Goal: Task Accomplishment & Management: Use online tool/utility

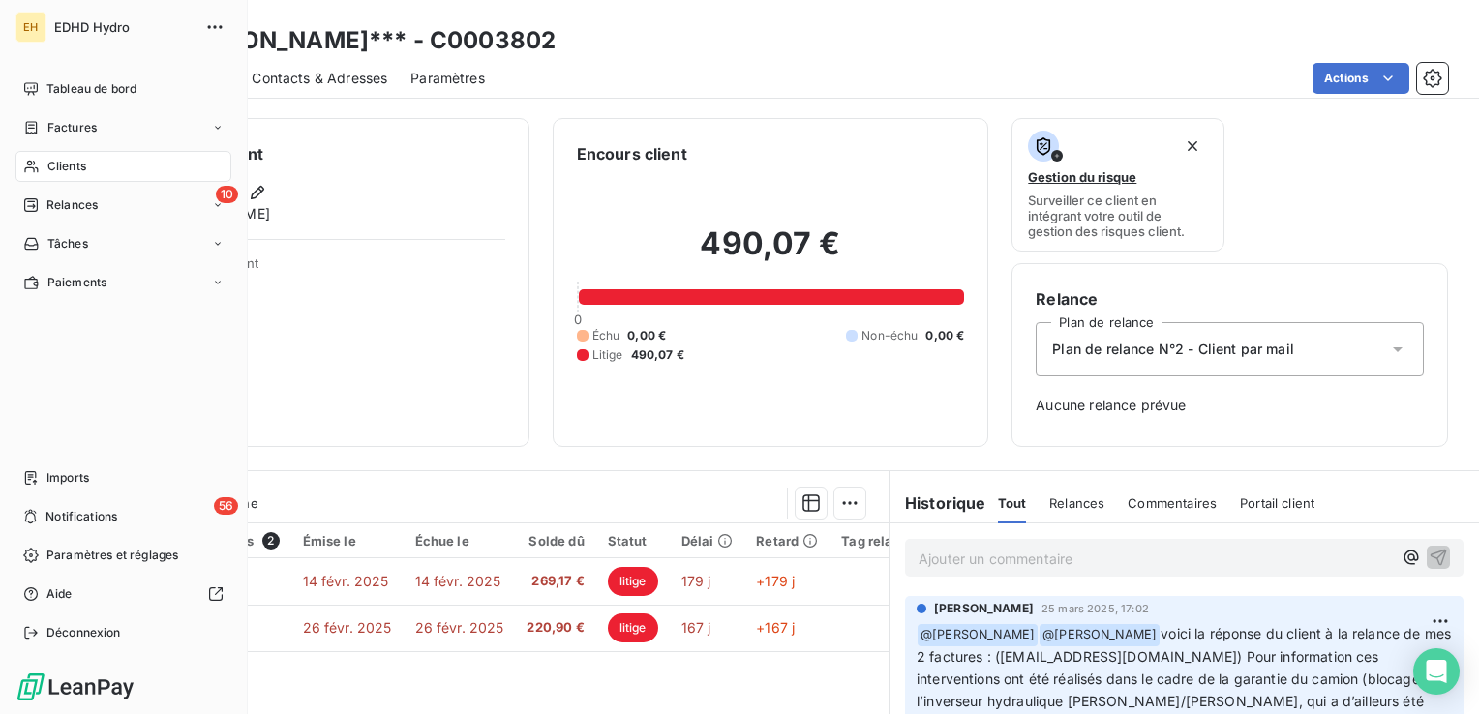
click at [96, 168] on div "Clients" at bounding box center [123, 166] width 216 height 31
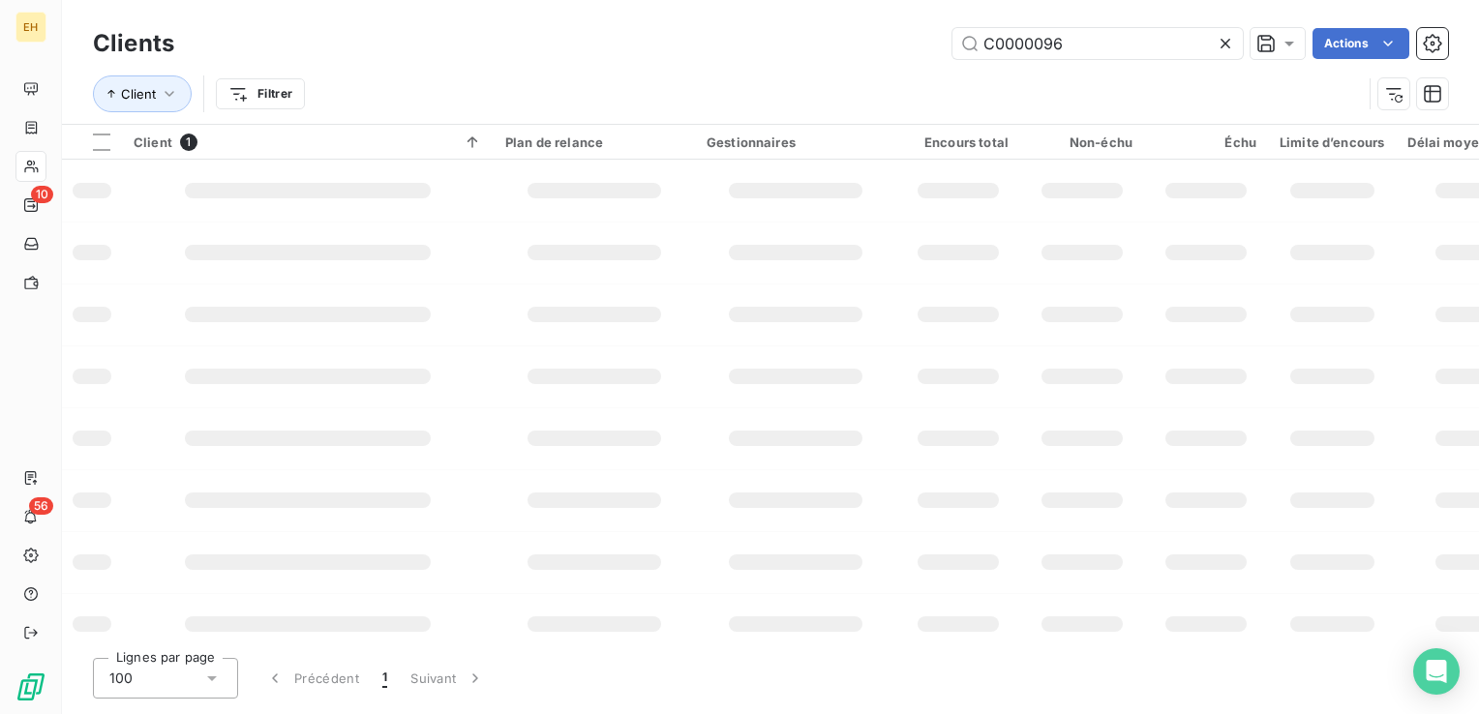
type input "C0000096"
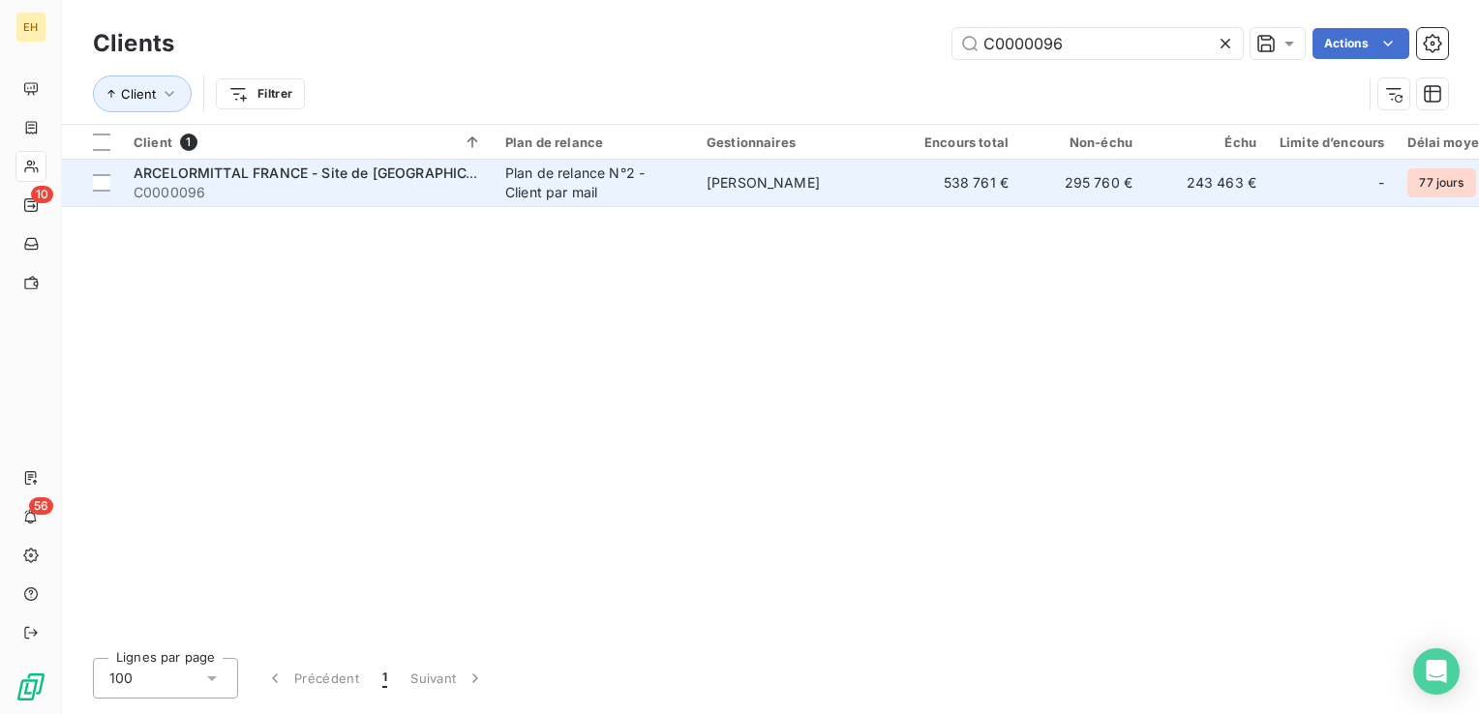
click at [320, 171] on span "ARCELORMITTAL FRANCE - Site de [GEOGRAPHIC_DATA]" at bounding box center [323, 173] width 379 height 16
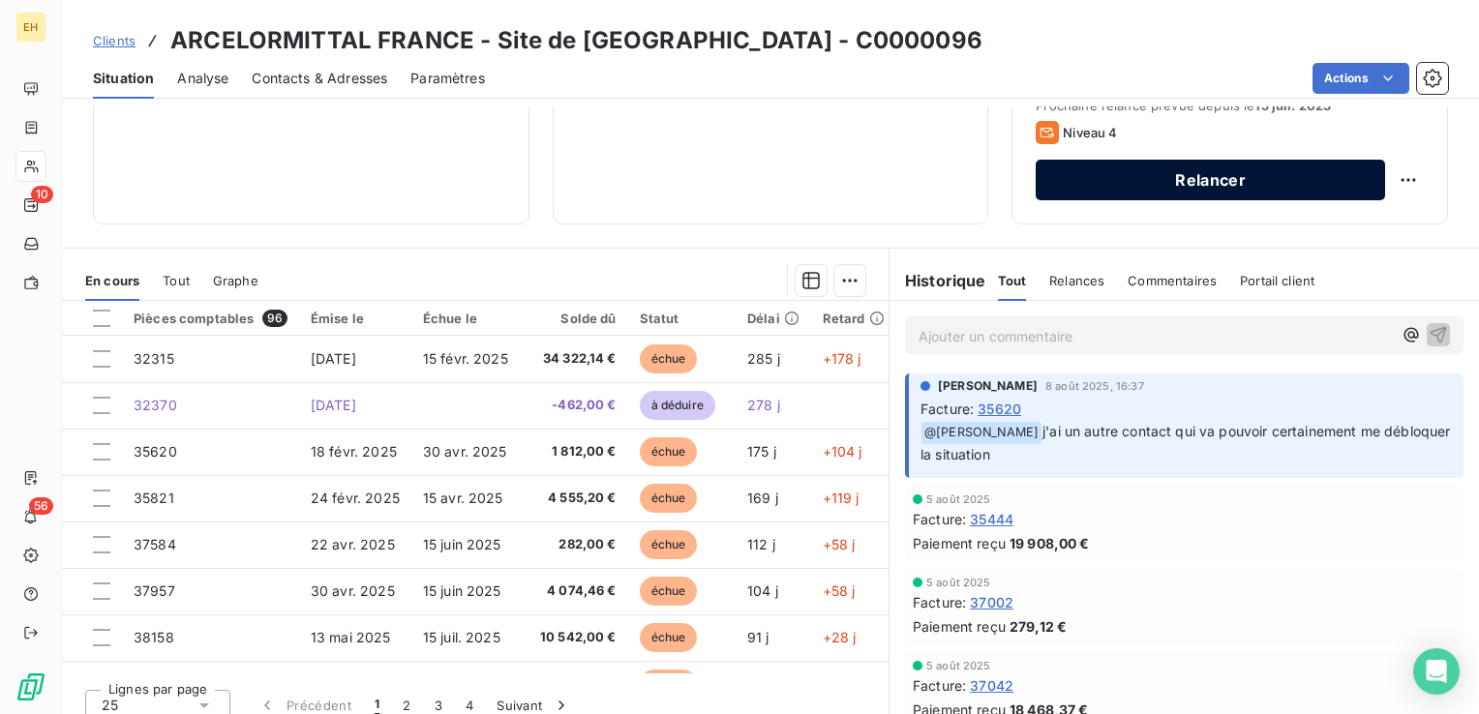
click at [1127, 178] on button "Relancer" at bounding box center [1210, 180] width 349 height 41
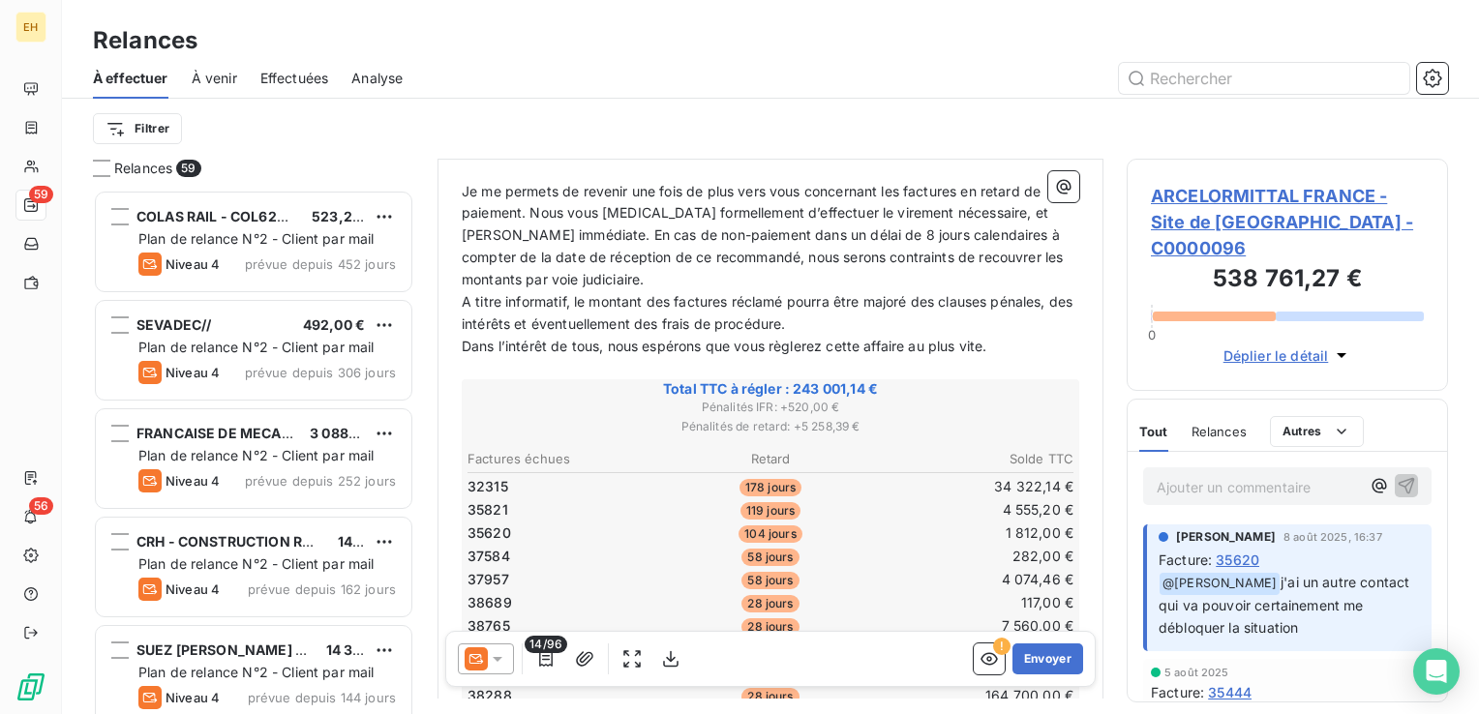
scroll to position [290, 0]
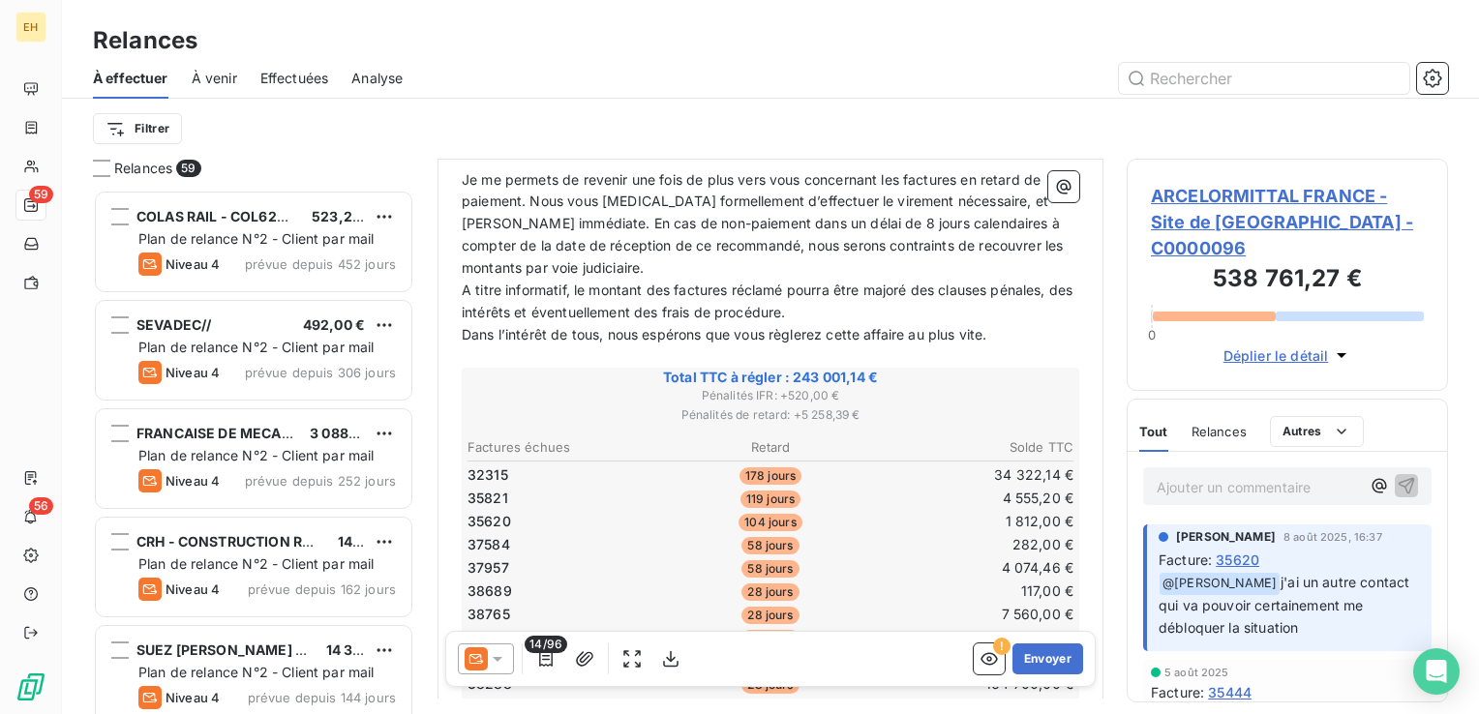
click at [503, 658] on icon at bounding box center [497, 659] width 19 height 19
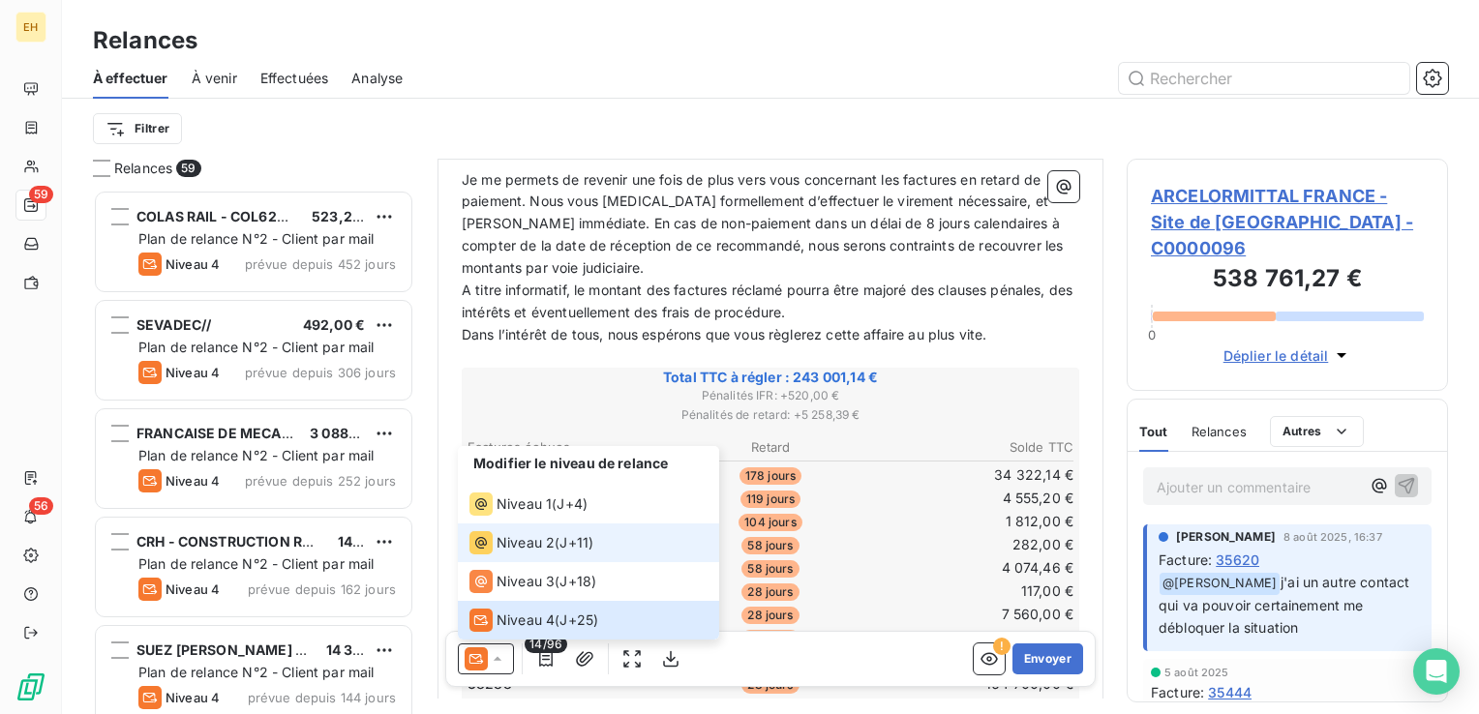
click at [547, 541] on span "Niveau 2" at bounding box center [526, 542] width 58 height 19
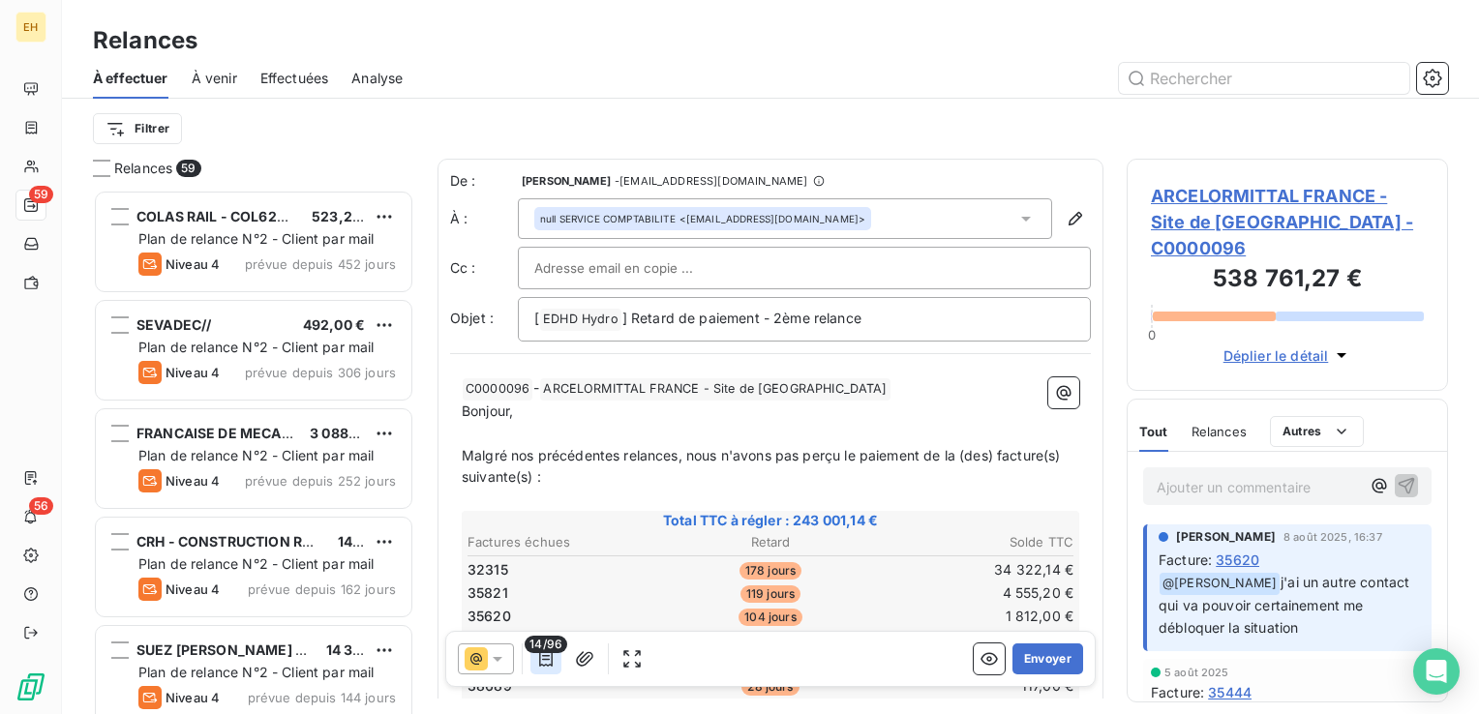
click at [546, 671] on button "button" at bounding box center [546, 659] width 31 height 31
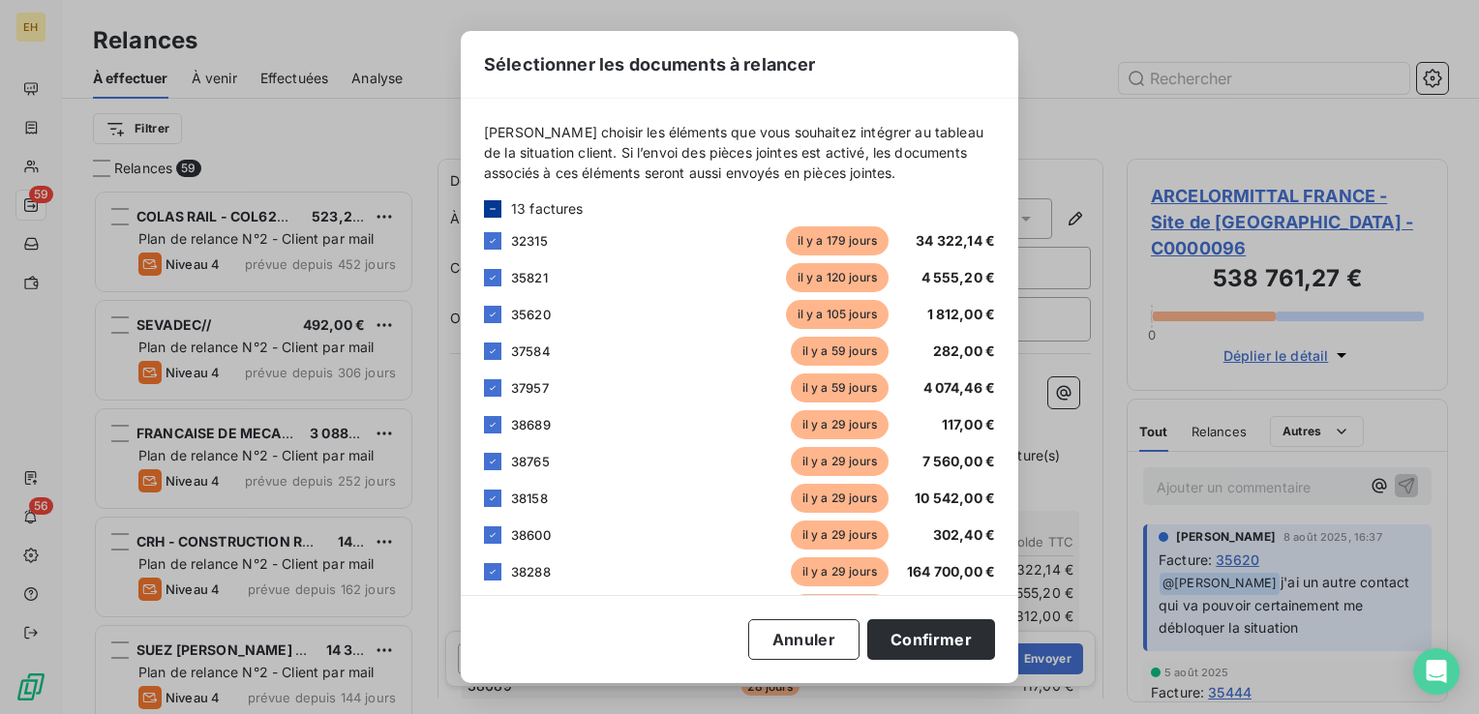
click at [499, 210] on div at bounding box center [492, 208] width 17 height 17
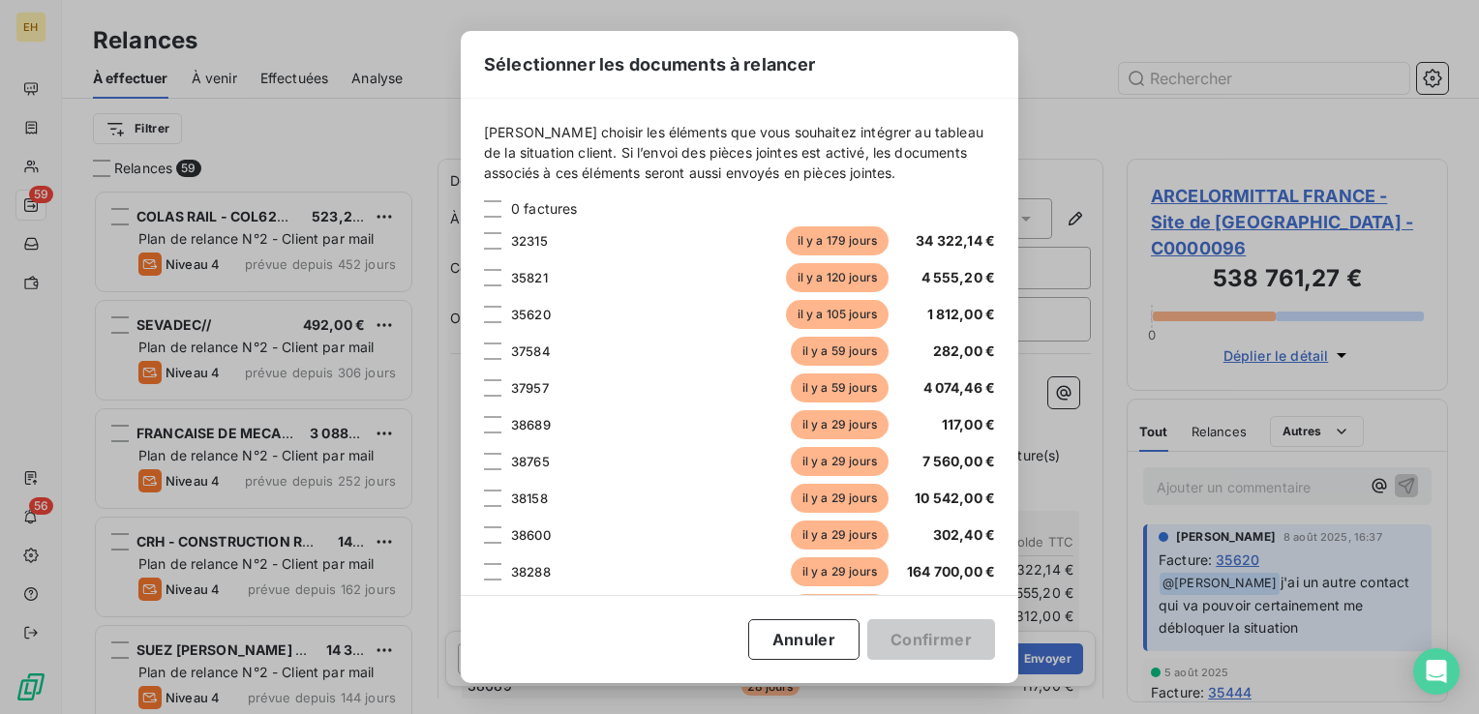
click at [523, 250] on div "32315 il y a 179 jours 34 322,14 €" at bounding box center [739, 241] width 511 height 29
click at [496, 238] on div at bounding box center [492, 240] width 17 height 17
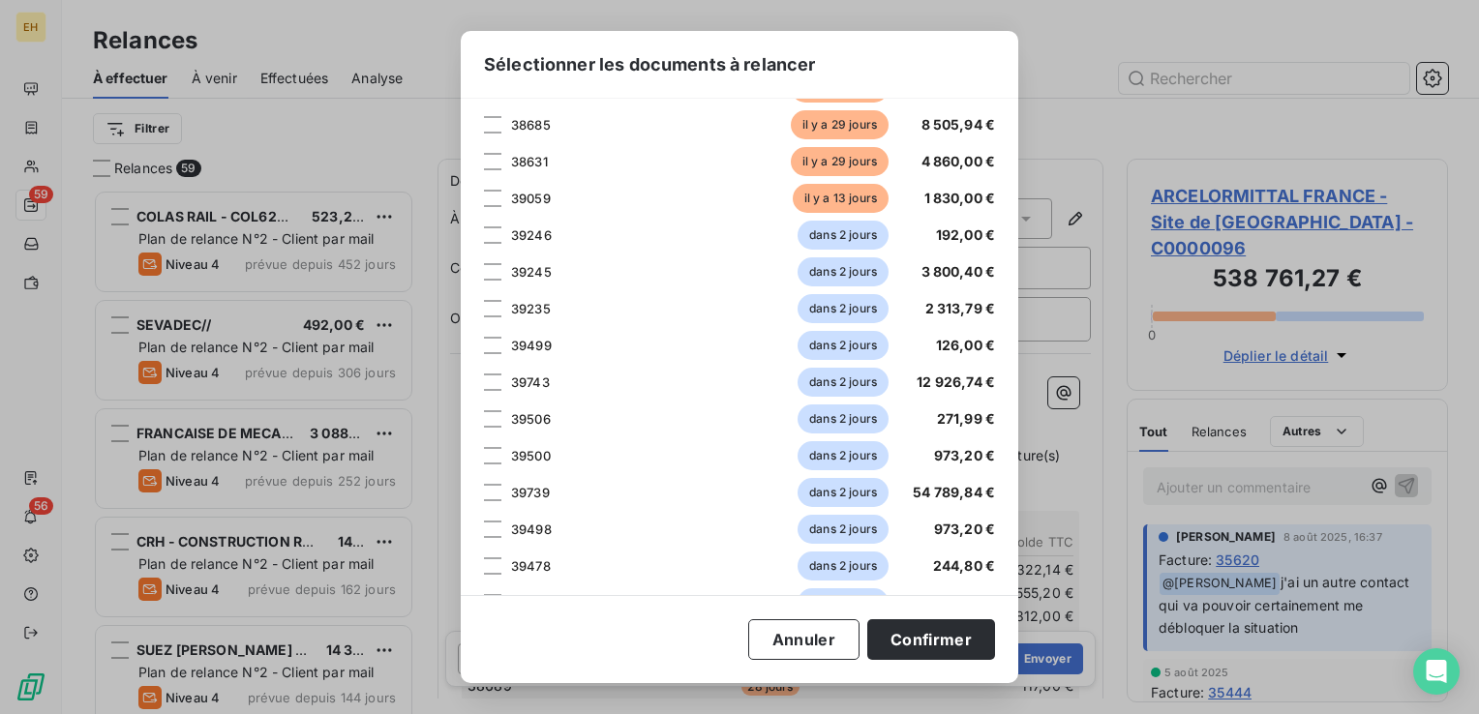
scroll to position [0, 0]
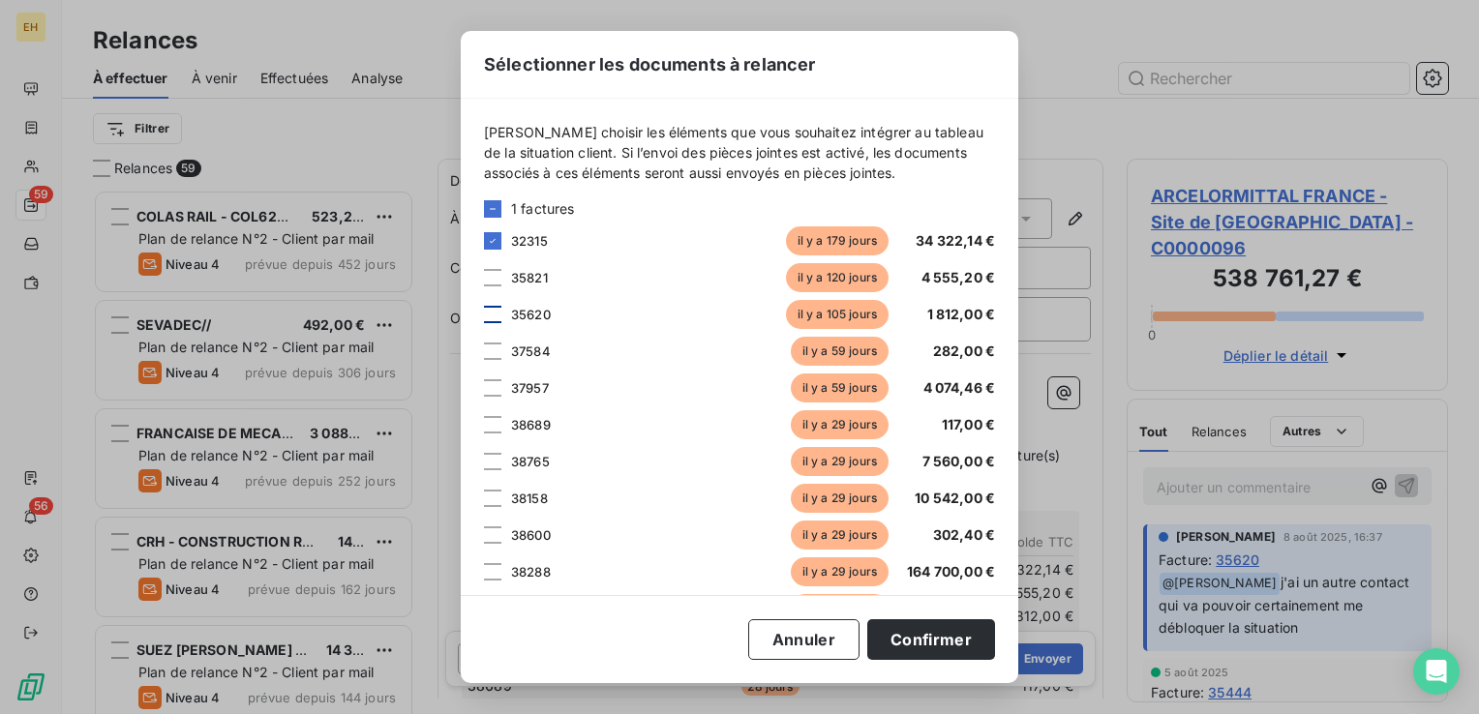
click at [497, 314] on div at bounding box center [492, 314] width 17 height 17
click at [492, 279] on div at bounding box center [492, 277] width 17 height 17
click at [501, 283] on div "35821 il y a 120 jours 4 555,20 €" at bounding box center [739, 277] width 511 height 29
click at [496, 279] on icon at bounding box center [493, 278] width 12 height 12
click at [496, 281] on div at bounding box center [492, 277] width 17 height 17
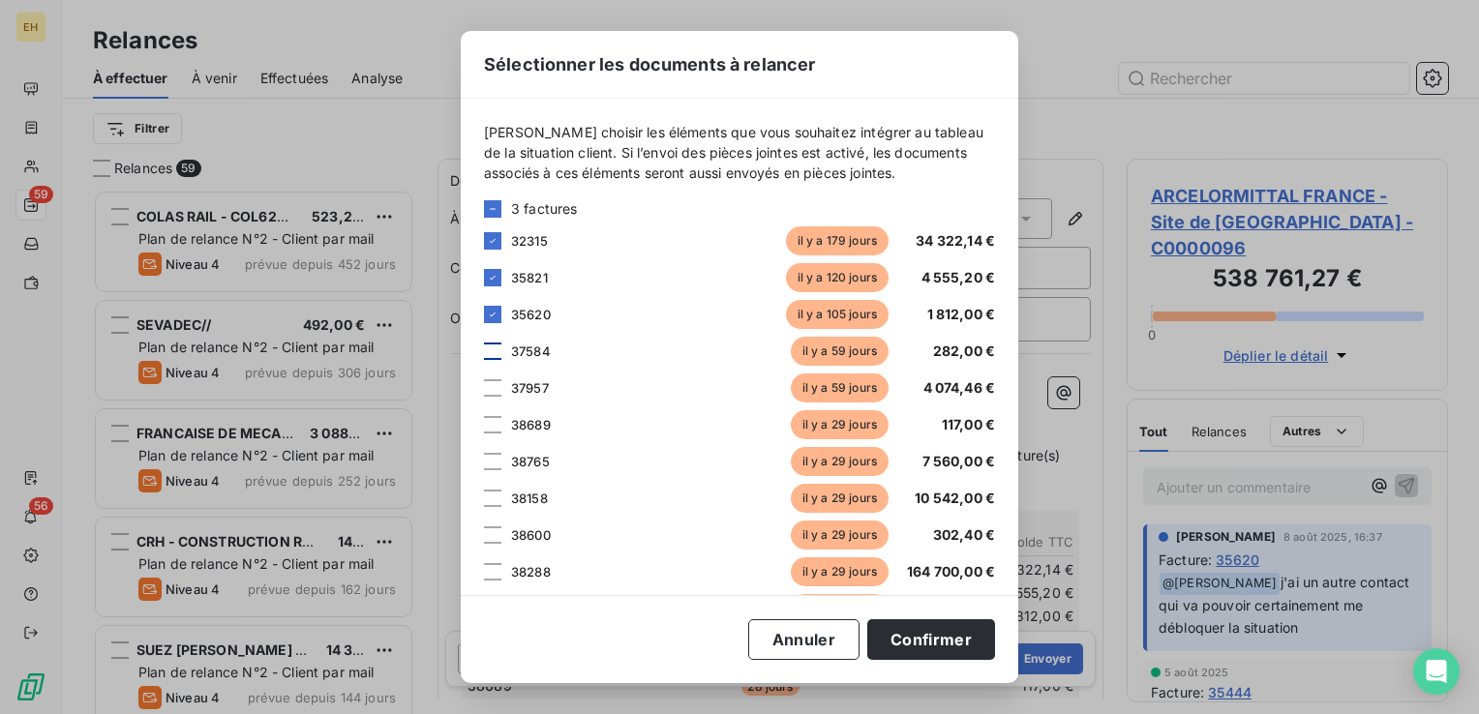
click at [492, 354] on div at bounding box center [492, 351] width 17 height 17
click at [495, 388] on div at bounding box center [492, 388] width 17 height 17
click at [493, 499] on div at bounding box center [492, 498] width 17 height 17
click at [490, 574] on div at bounding box center [492, 571] width 17 height 17
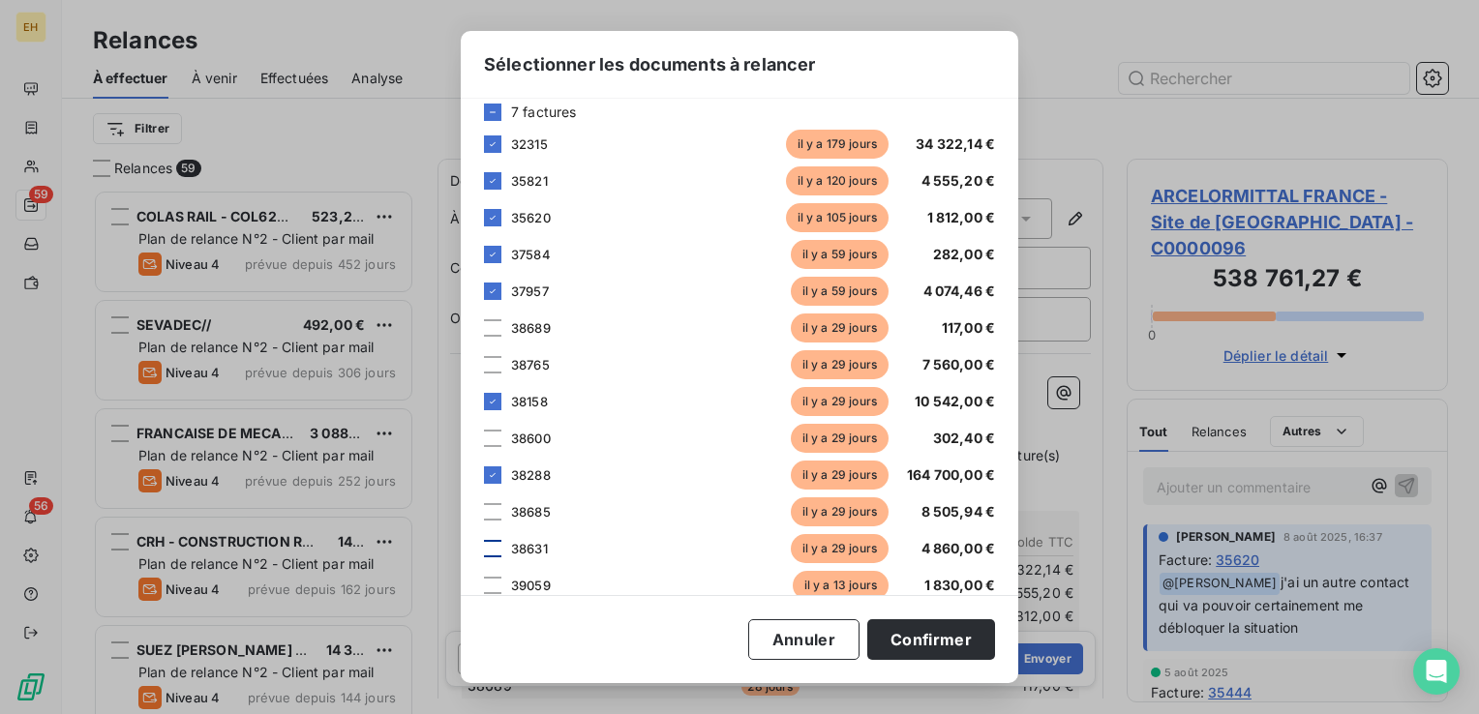
click at [493, 549] on div at bounding box center [492, 548] width 17 height 17
click at [946, 649] on button "Confirmer" at bounding box center [931, 640] width 128 height 41
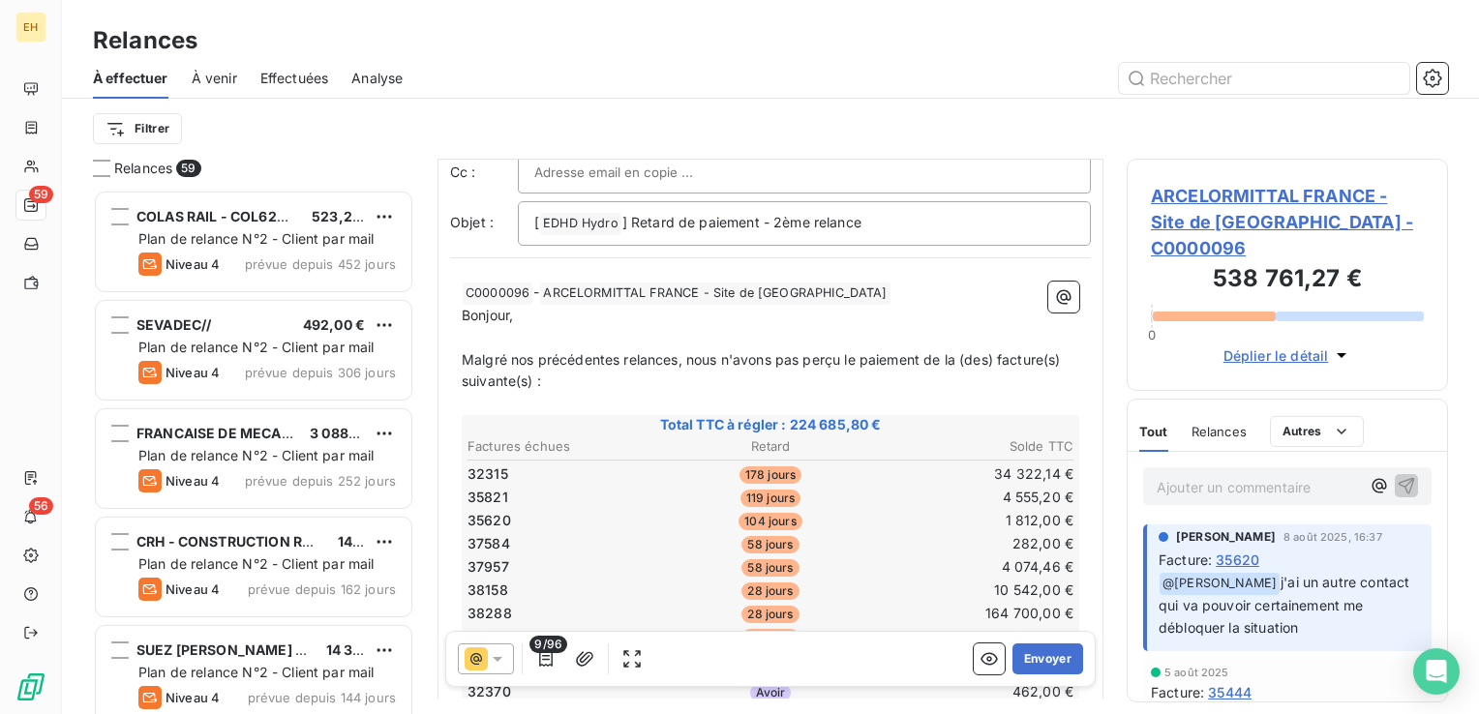
scroll to position [194, 0]
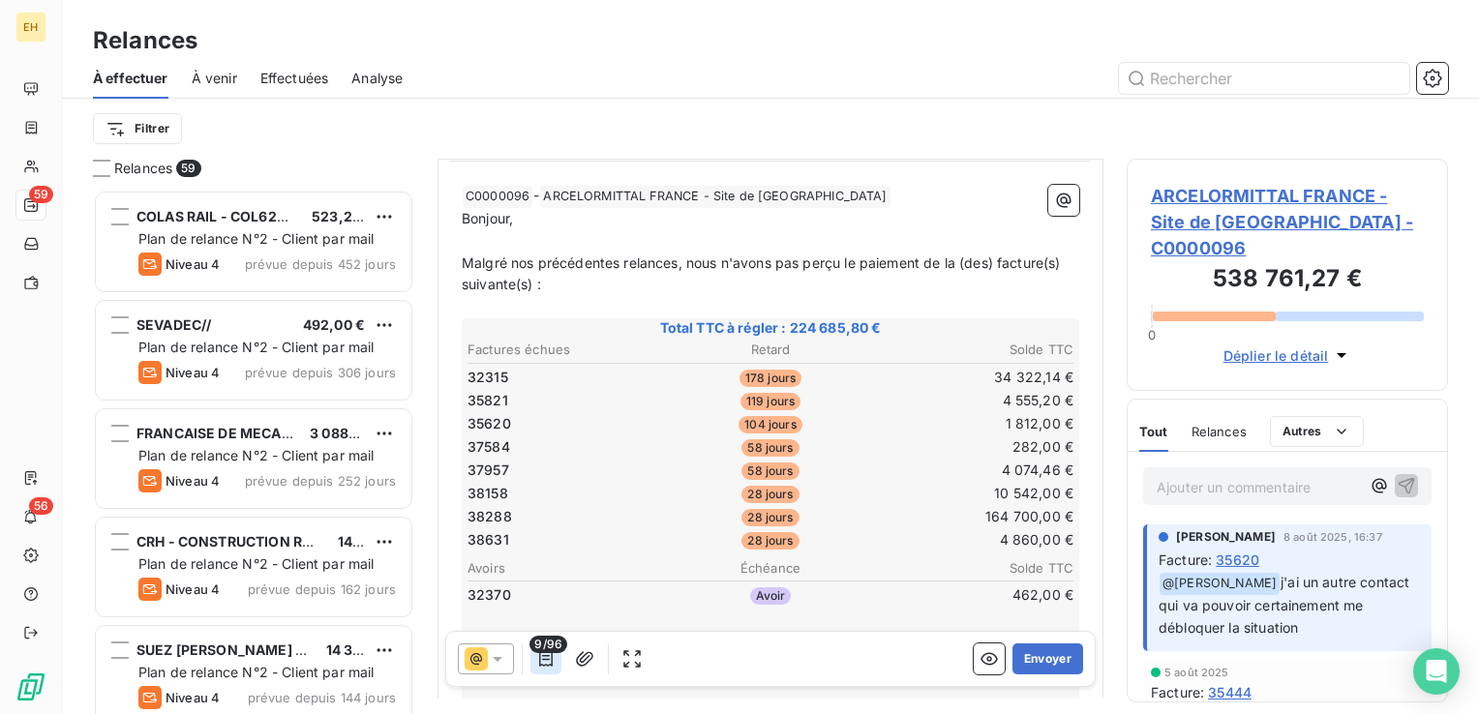
click at [542, 663] on icon "button" at bounding box center [545, 659] width 19 height 19
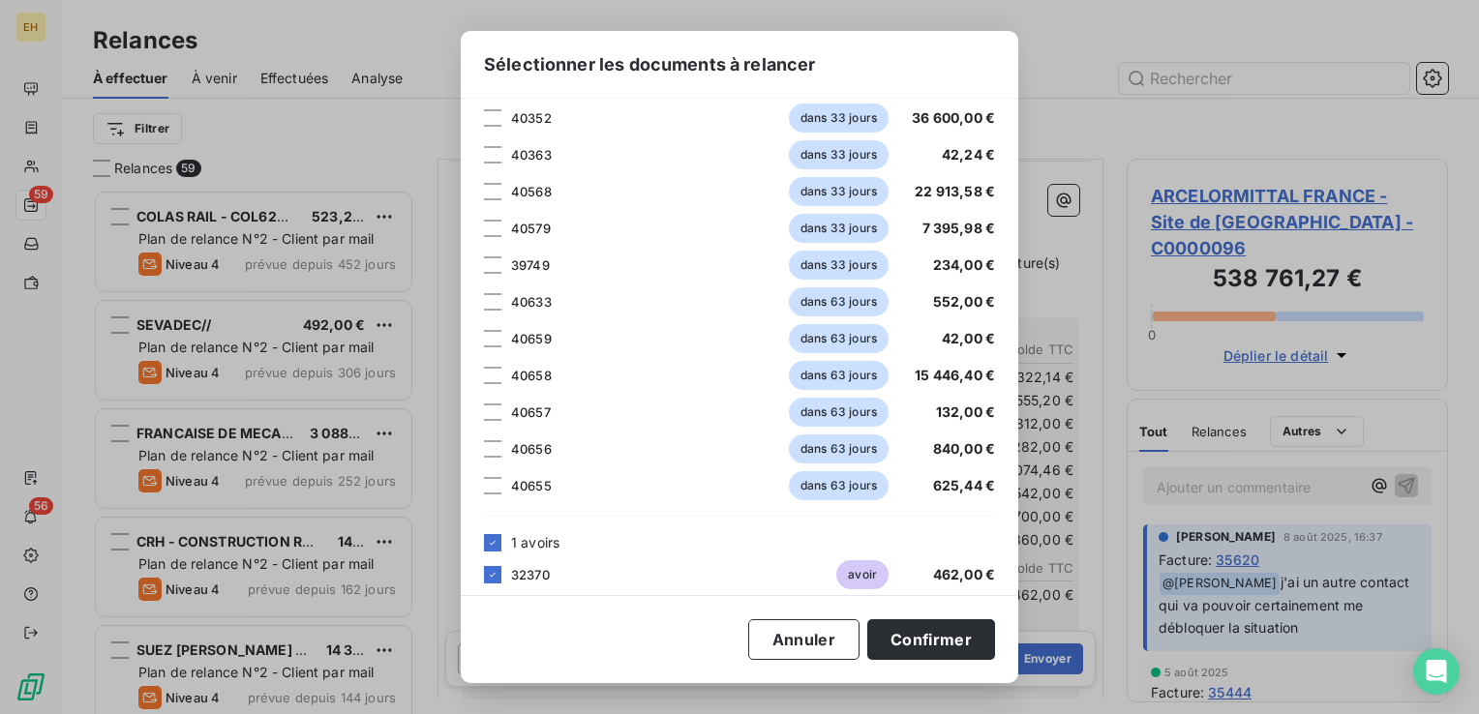
scroll to position [3230, 0]
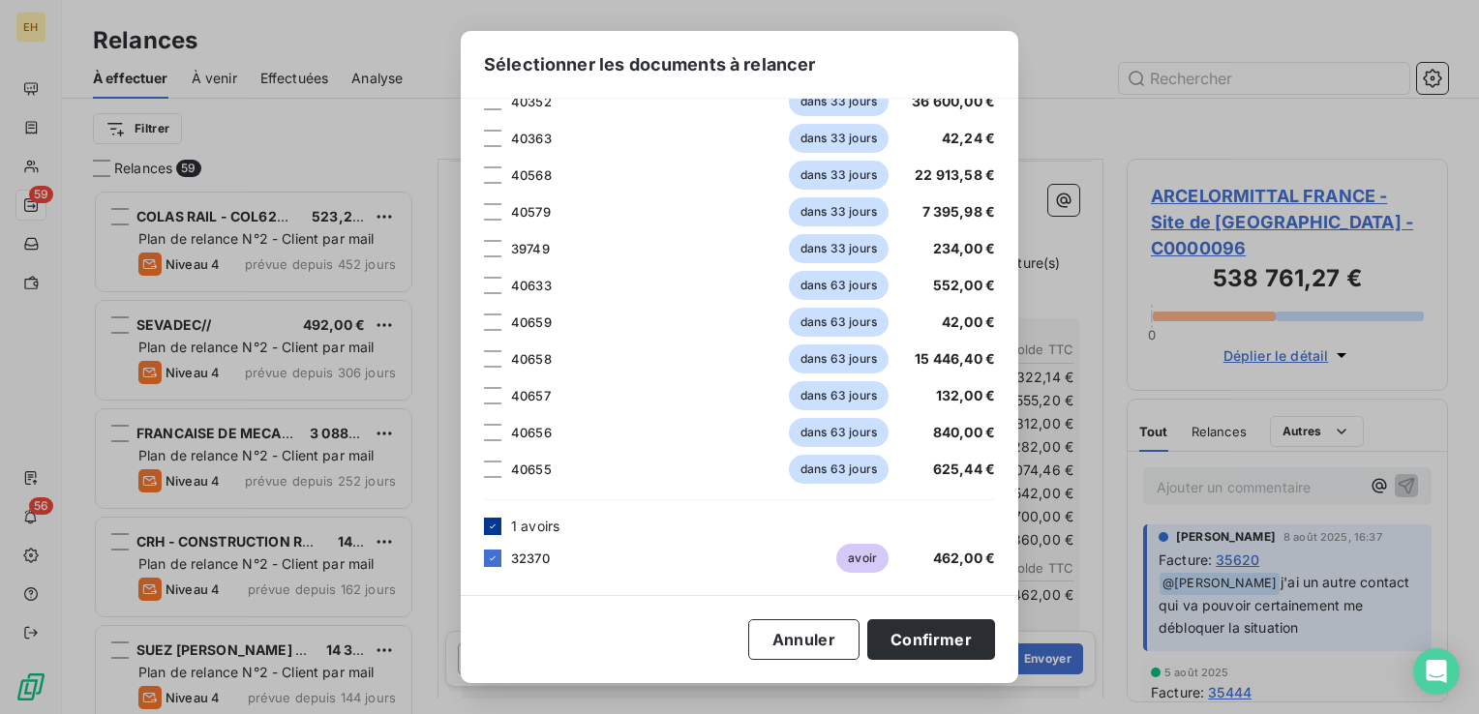
click at [493, 527] on icon at bounding box center [493, 527] width 12 height 12
click at [905, 643] on button "Confirmer" at bounding box center [931, 640] width 128 height 41
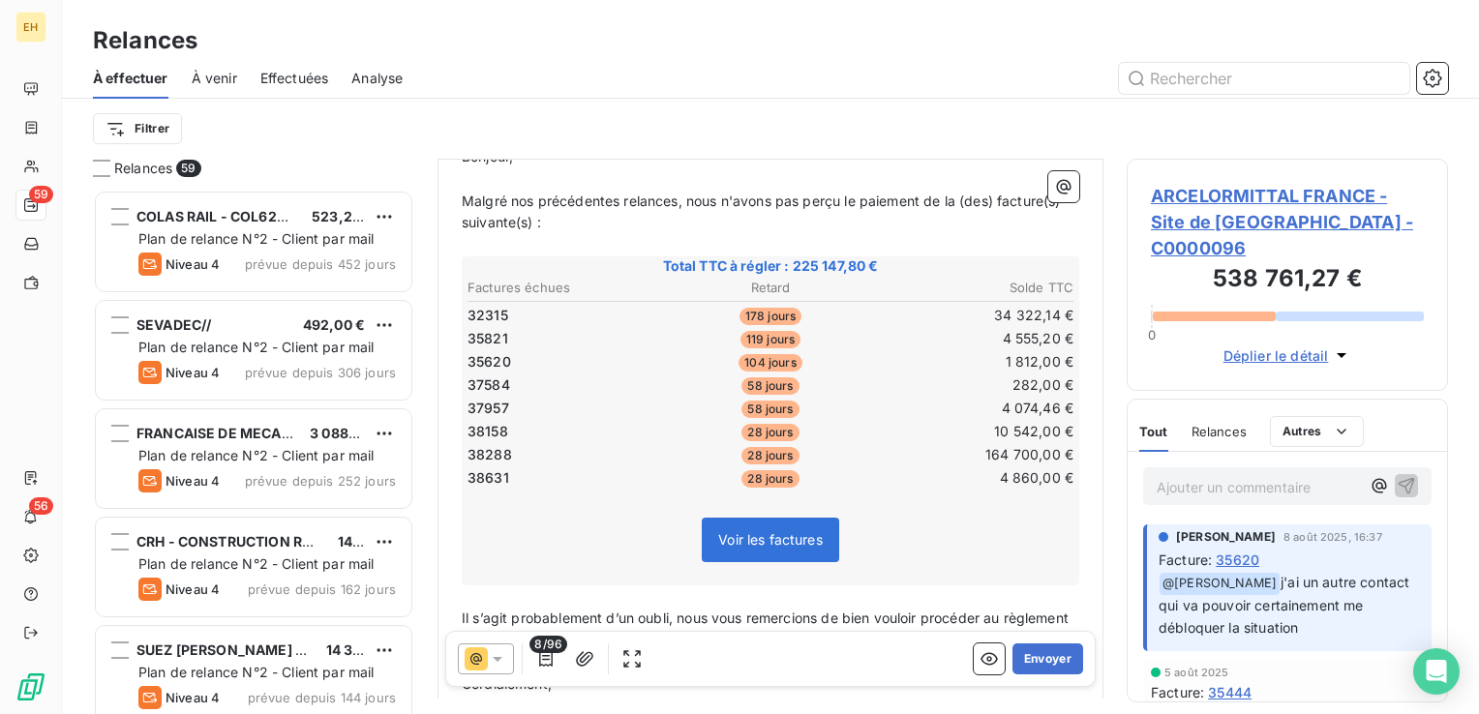
scroll to position [97, 0]
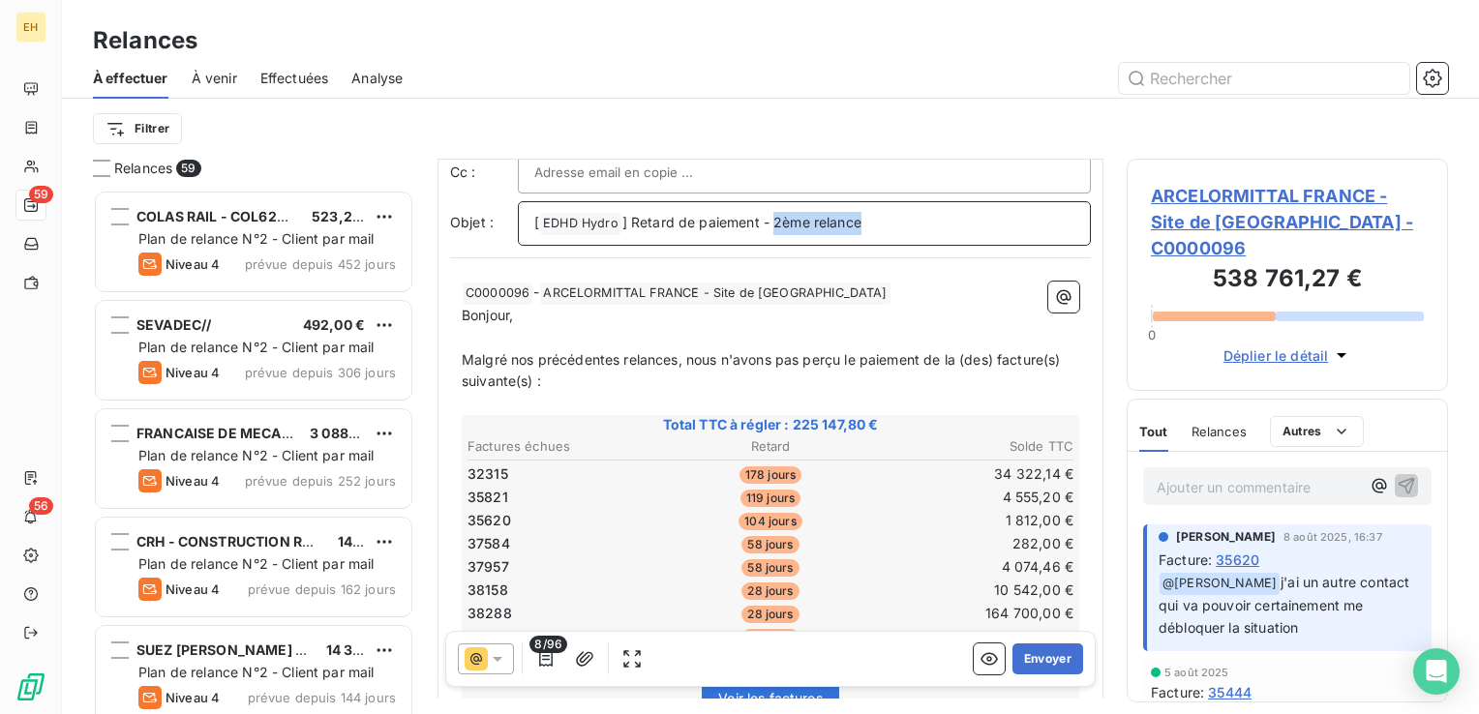
drag, startPoint x: 774, startPoint y: 219, endPoint x: 905, endPoint y: 222, distance: 130.7
click at [905, 222] on p "[ EDHD Hydro ﻿ ] Retard de paiement - 2ème relance" at bounding box center [804, 223] width 540 height 23
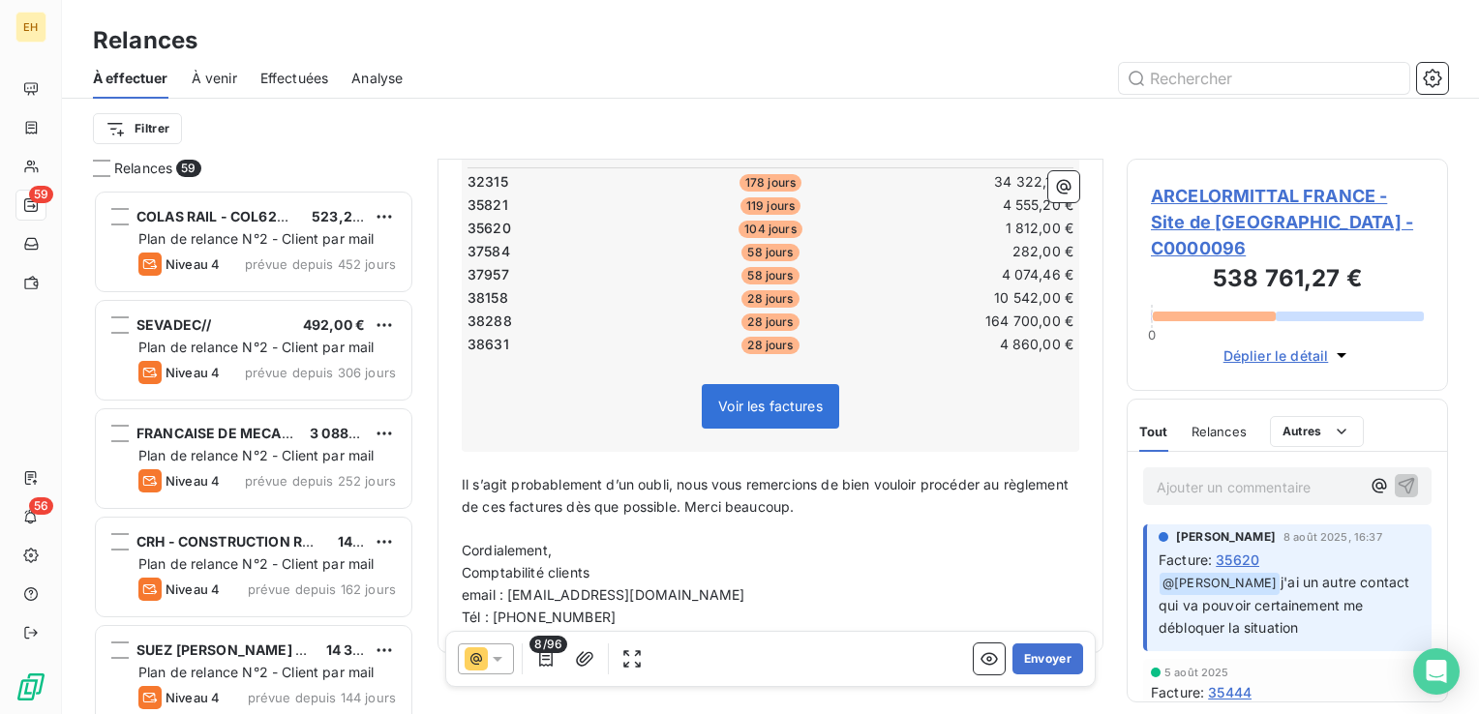
scroll to position [196, 0]
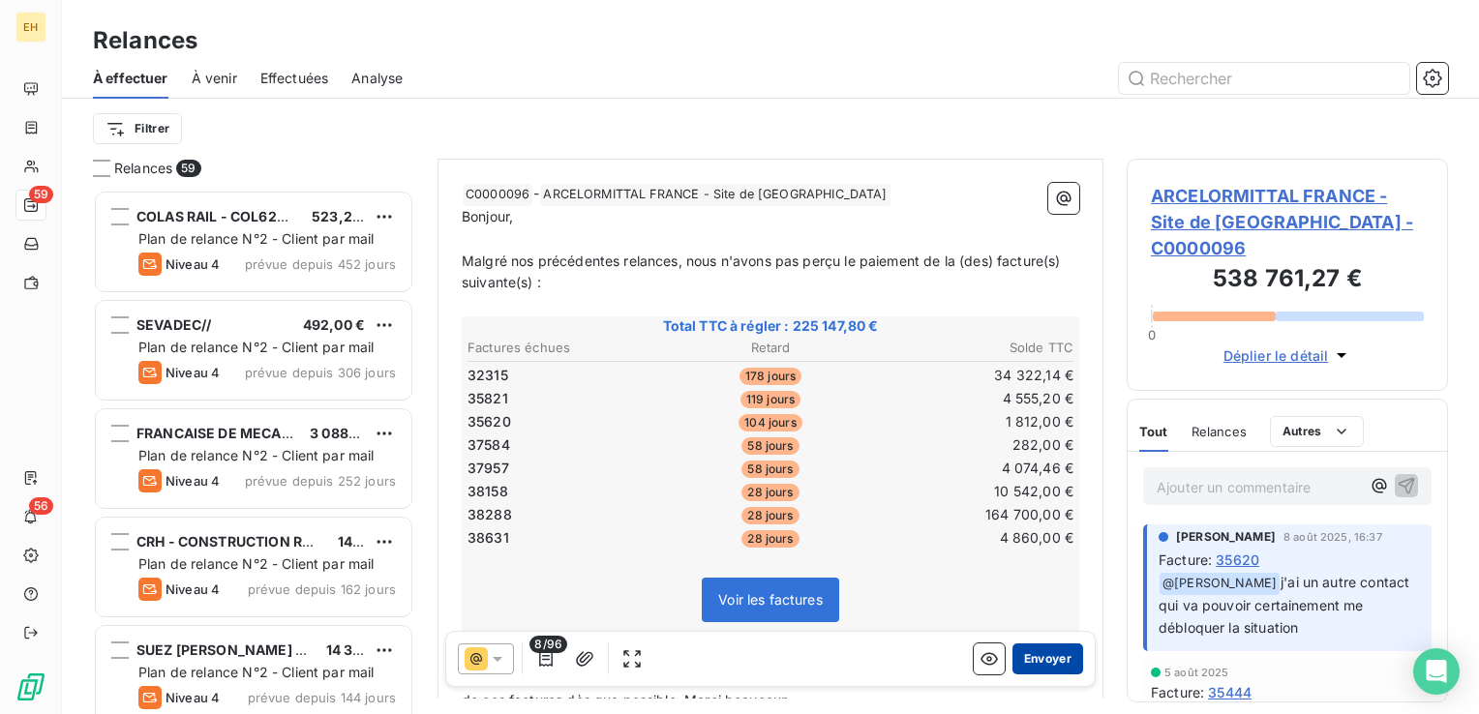
click at [1015, 657] on button "Envoyer" at bounding box center [1048, 659] width 71 height 31
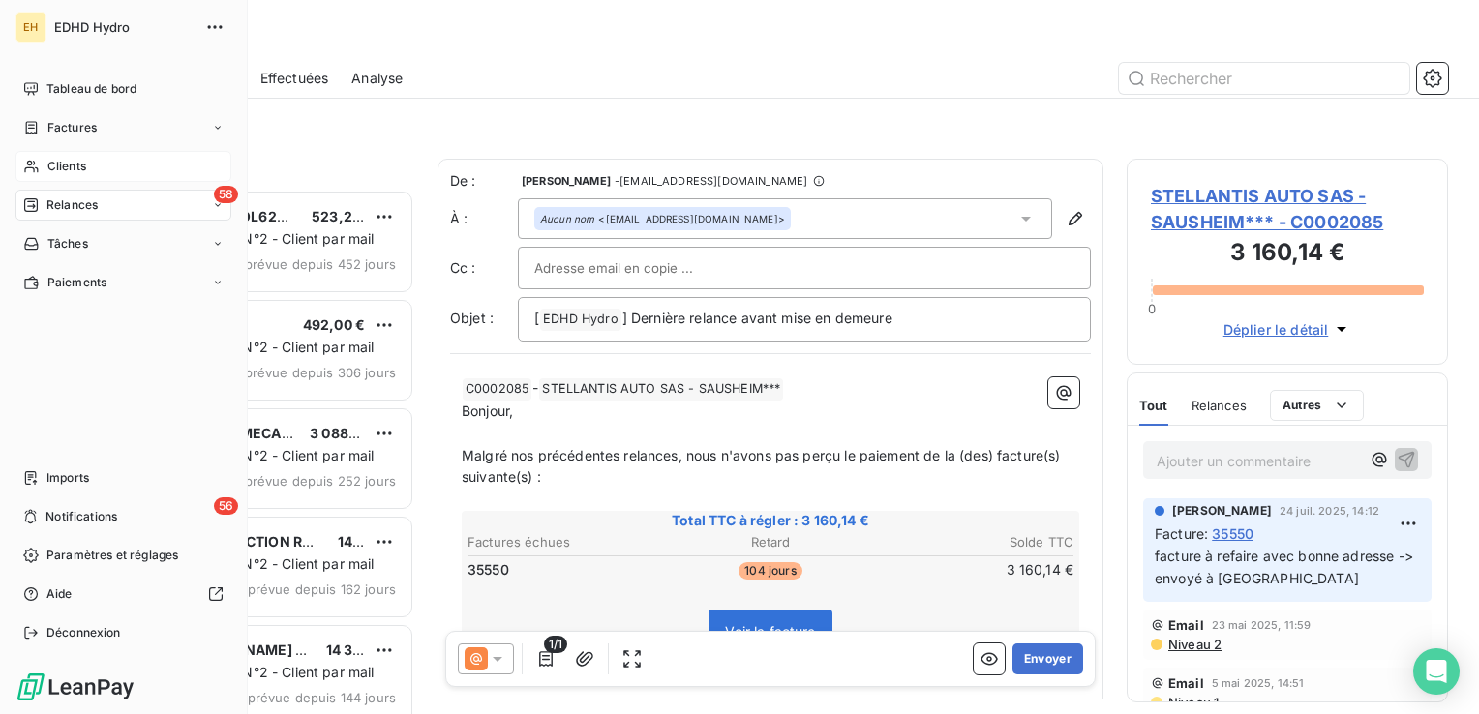
click at [74, 158] on span "Clients" at bounding box center [66, 166] width 39 height 17
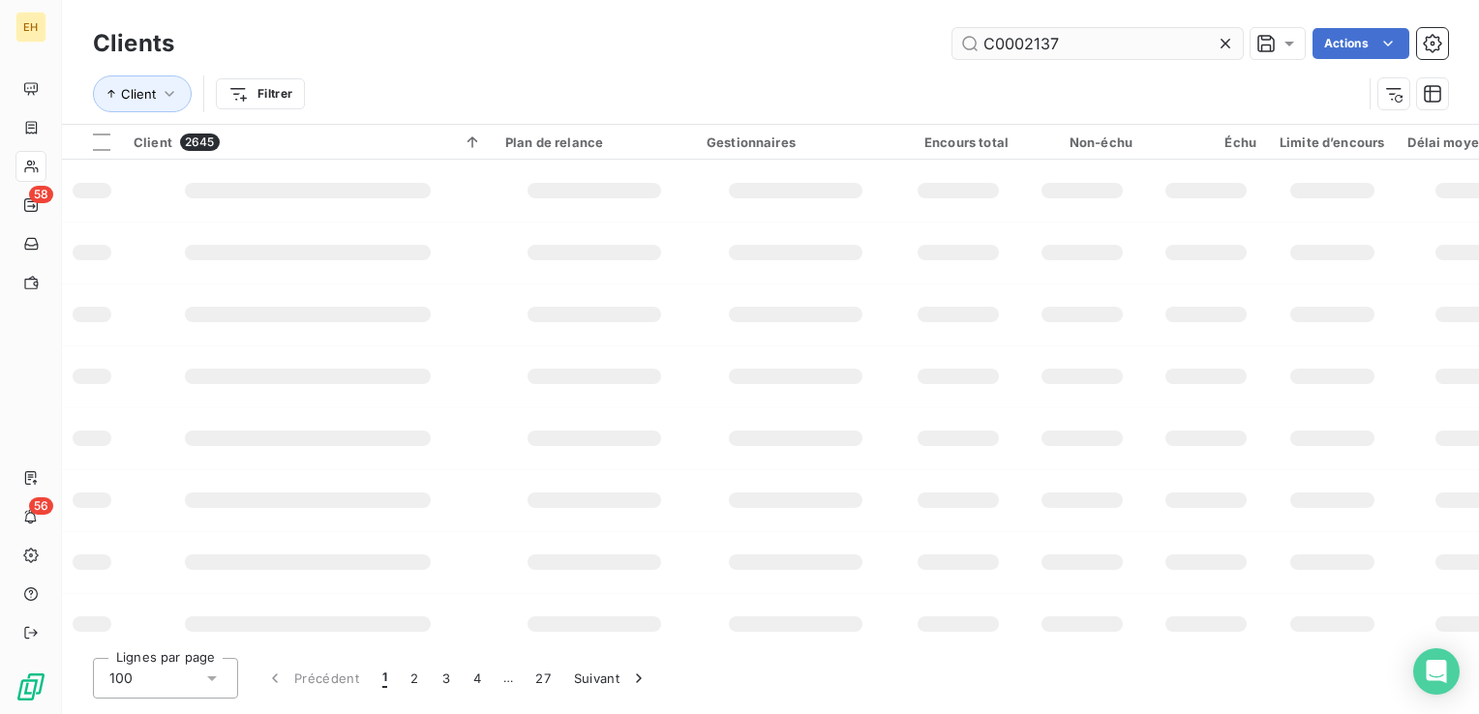
type input "C0002137"
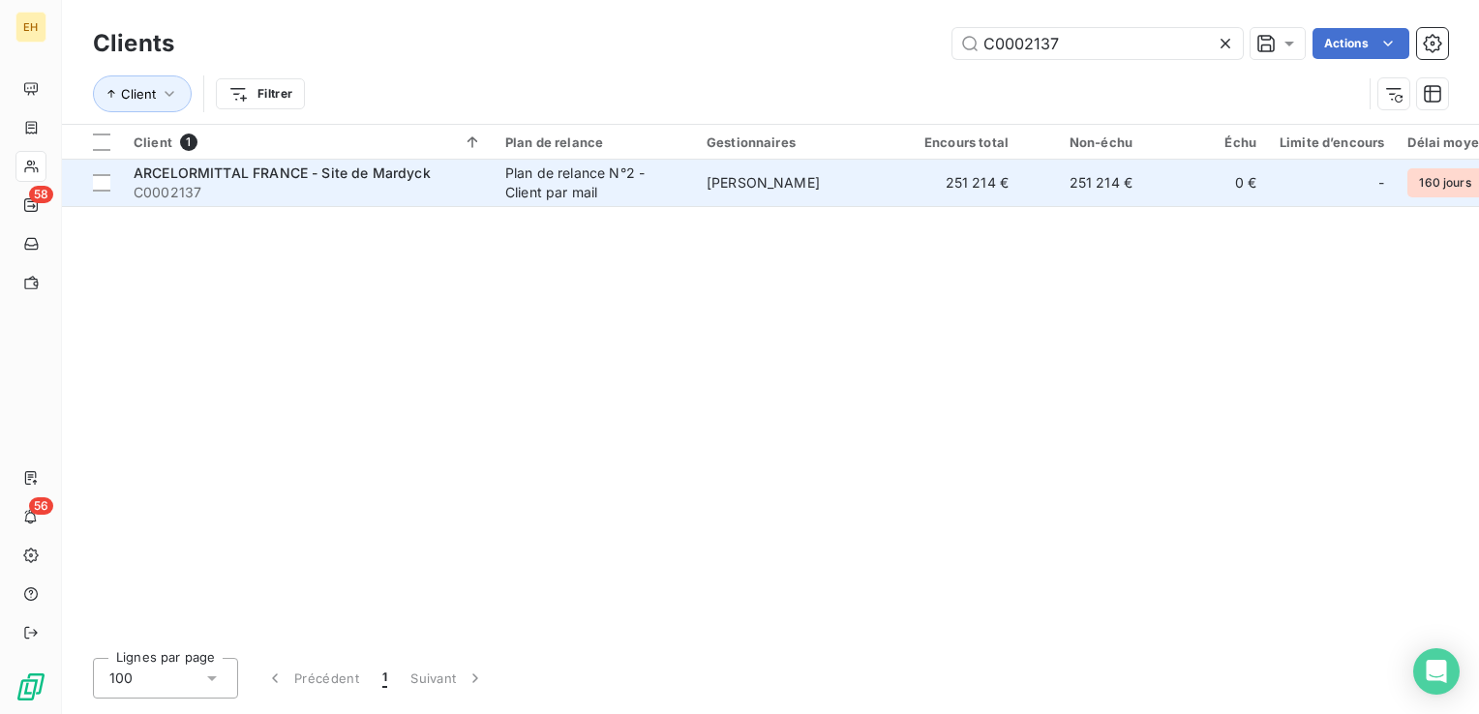
click at [820, 182] on td "[PERSON_NAME]" at bounding box center [795, 183] width 201 height 46
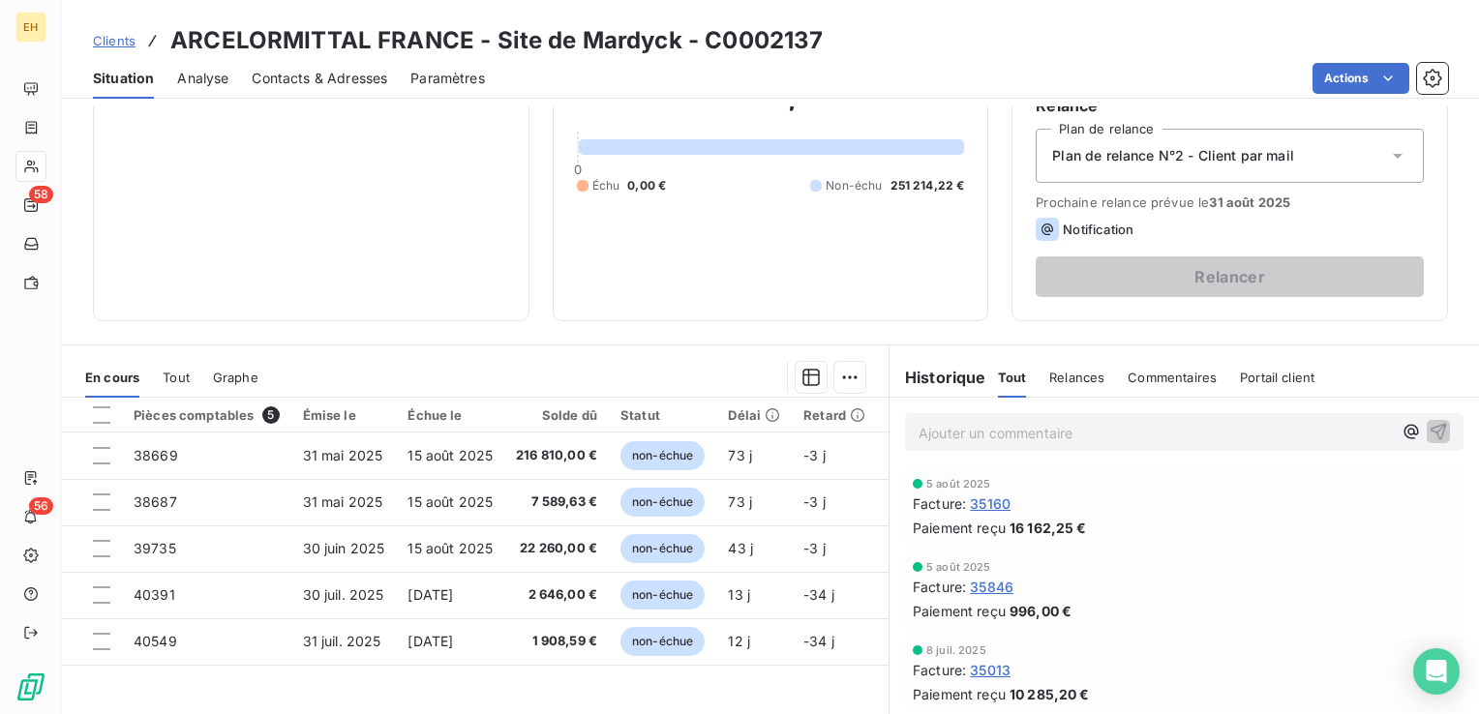
scroll to position [194, 0]
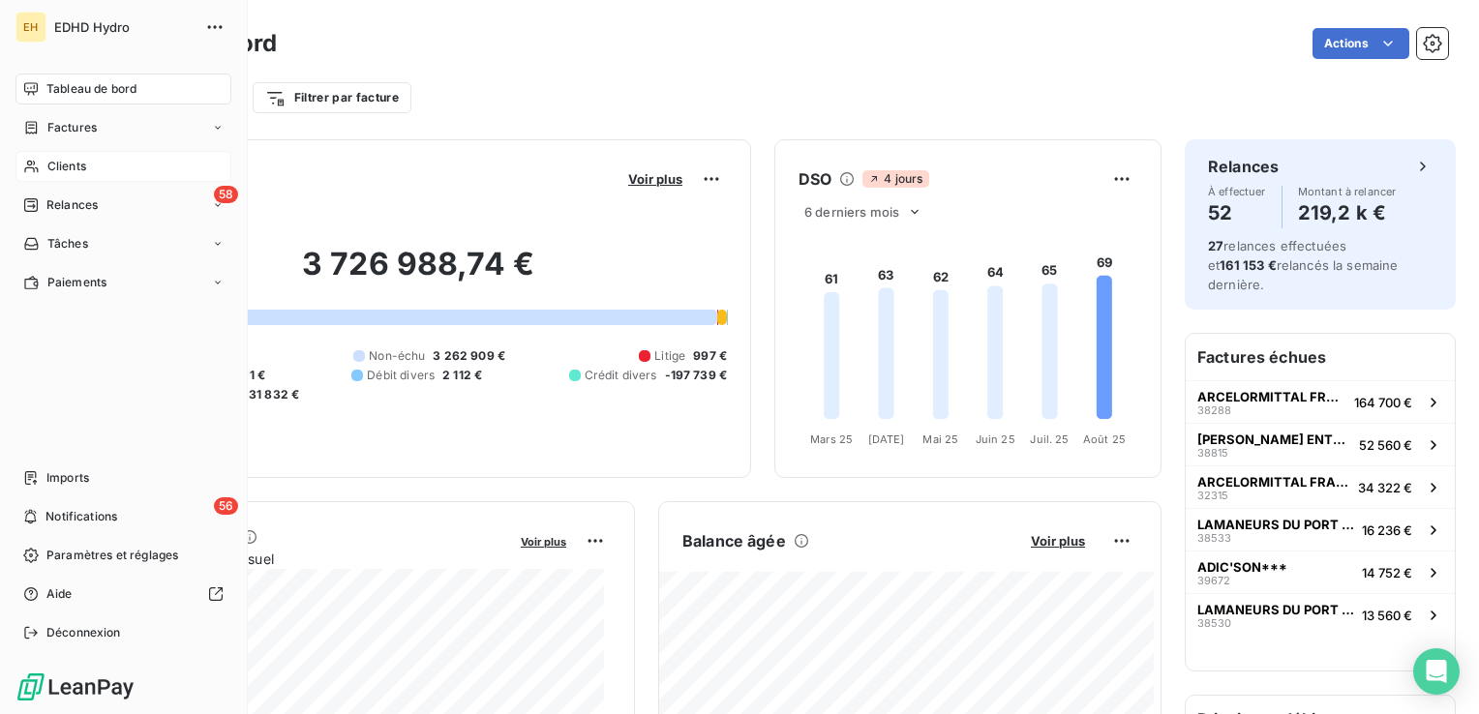
click at [73, 165] on span "Clients" at bounding box center [66, 166] width 39 height 17
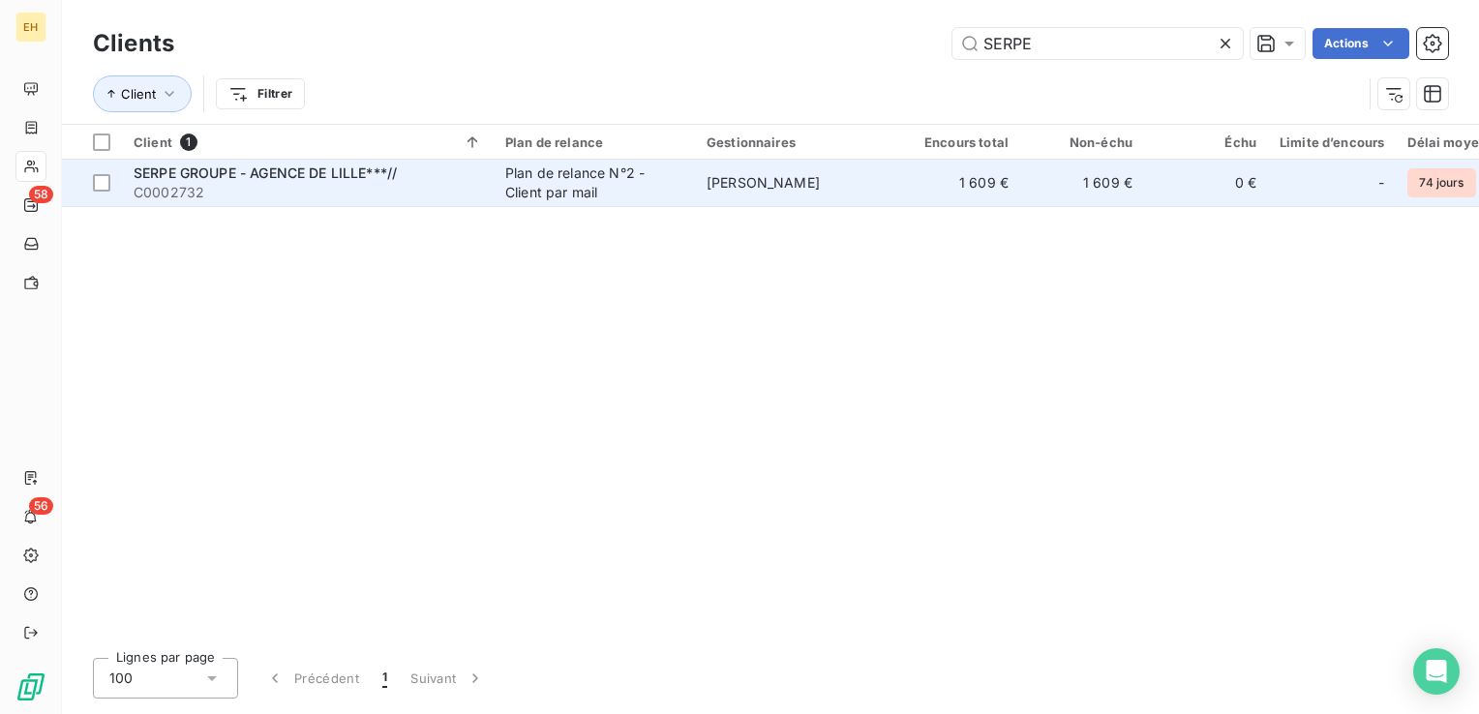
type input "SERPE"
click at [228, 204] on td "SERPE GROUPE - AGENCE DE LILLE***// C0002732" at bounding box center [308, 183] width 372 height 46
click at [261, 168] on span "SERPE GROUPE - AGENCE DE LILLE***//" at bounding box center [265, 173] width 263 height 16
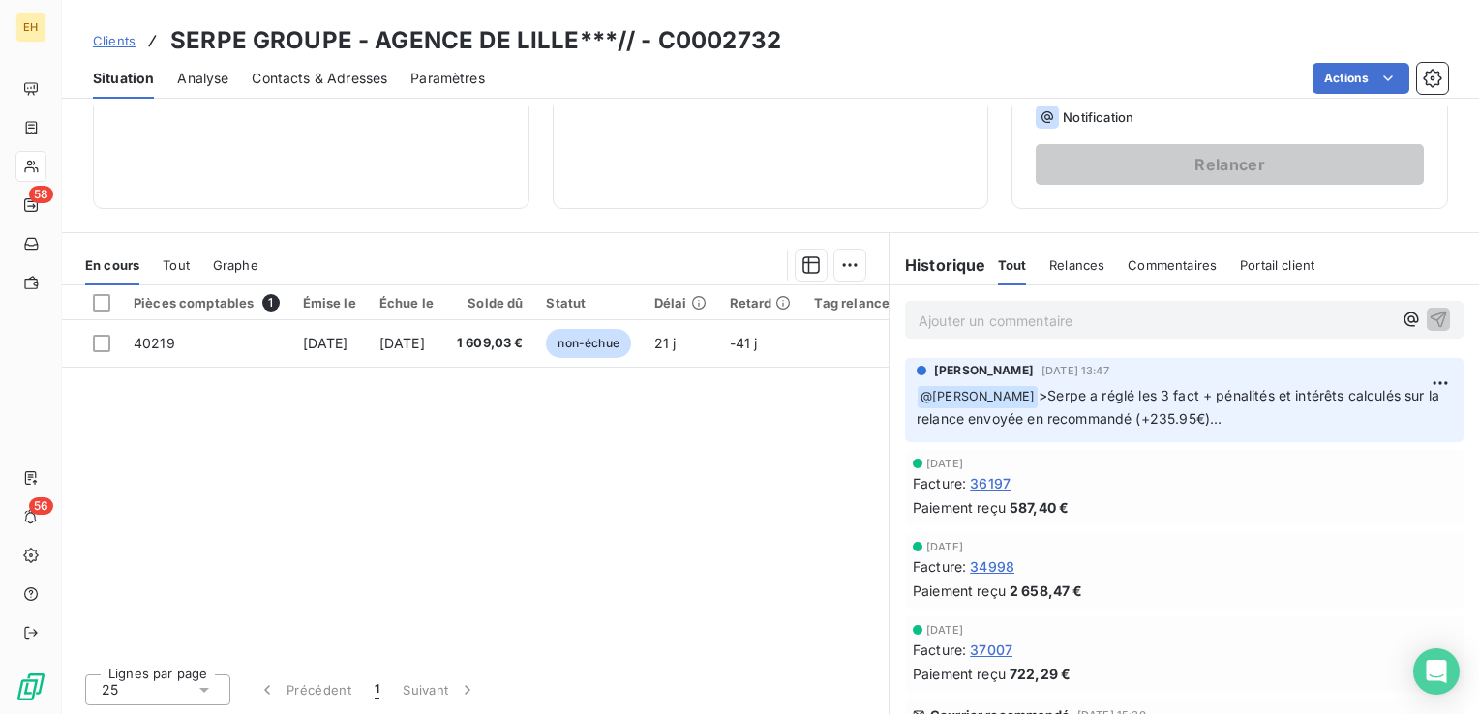
click at [945, 309] on p "Ajouter un commentaire ﻿" at bounding box center [1155, 321] width 473 height 24
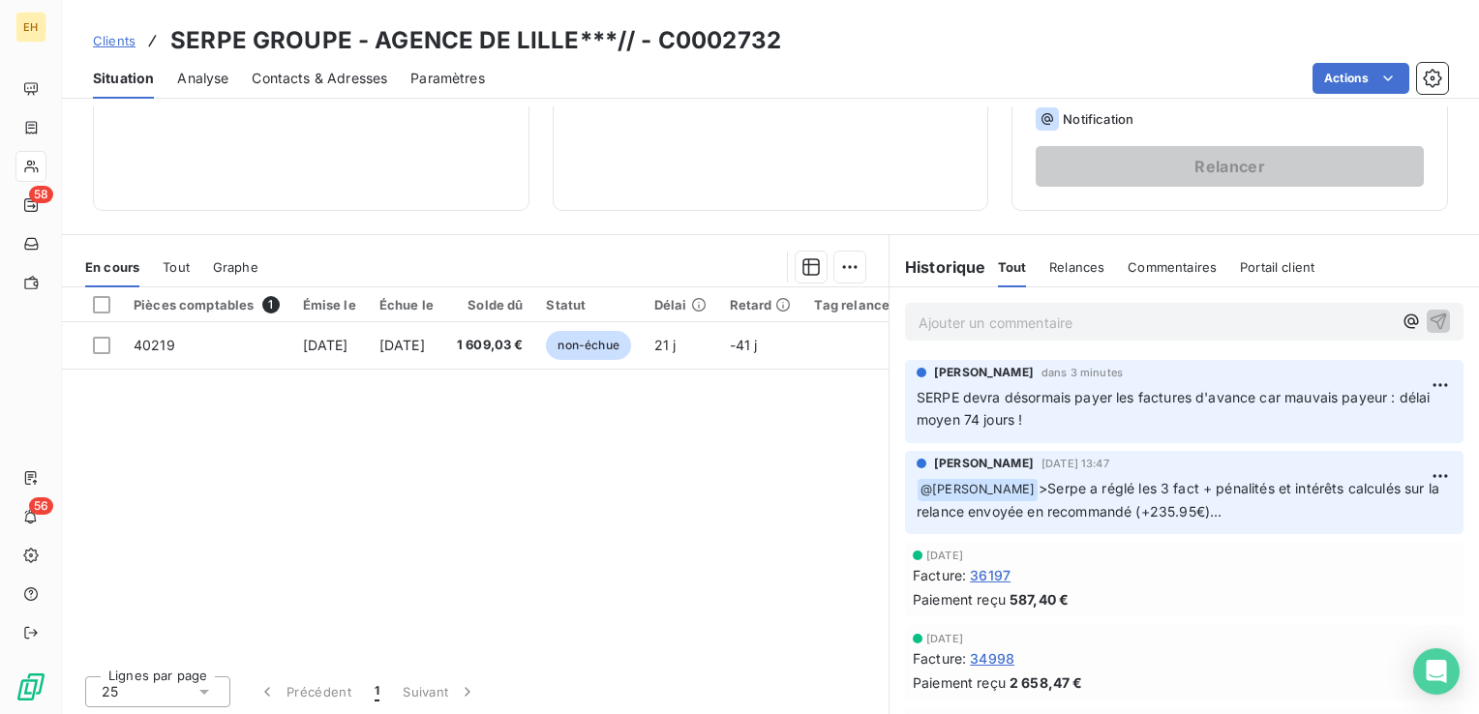
scroll to position [306, 0]
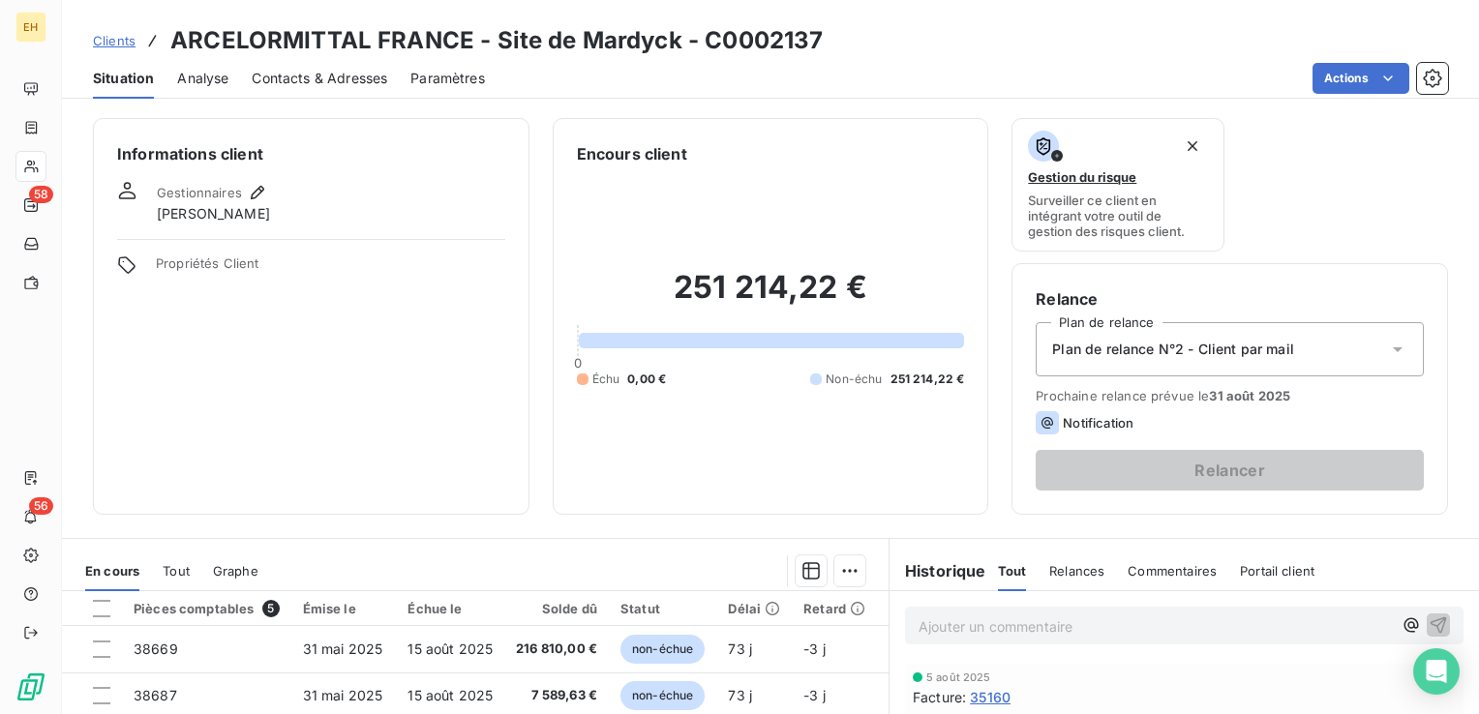
scroll to position [194, 0]
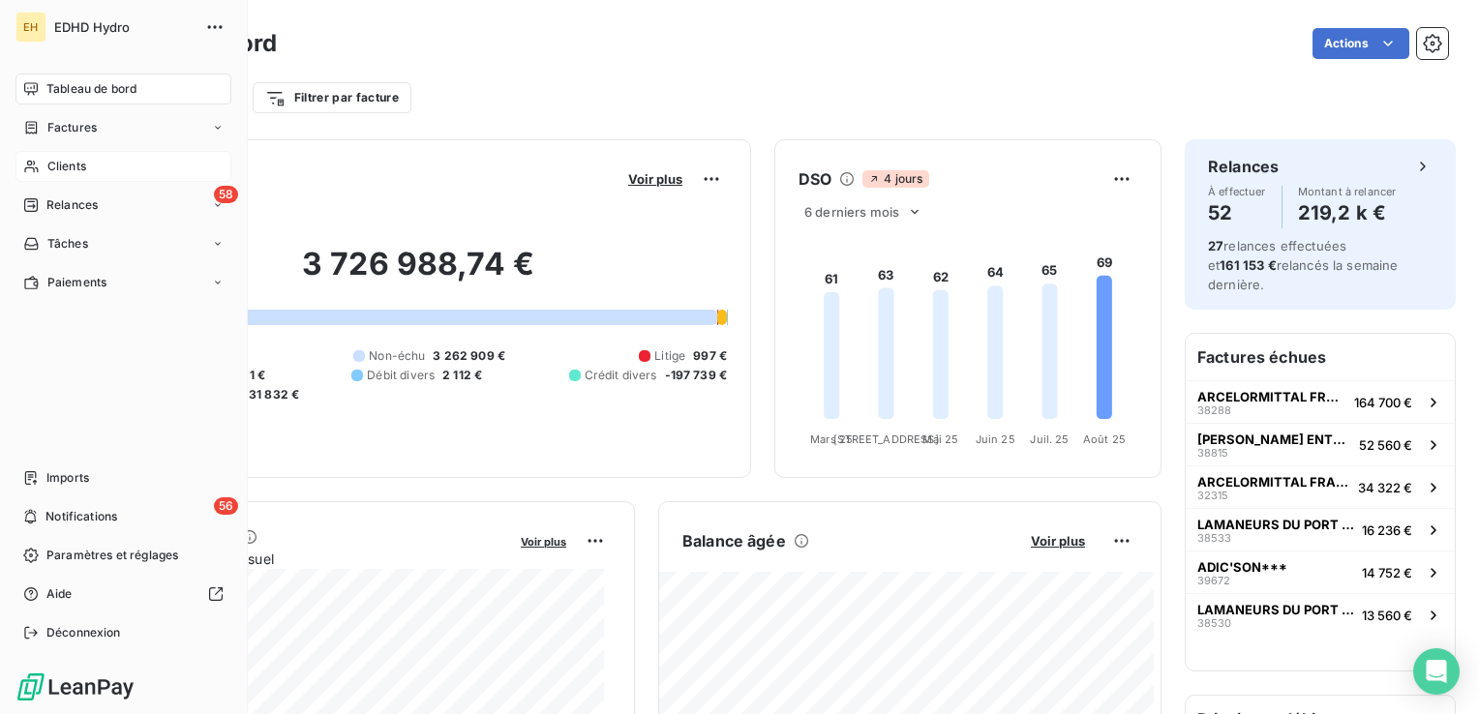
click at [85, 161] on span "Clients" at bounding box center [66, 166] width 39 height 17
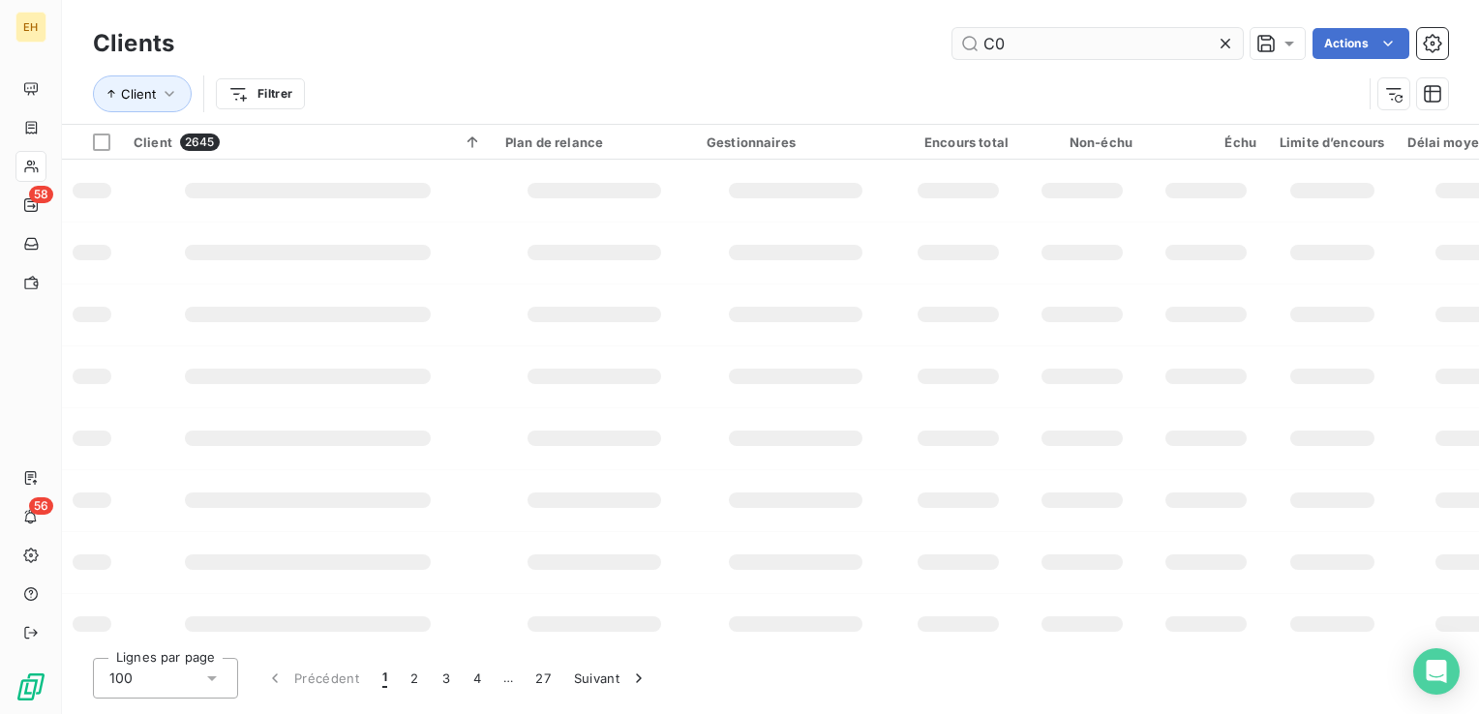
type input "C"
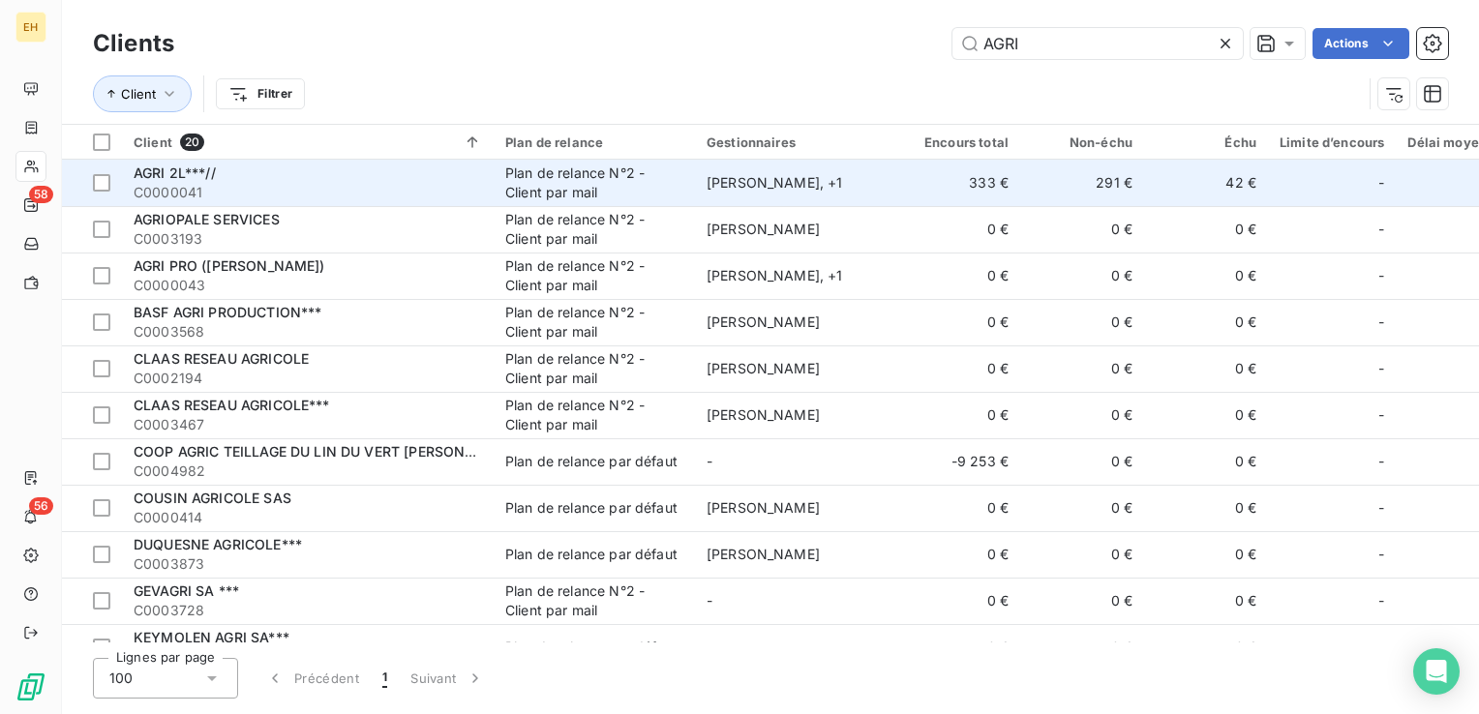
type input "AGRI"
click at [219, 192] on span "C0000041" at bounding box center [308, 192] width 349 height 19
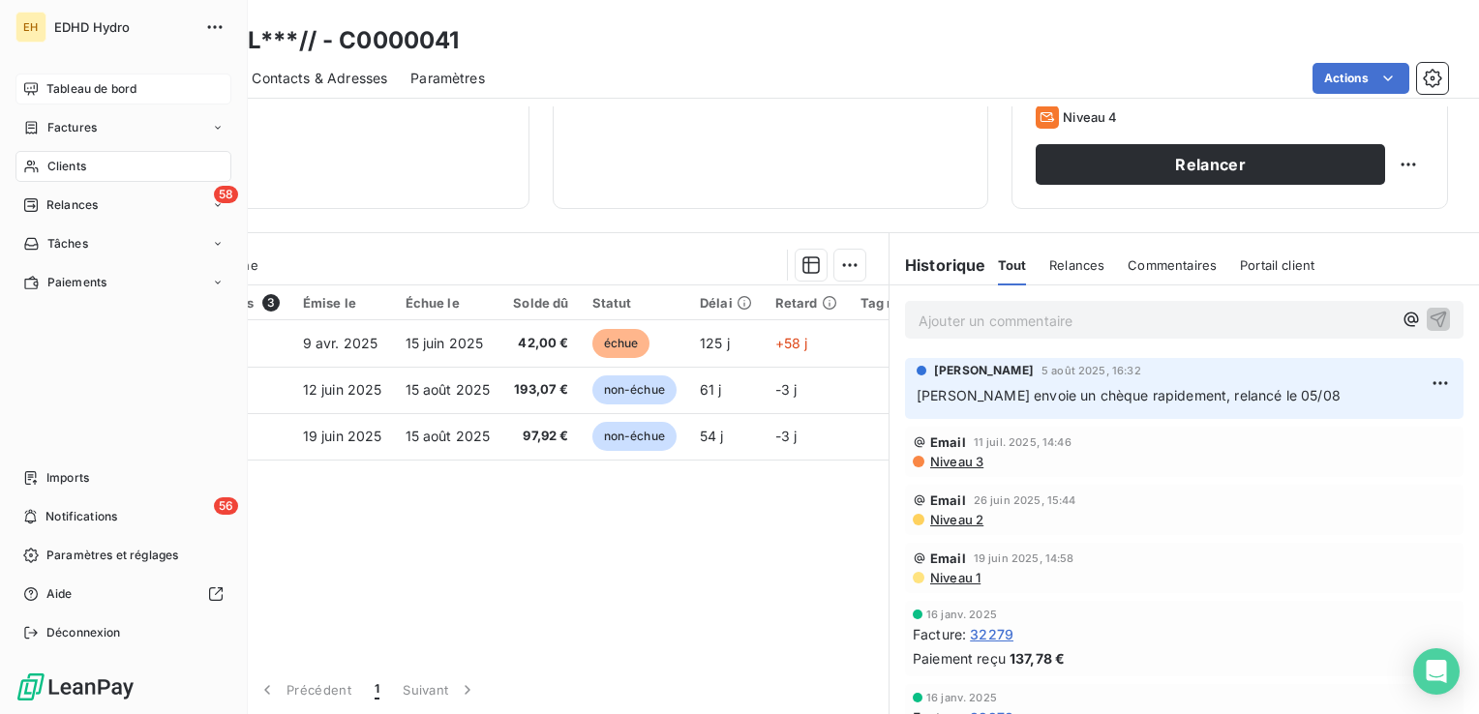
click at [101, 97] on span "Tableau de bord" at bounding box center [91, 88] width 90 height 17
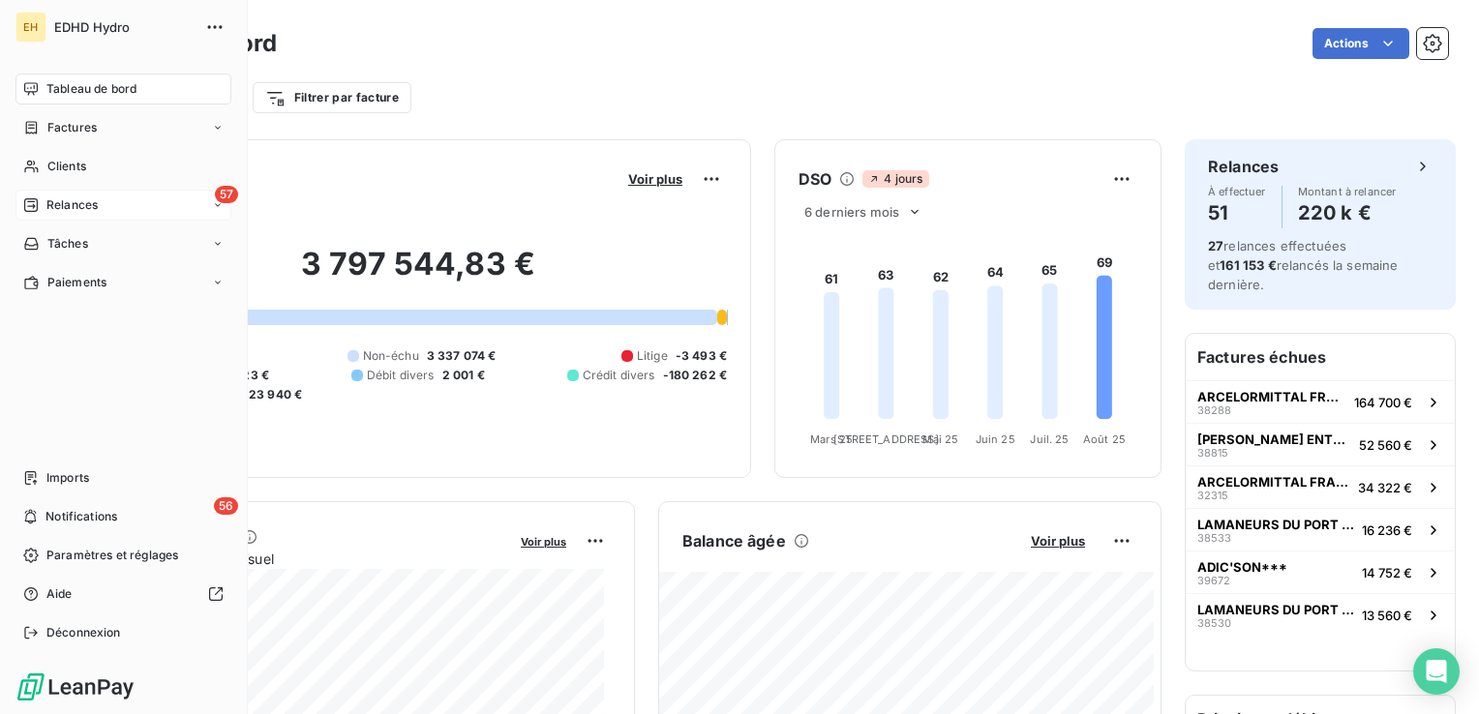
click at [63, 202] on span "Relances" at bounding box center [71, 205] width 51 height 17
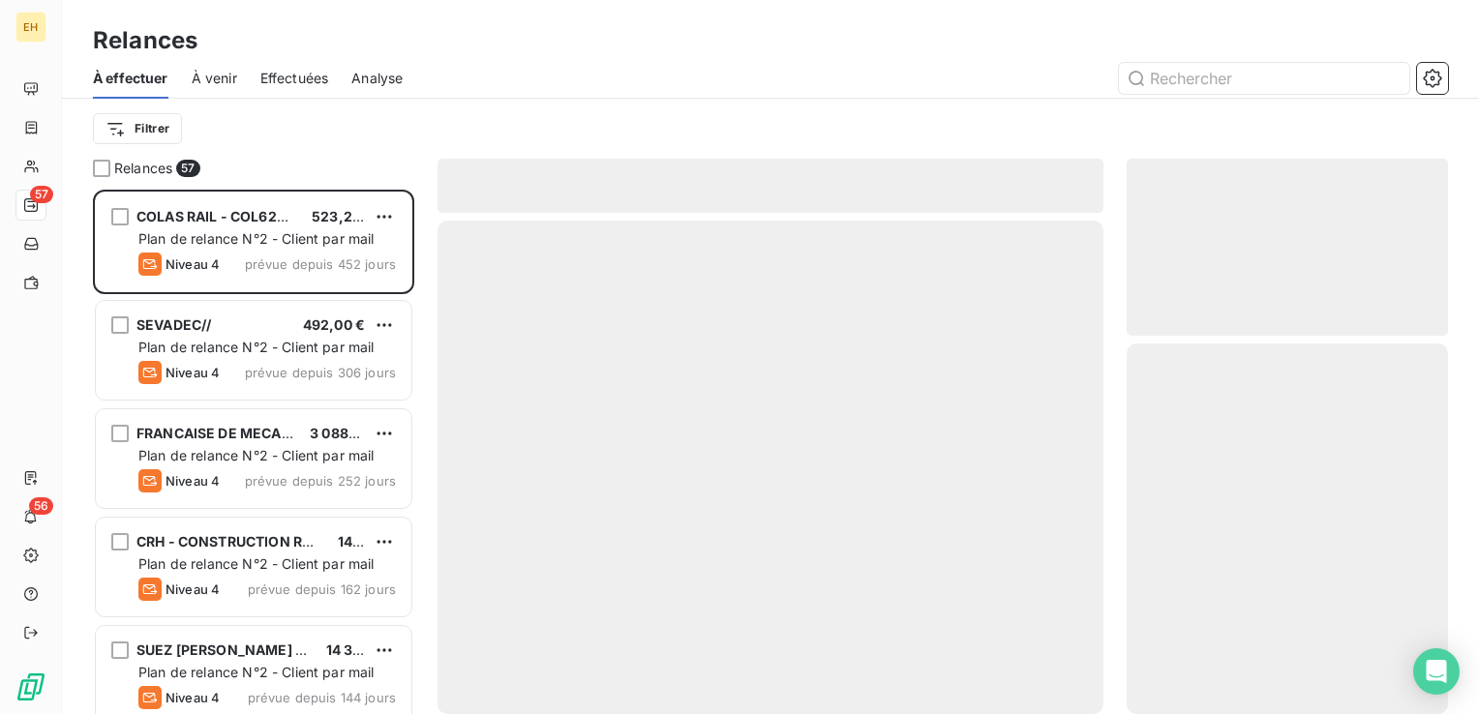
scroll to position [510, 306]
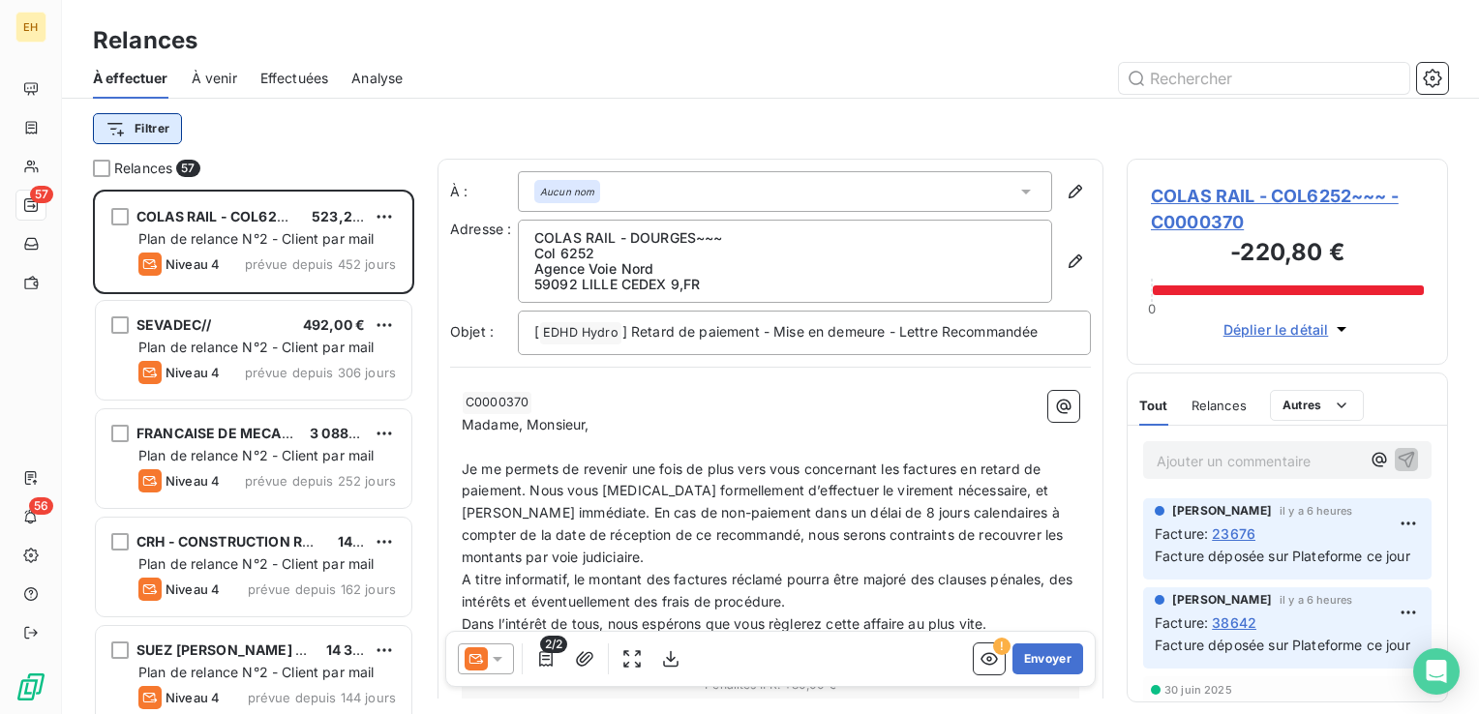
click at [157, 129] on html "EH 57 56 Relances À effectuer À venir Effectuées Analyse Filtrer Relances 57 CO…" at bounding box center [739, 357] width 1479 height 714
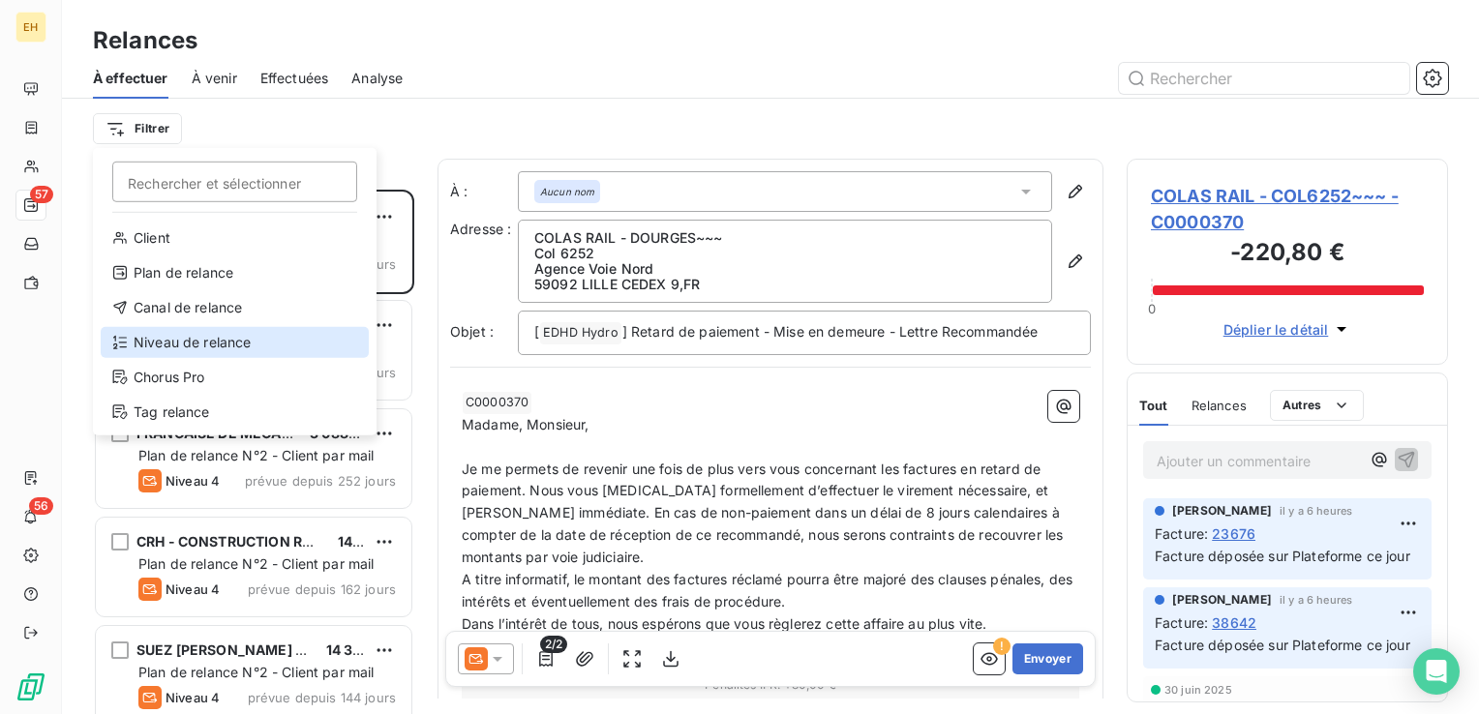
click at [171, 343] on div "Niveau de relance" at bounding box center [235, 342] width 268 height 31
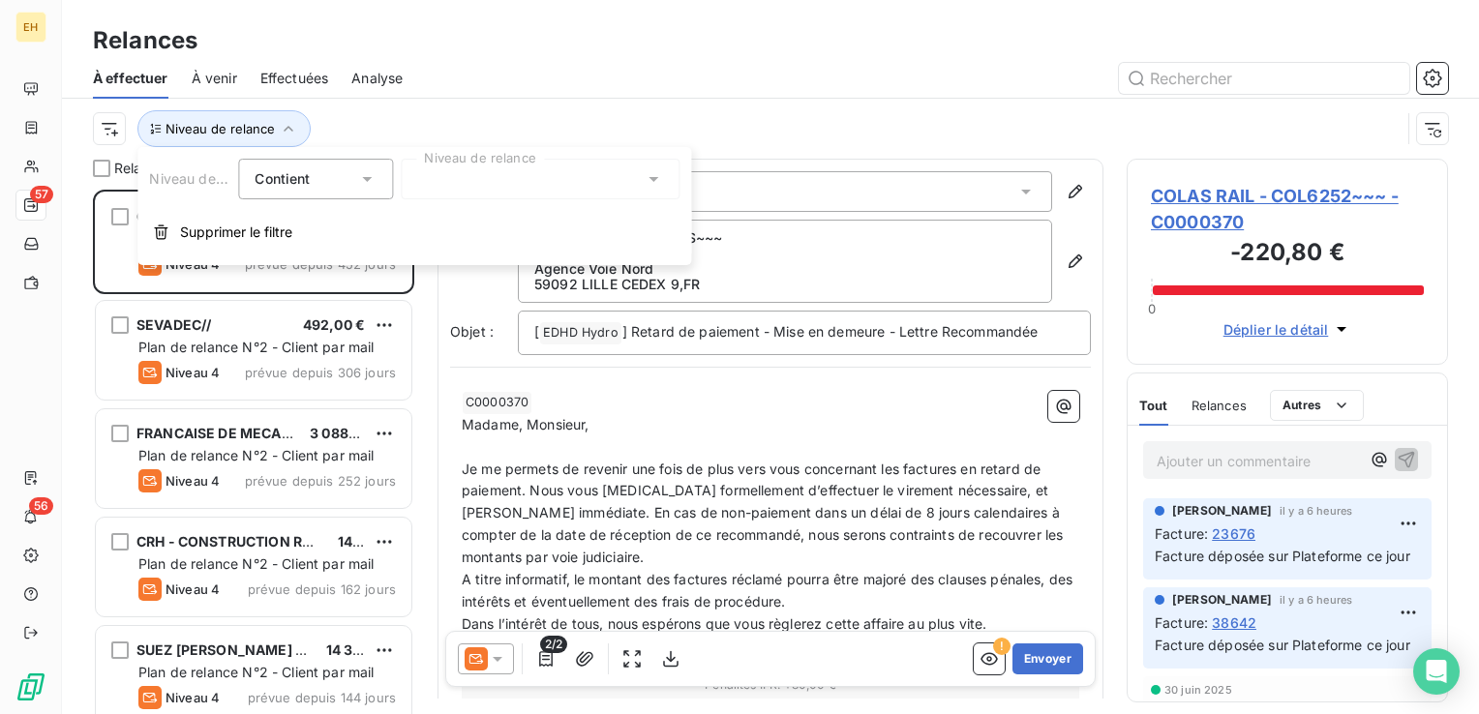
click at [484, 183] on div at bounding box center [540, 179] width 279 height 41
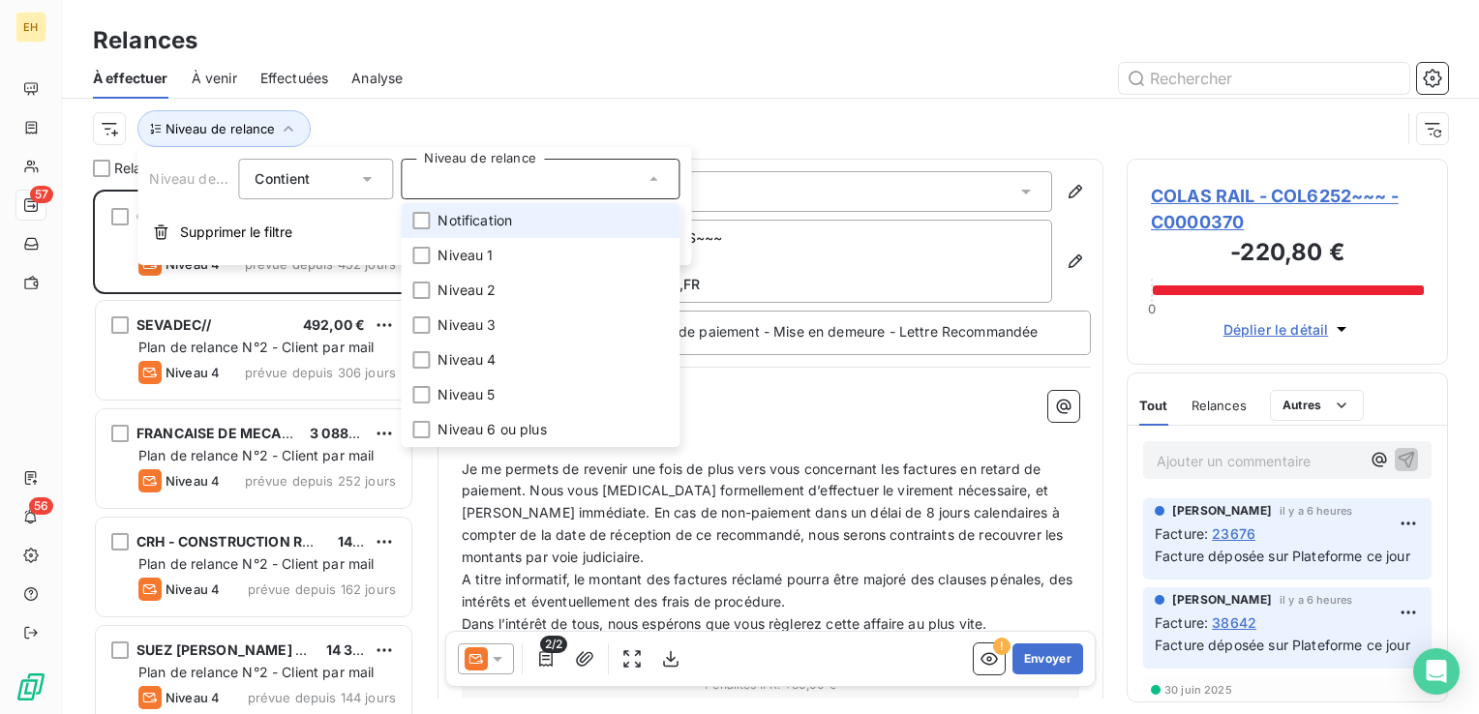
click at [484, 212] on span "Notification" at bounding box center [475, 220] width 75 height 19
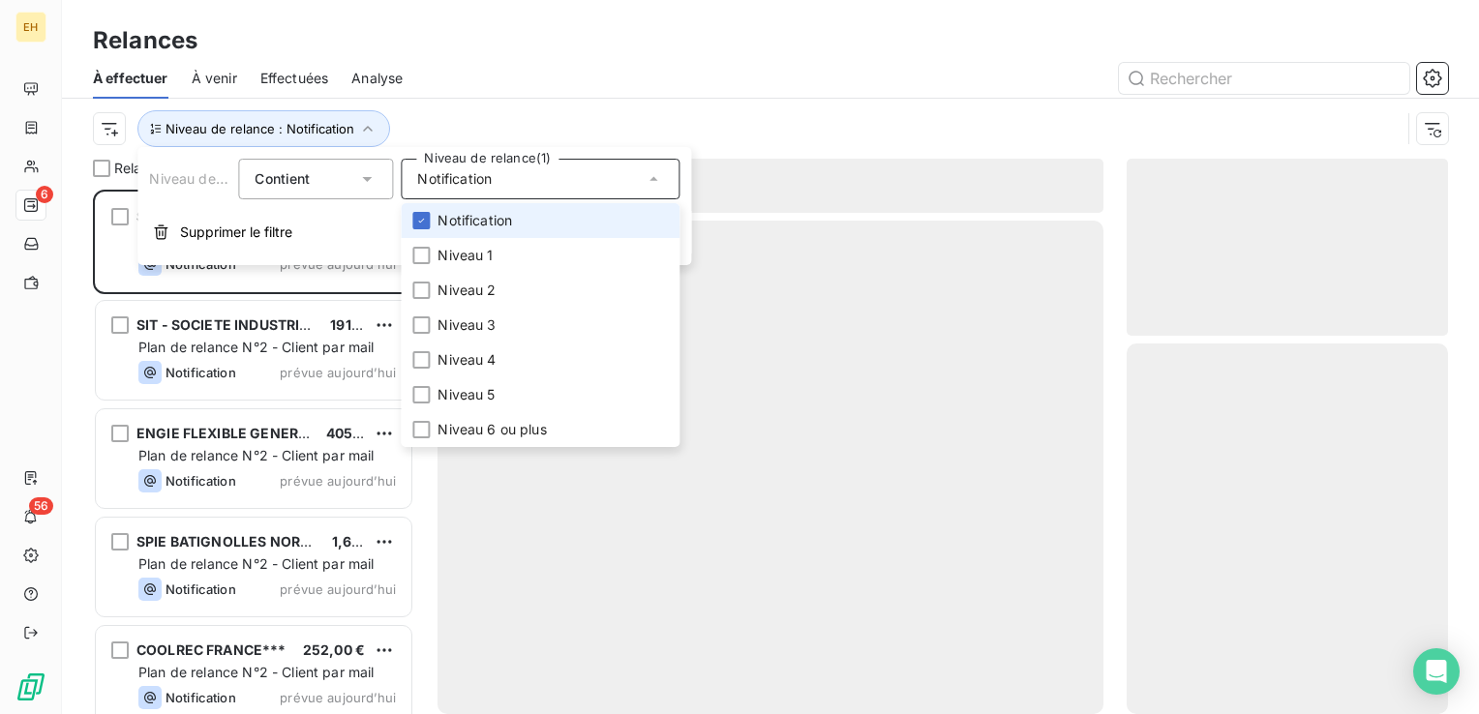
scroll to position [510, 306]
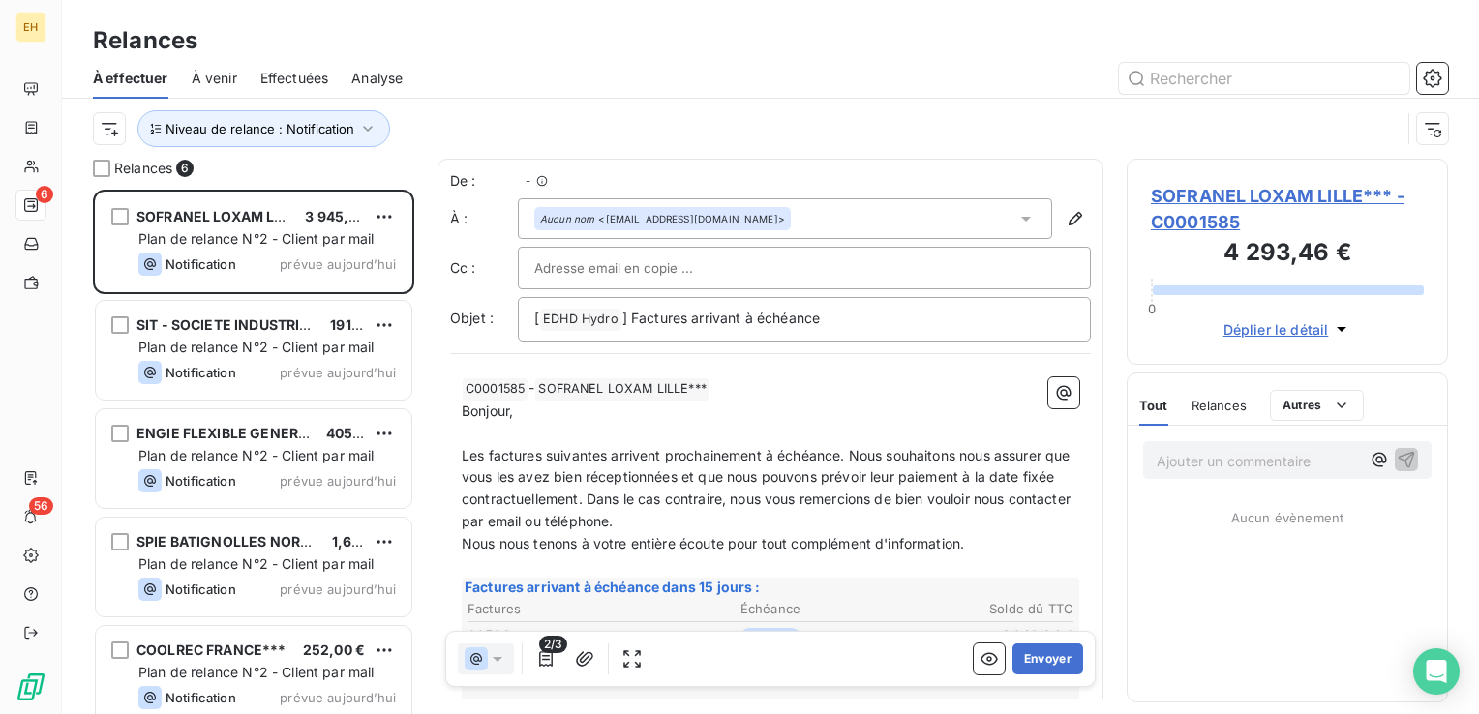
click at [492, 76] on div at bounding box center [937, 78] width 1022 height 31
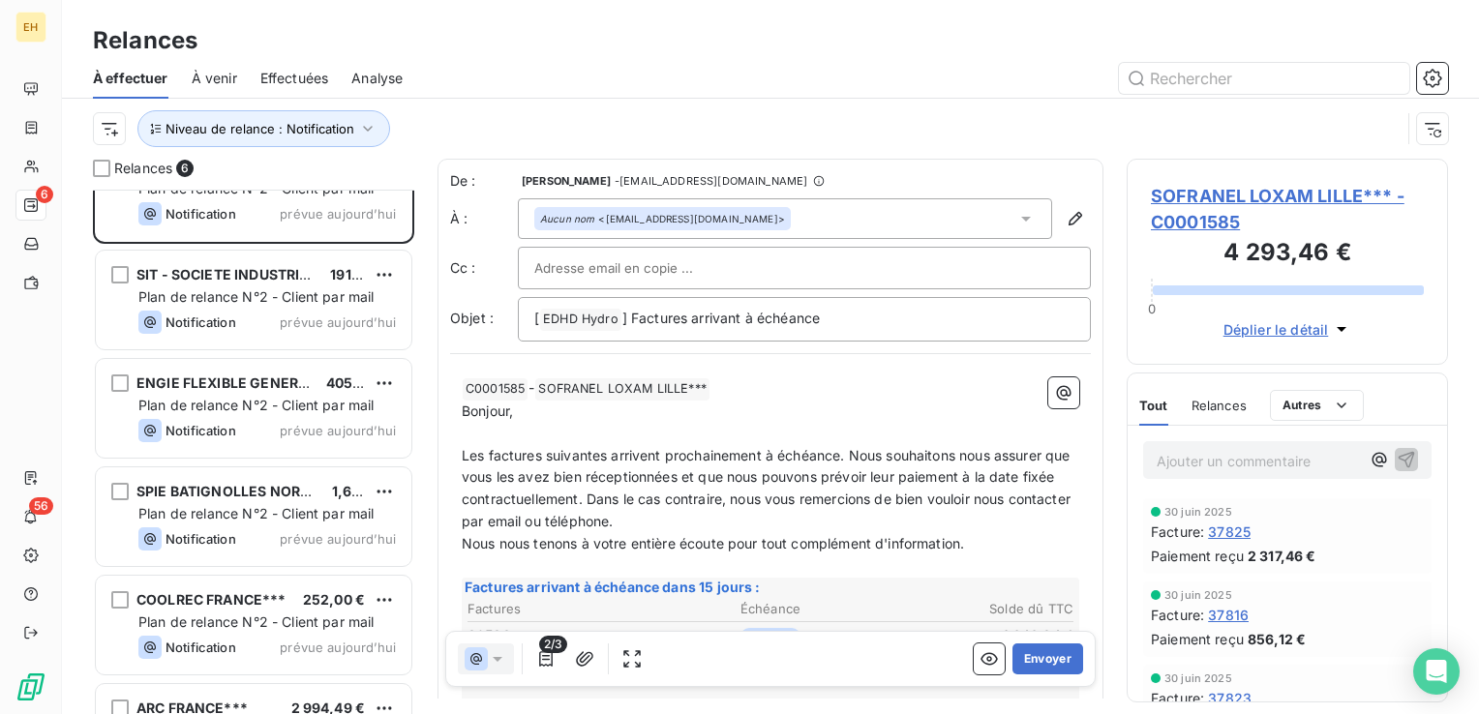
scroll to position [126, 0]
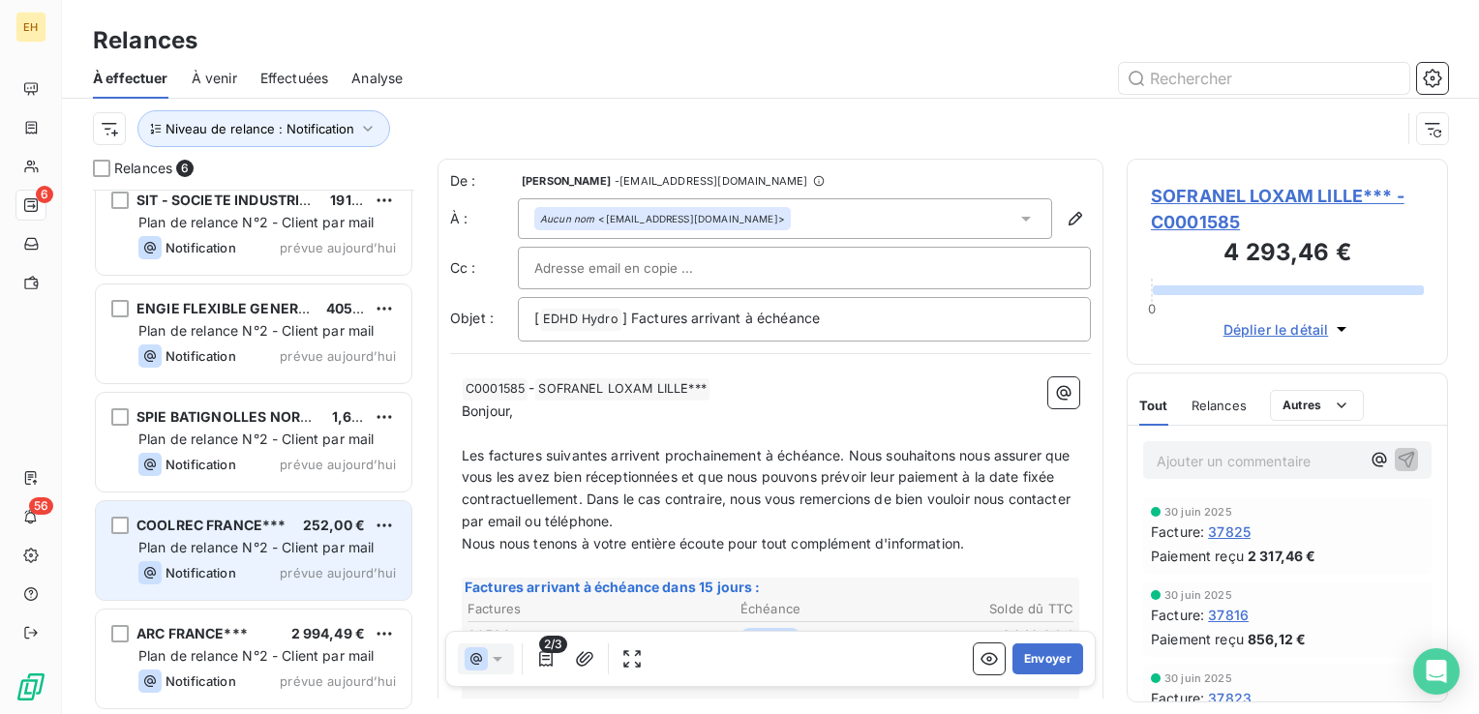
click at [327, 529] on span "252,00 €" at bounding box center [334, 525] width 62 height 16
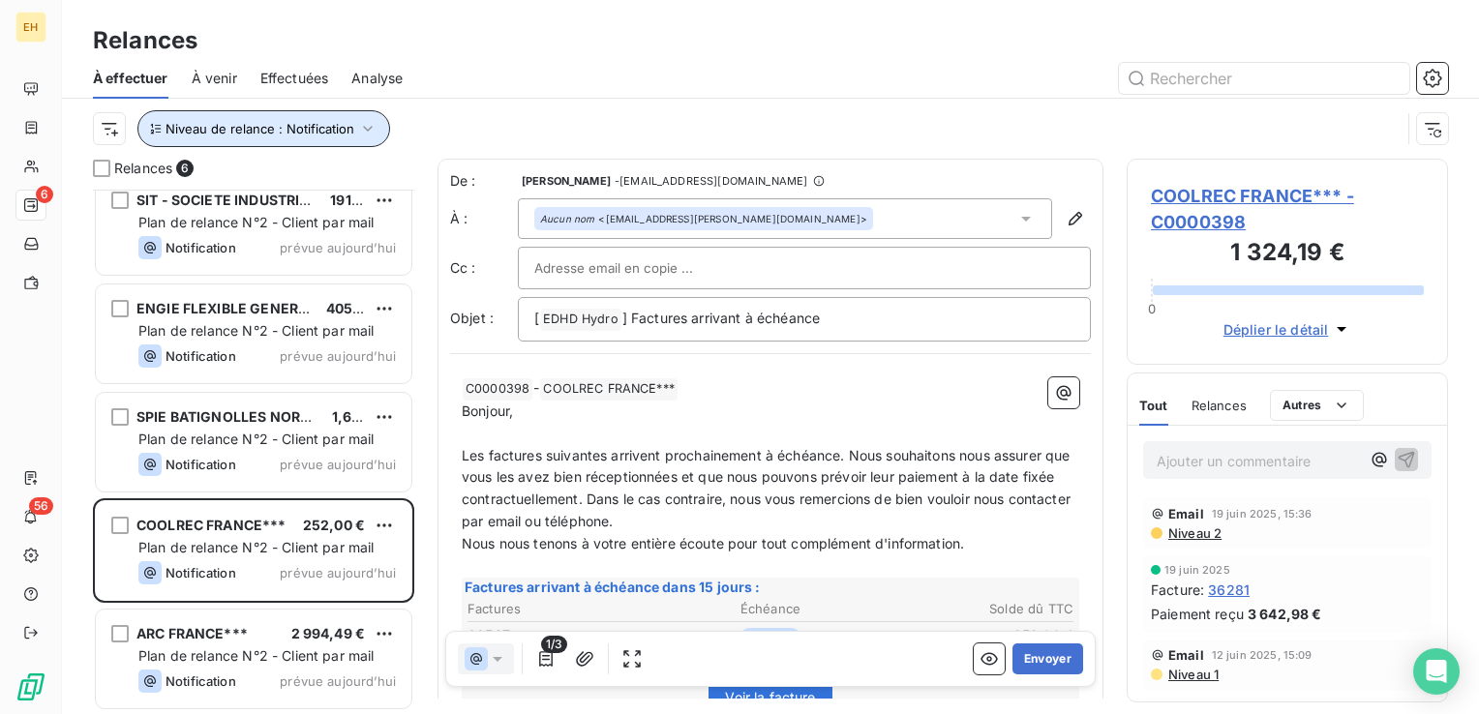
click at [345, 120] on button "Niveau de relance : Notification" at bounding box center [263, 128] width 253 height 37
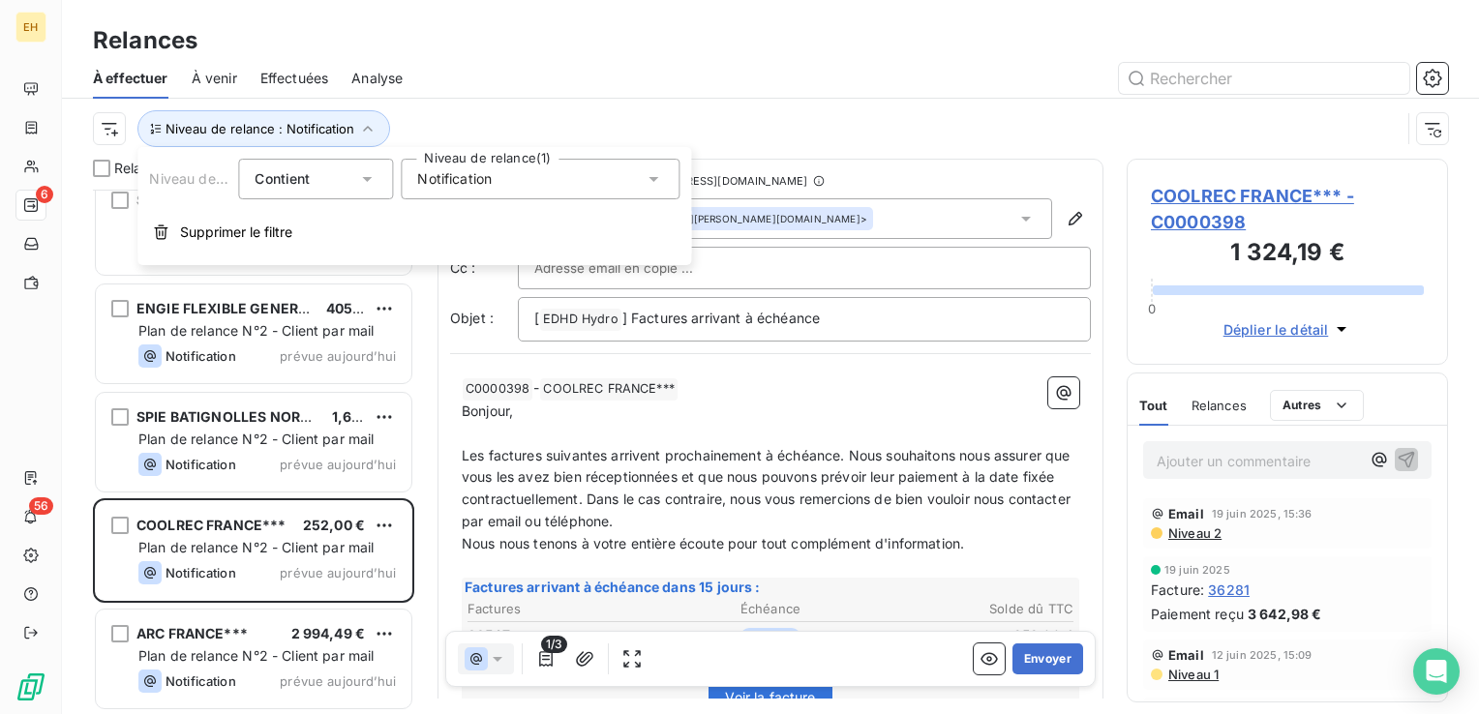
click at [482, 184] on span "Notification" at bounding box center [454, 178] width 75 height 19
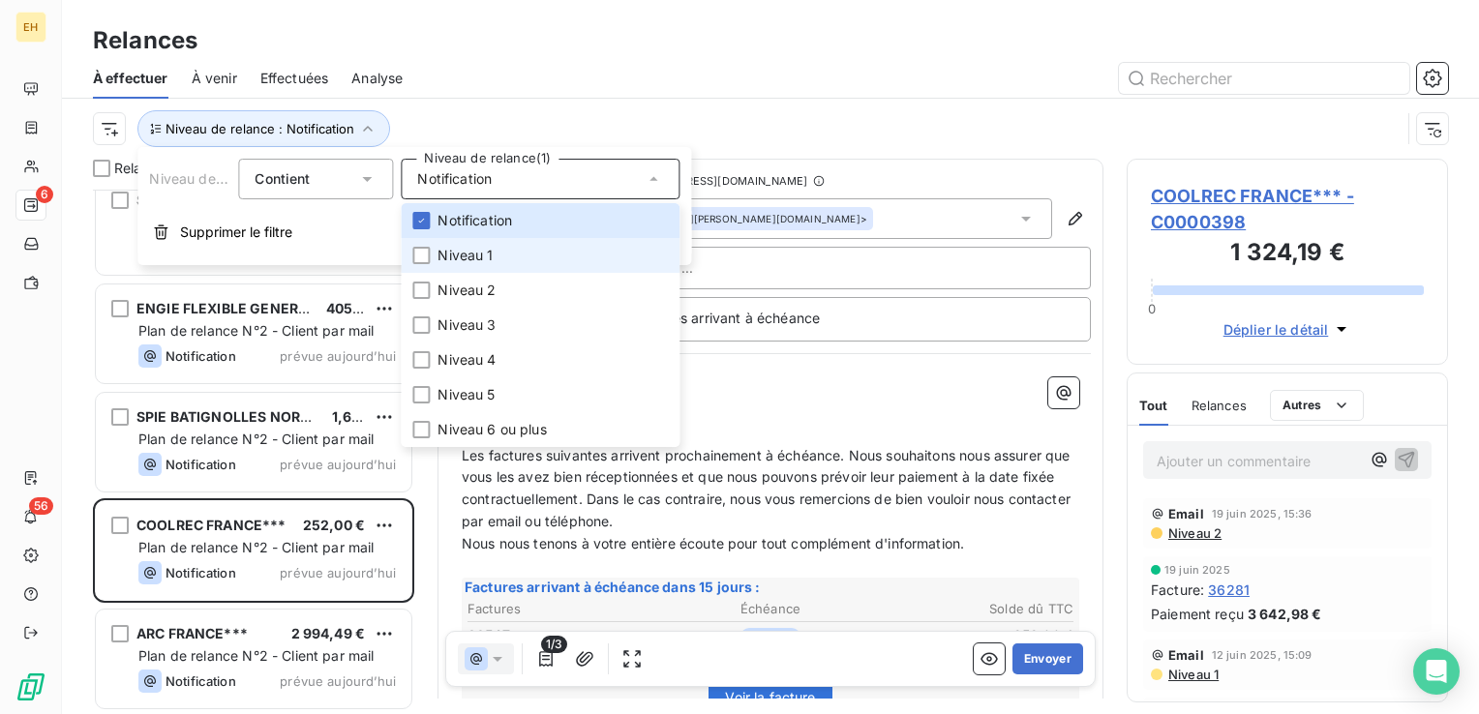
click at [471, 258] on span "Niveau 1" at bounding box center [465, 255] width 55 height 19
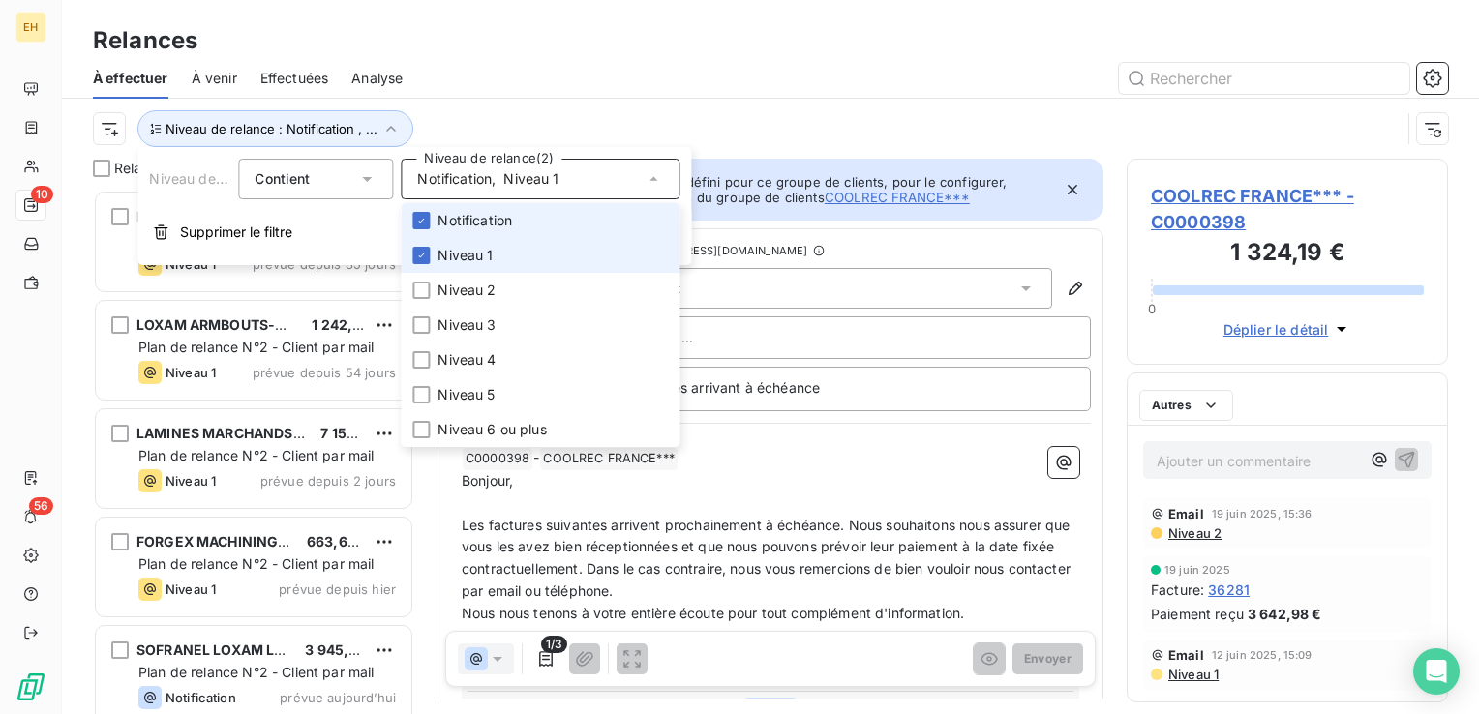
scroll to position [510, 306]
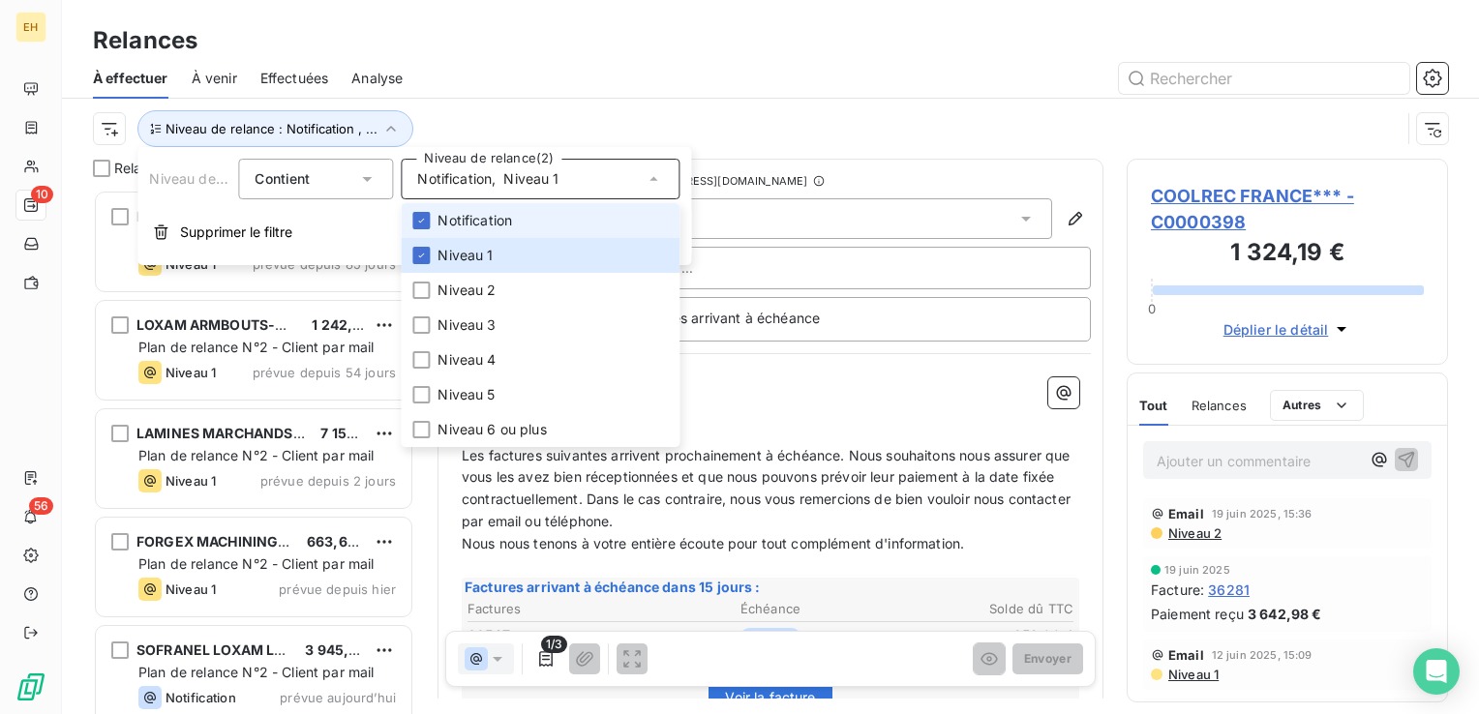
click at [465, 220] on span "Notification" at bounding box center [475, 220] width 75 height 19
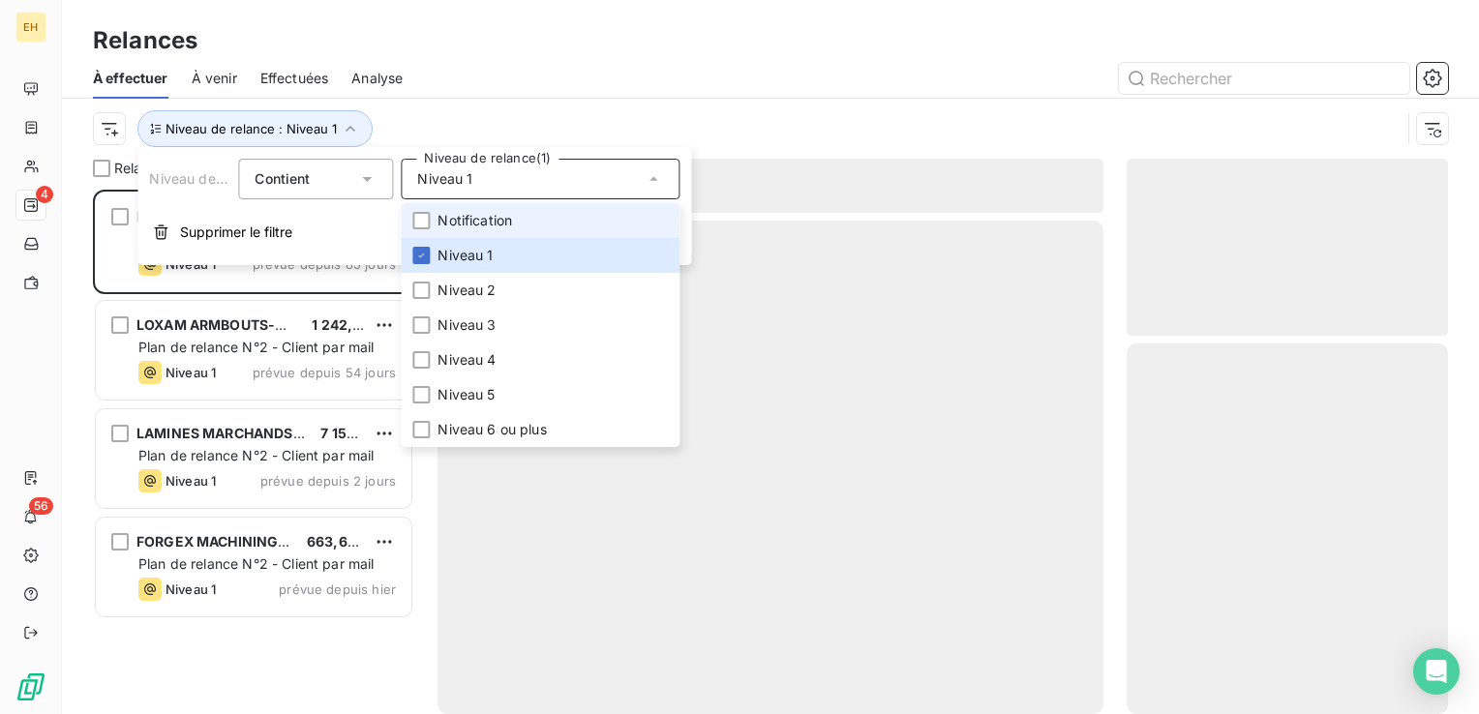
scroll to position [510, 306]
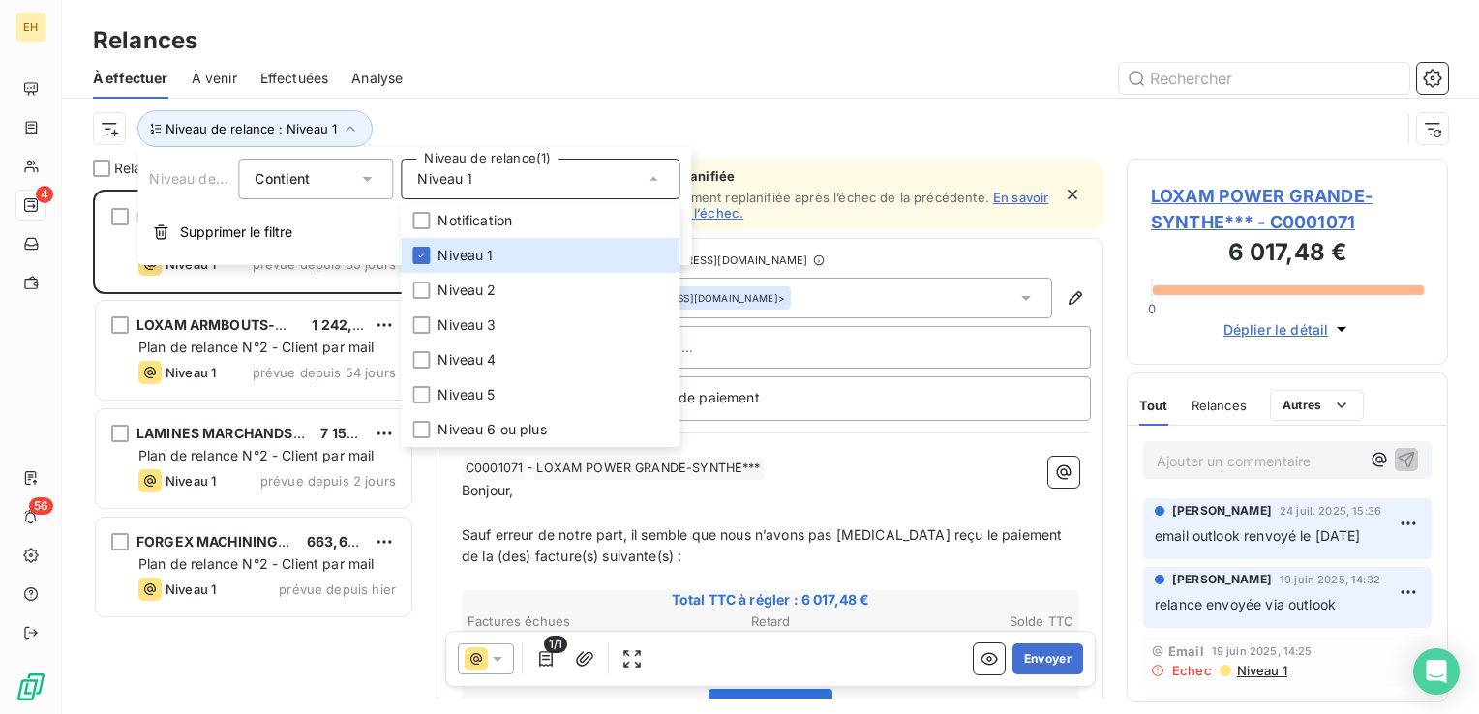
click at [477, 82] on div at bounding box center [937, 78] width 1022 height 31
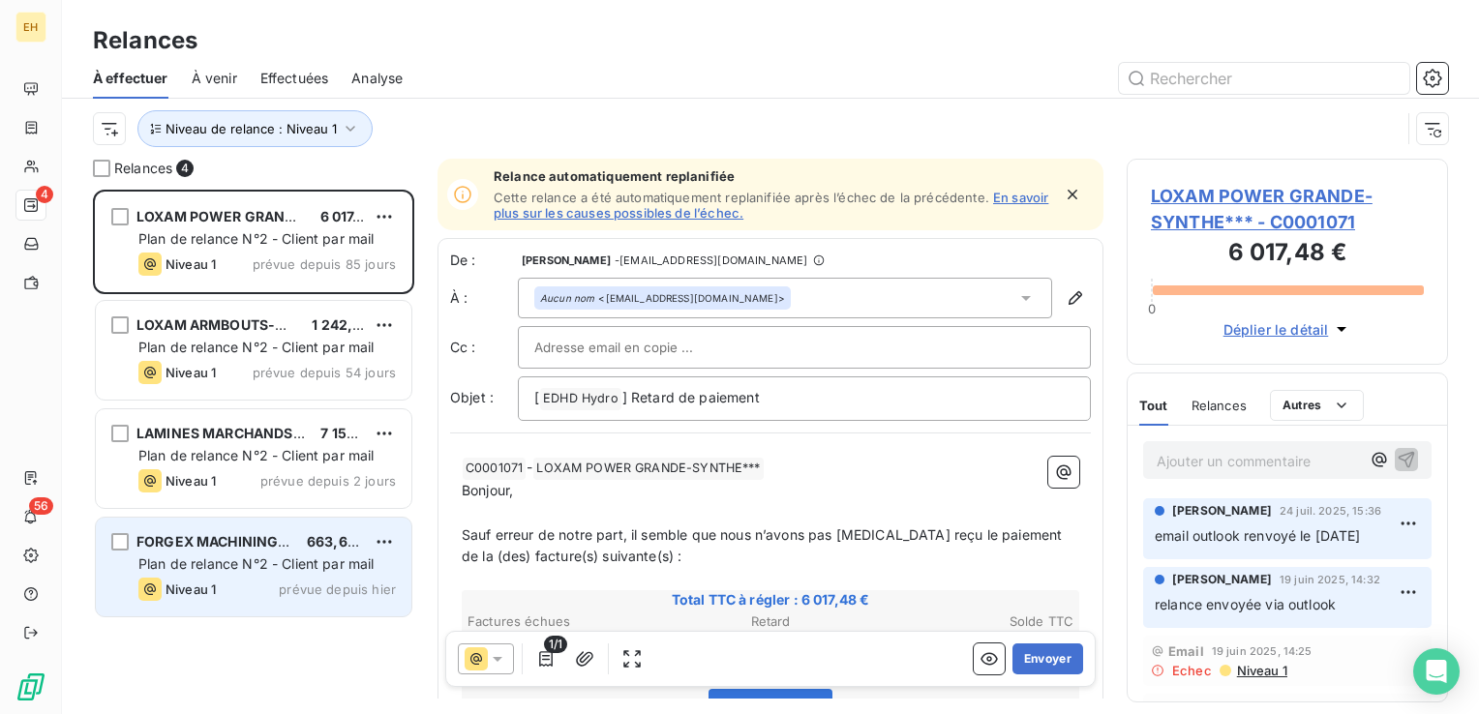
click at [178, 579] on div "Niveau 1" at bounding box center [176, 589] width 77 height 23
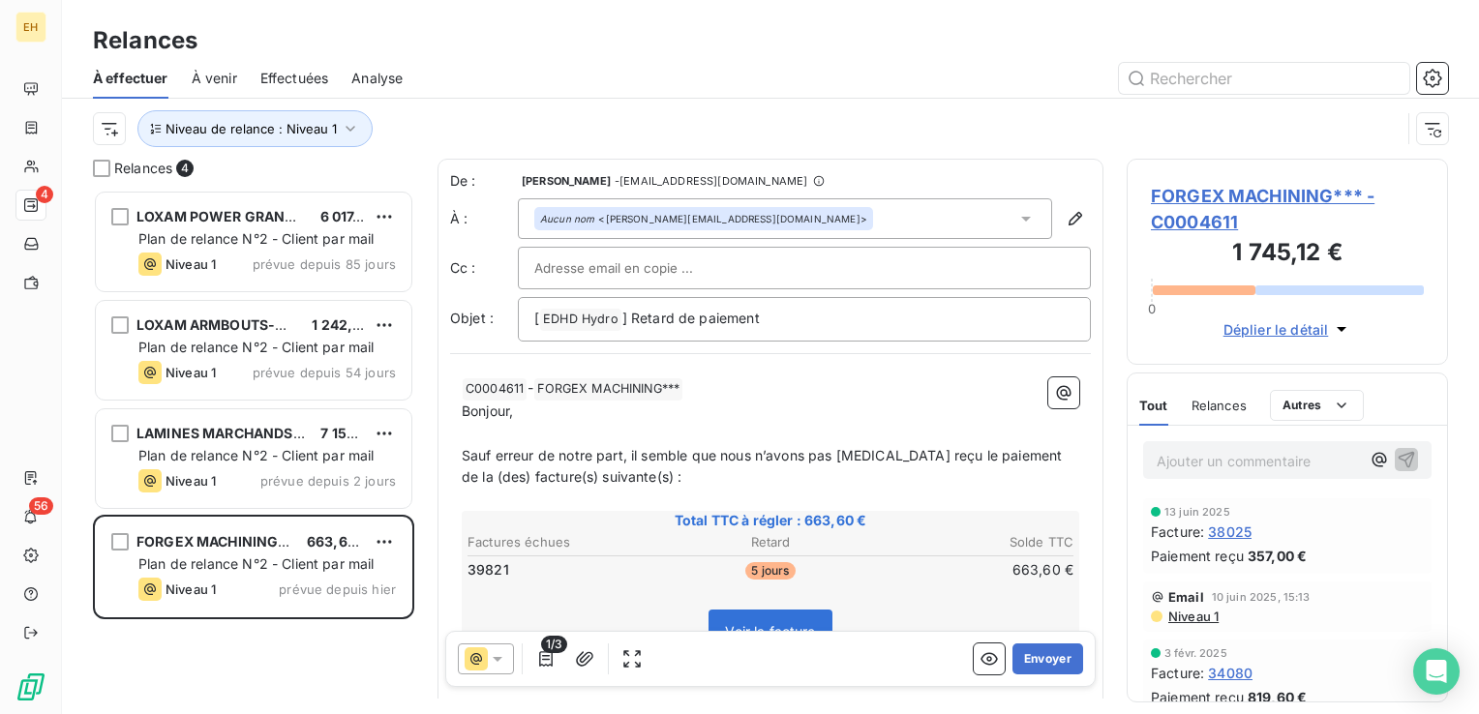
click at [1301, 194] on span "FORGEX MACHINING*** - C0004611" at bounding box center [1287, 209] width 273 height 52
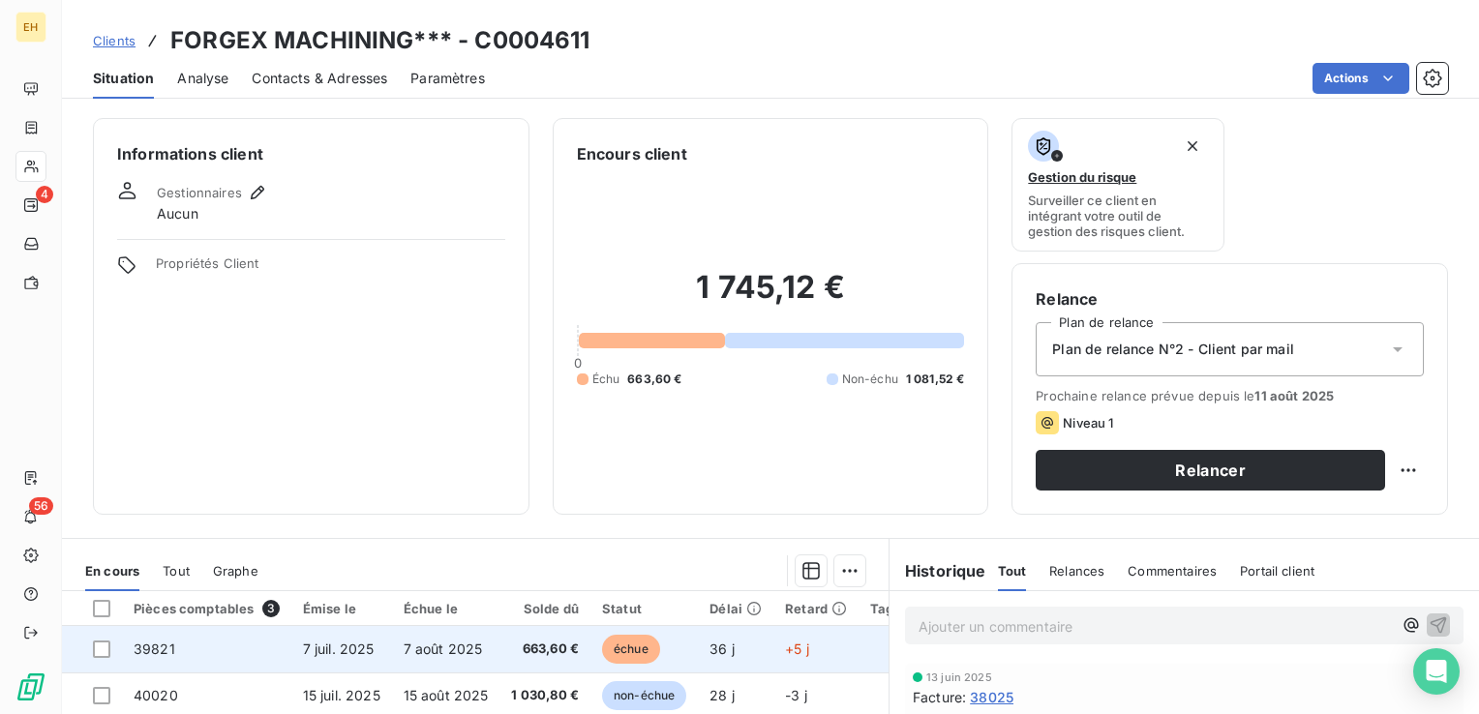
click at [341, 637] on td "7 juil. 2025" at bounding box center [341, 649] width 101 height 46
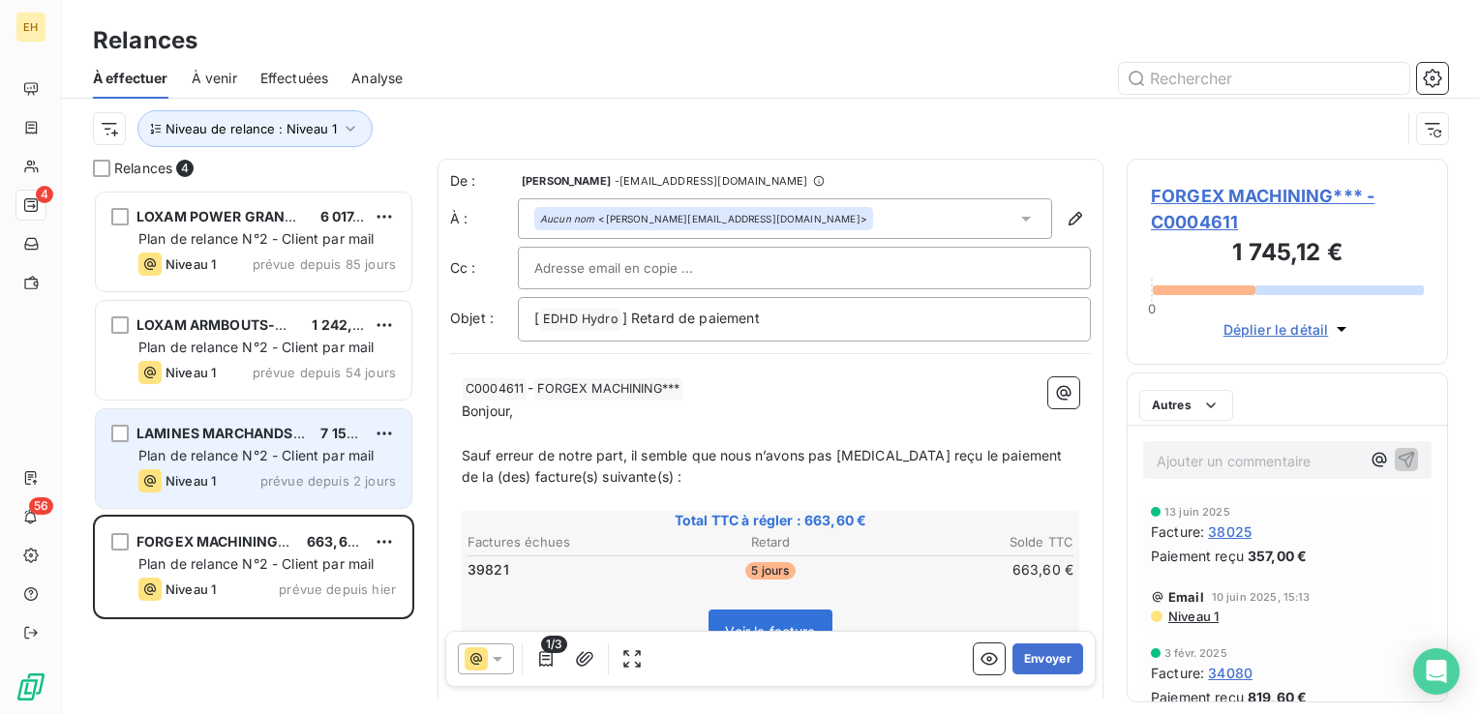
scroll to position [510, 306]
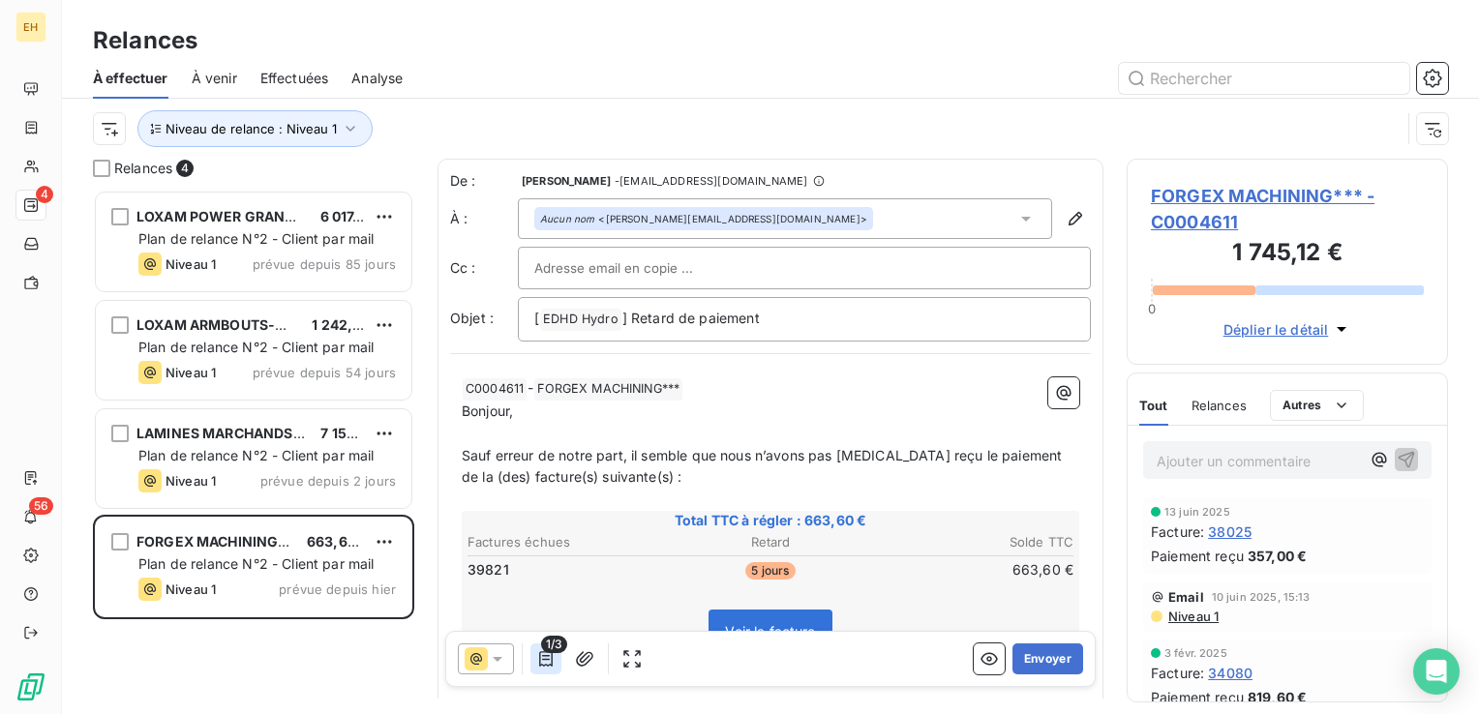
click at [550, 653] on icon "button" at bounding box center [545, 659] width 19 height 19
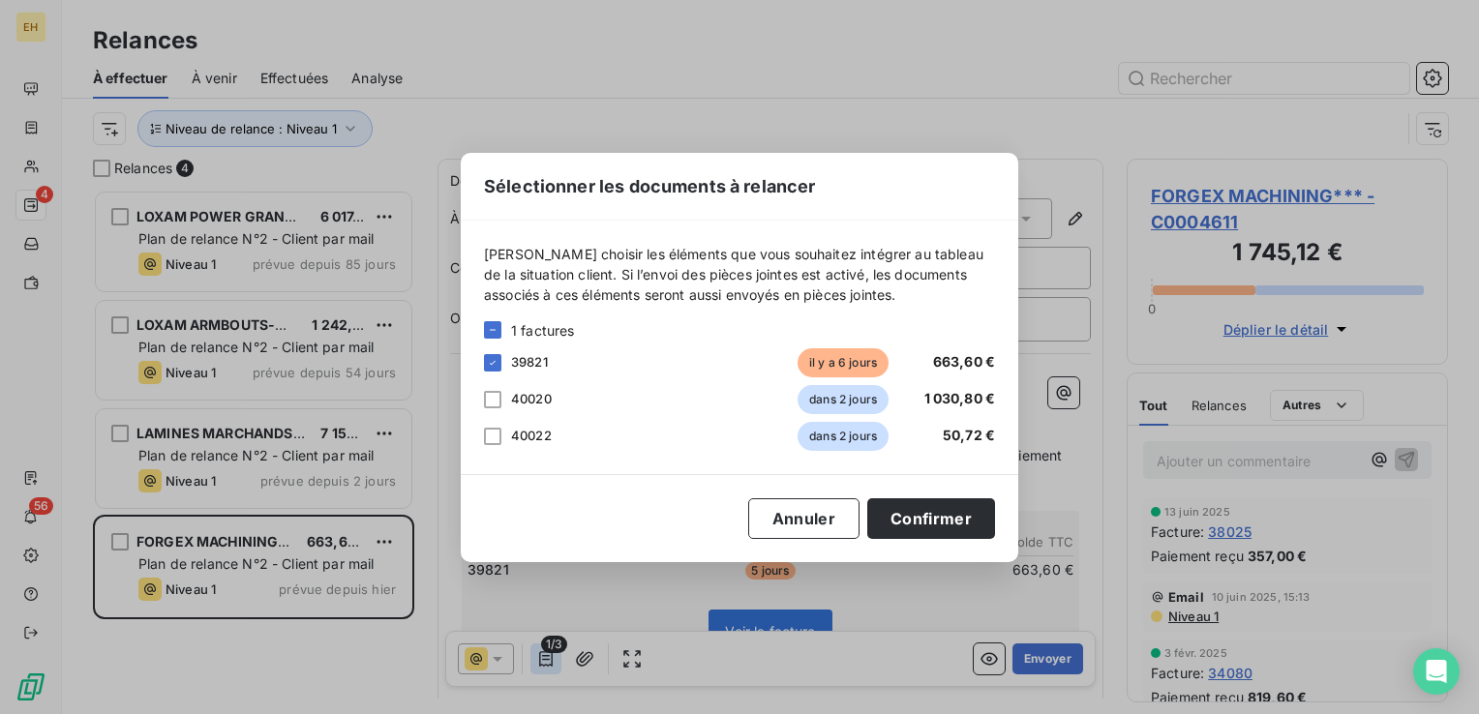
click at [550, 653] on div "Sélectionner les documents à relancer Veuillez choisir les éléments que vous so…" at bounding box center [739, 357] width 1479 height 714
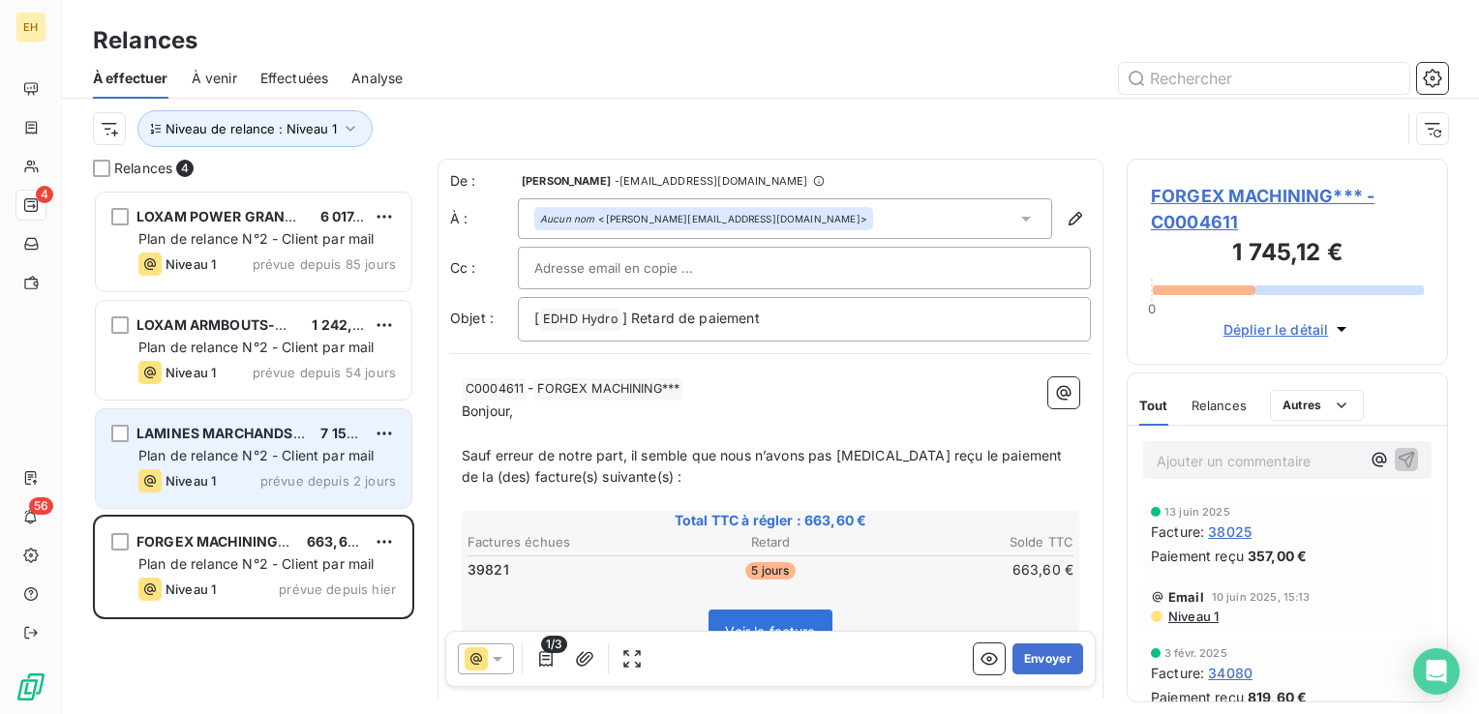
click at [285, 434] on span "LAMINES MARCHANDS EUROPEENS***" at bounding box center [271, 433] width 268 height 16
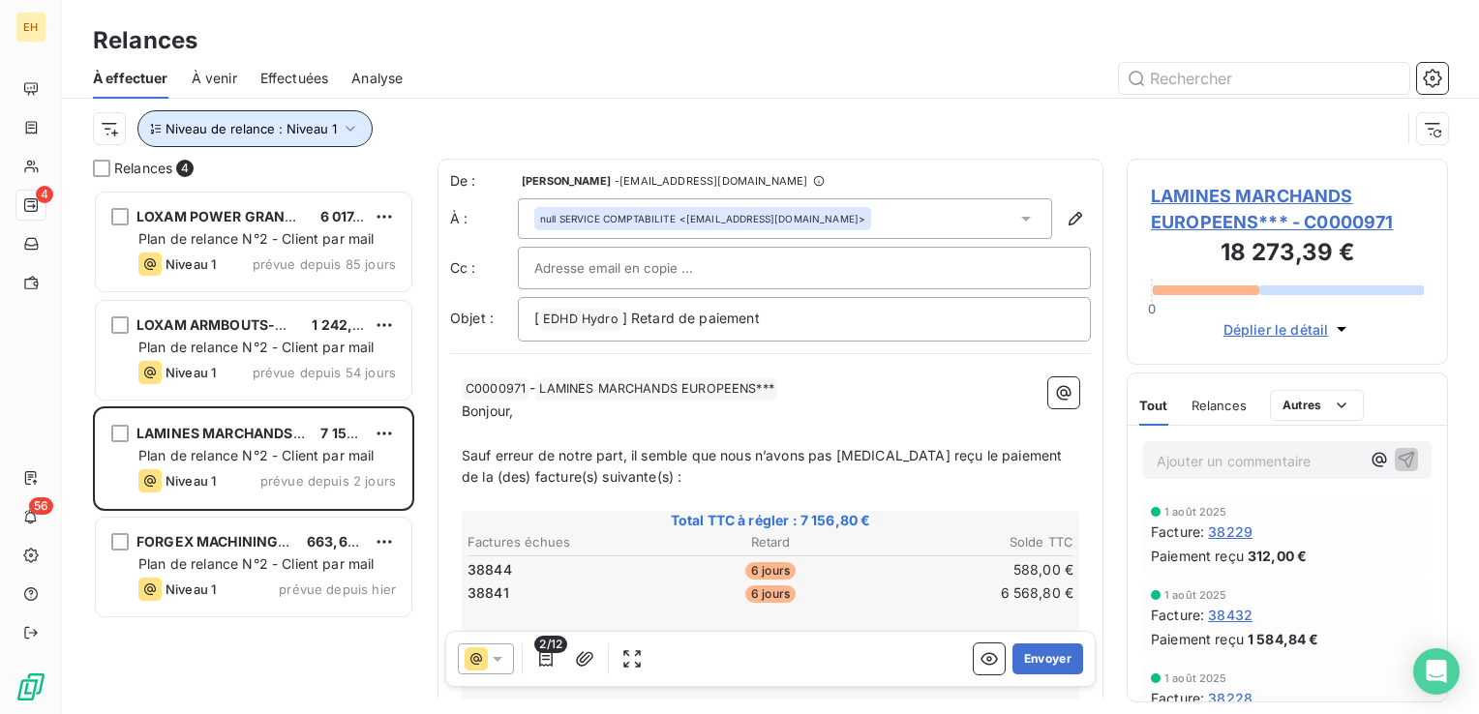
click at [347, 136] on icon "button" at bounding box center [350, 128] width 19 height 19
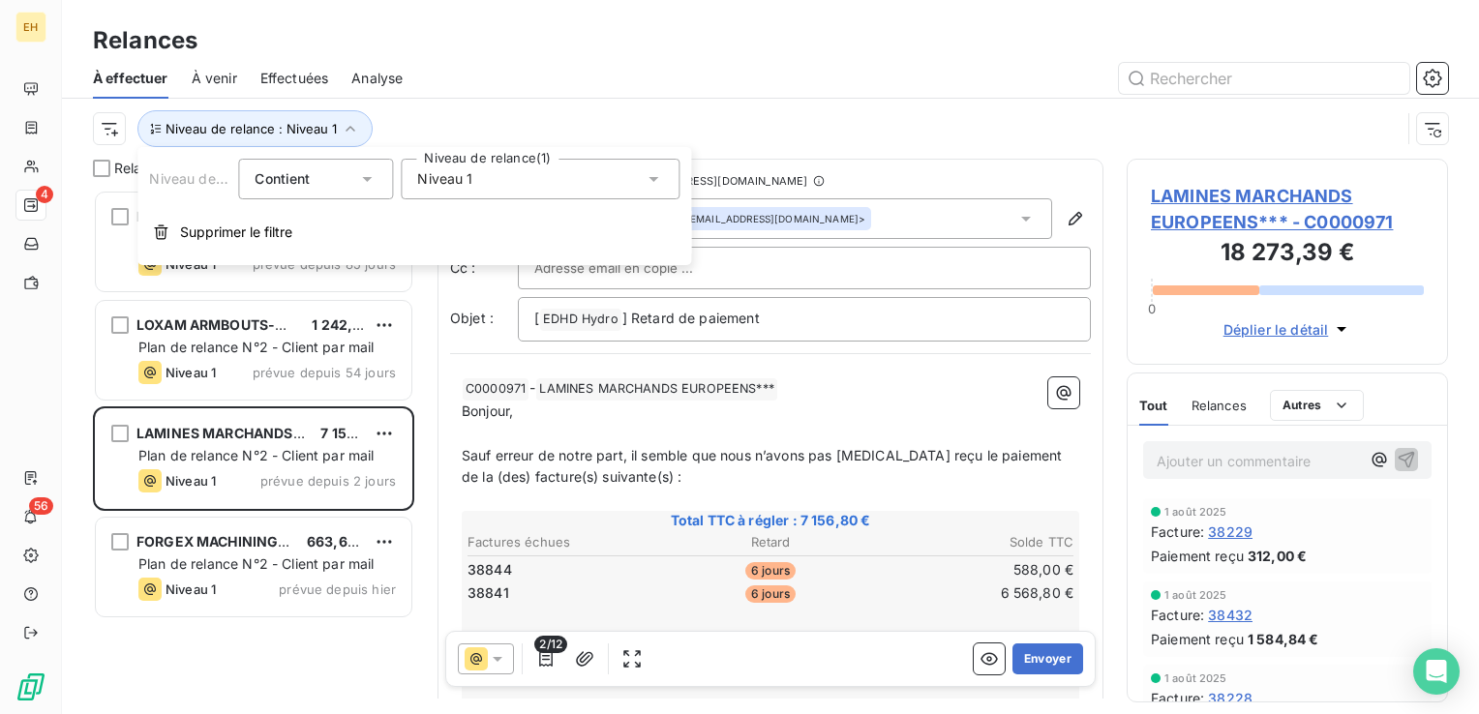
click at [445, 182] on span "Niveau 1" at bounding box center [444, 178] width 55 height 19
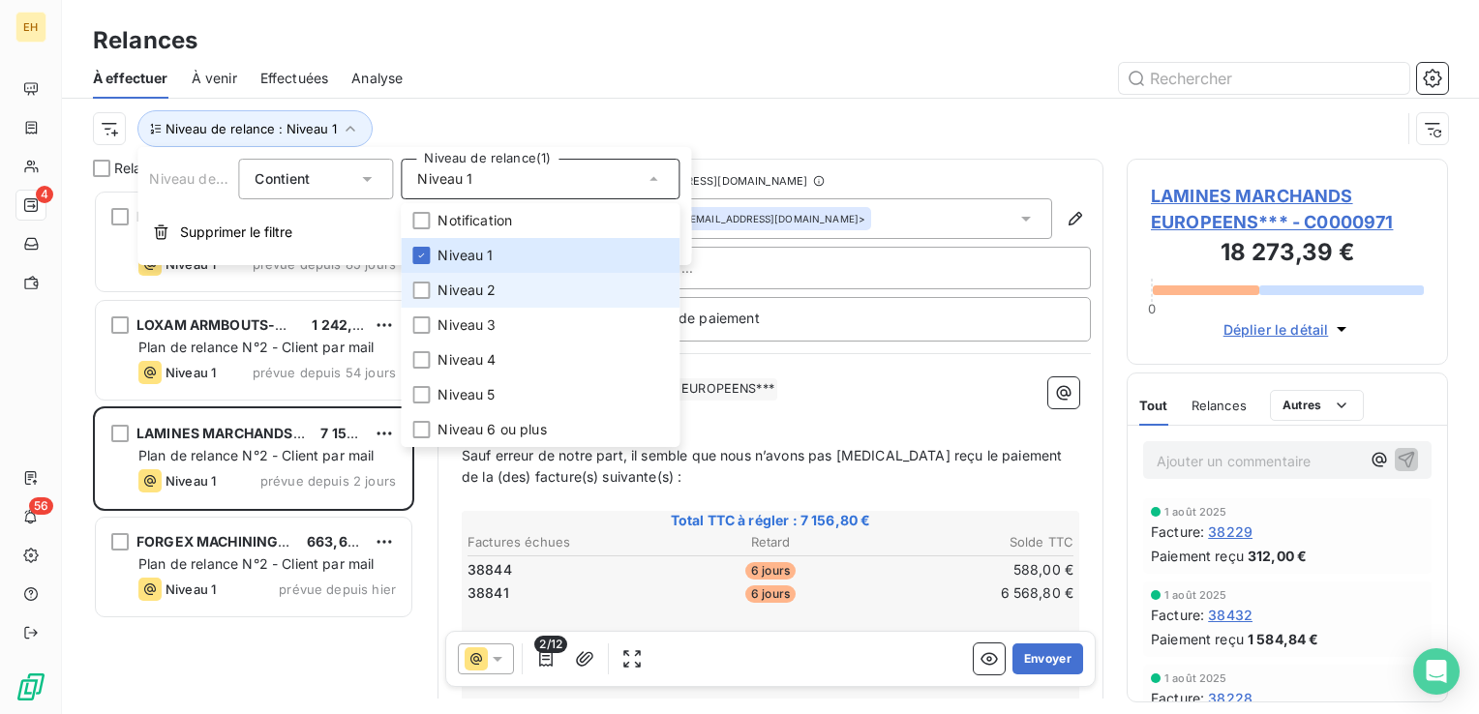
click at [456, 287] on span "Niveau 2" at bounding box center [467, 290] width 58 height 19
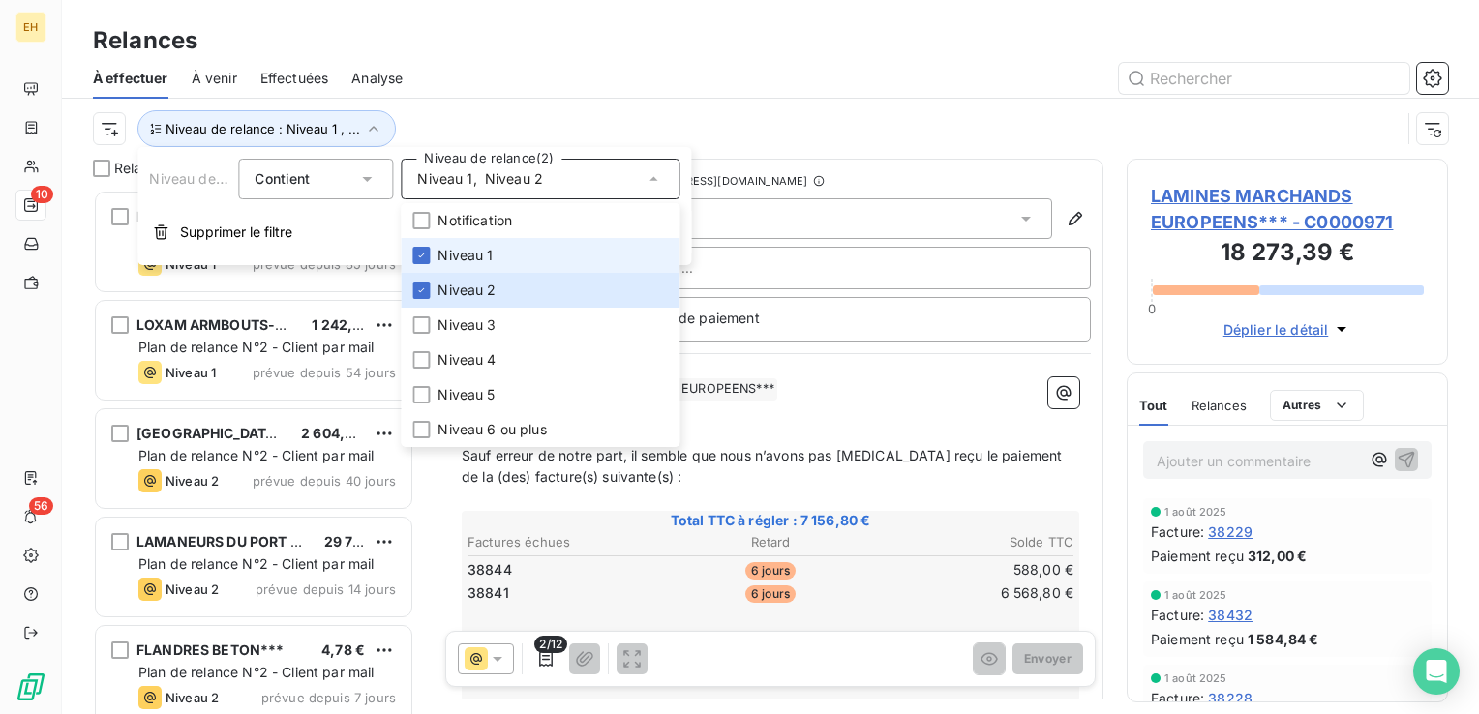
scroll to position [510, 306]
click at [456, 261] on span "Niveau 1" at bounding box center [465, 255] width 55 height 19
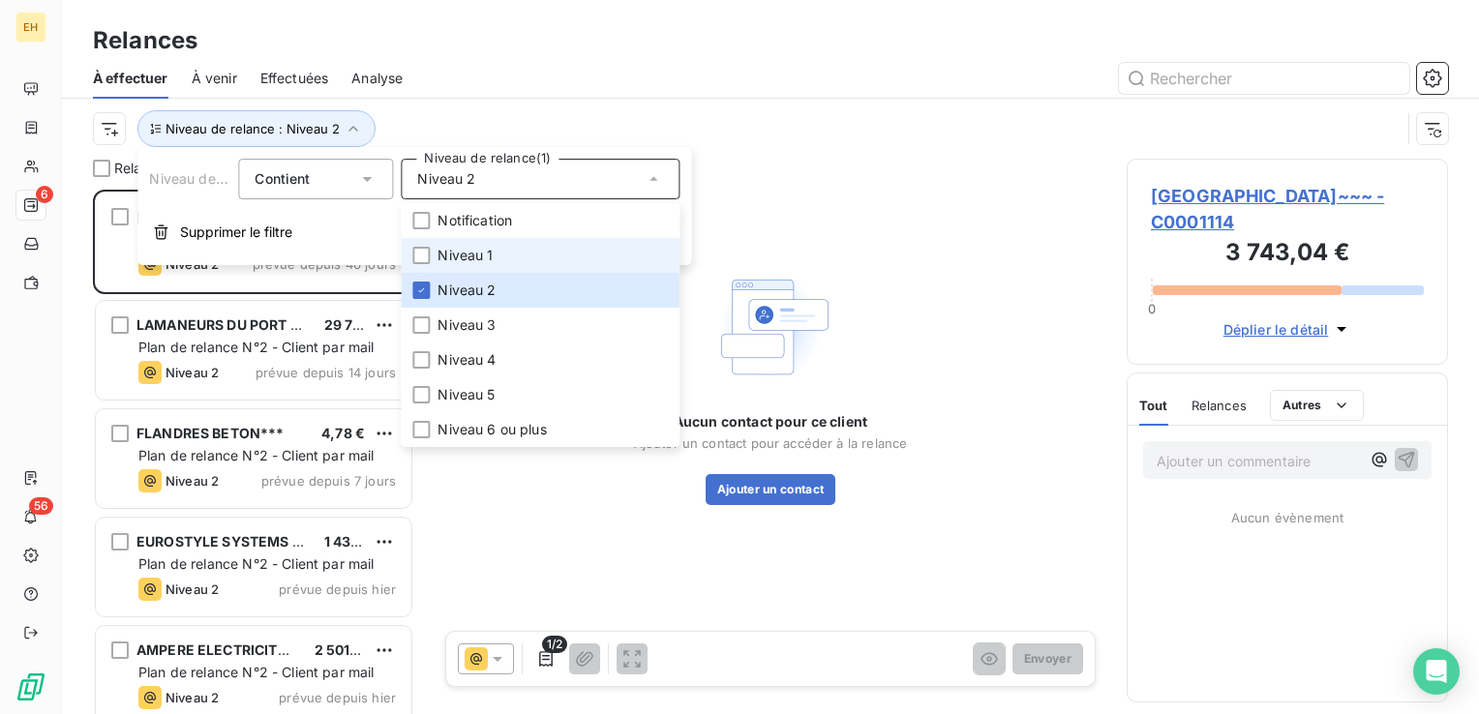
scroll to position [510, 306]
click at [461, 68] on div at bounding box center [937, 78] width 1022 height 31
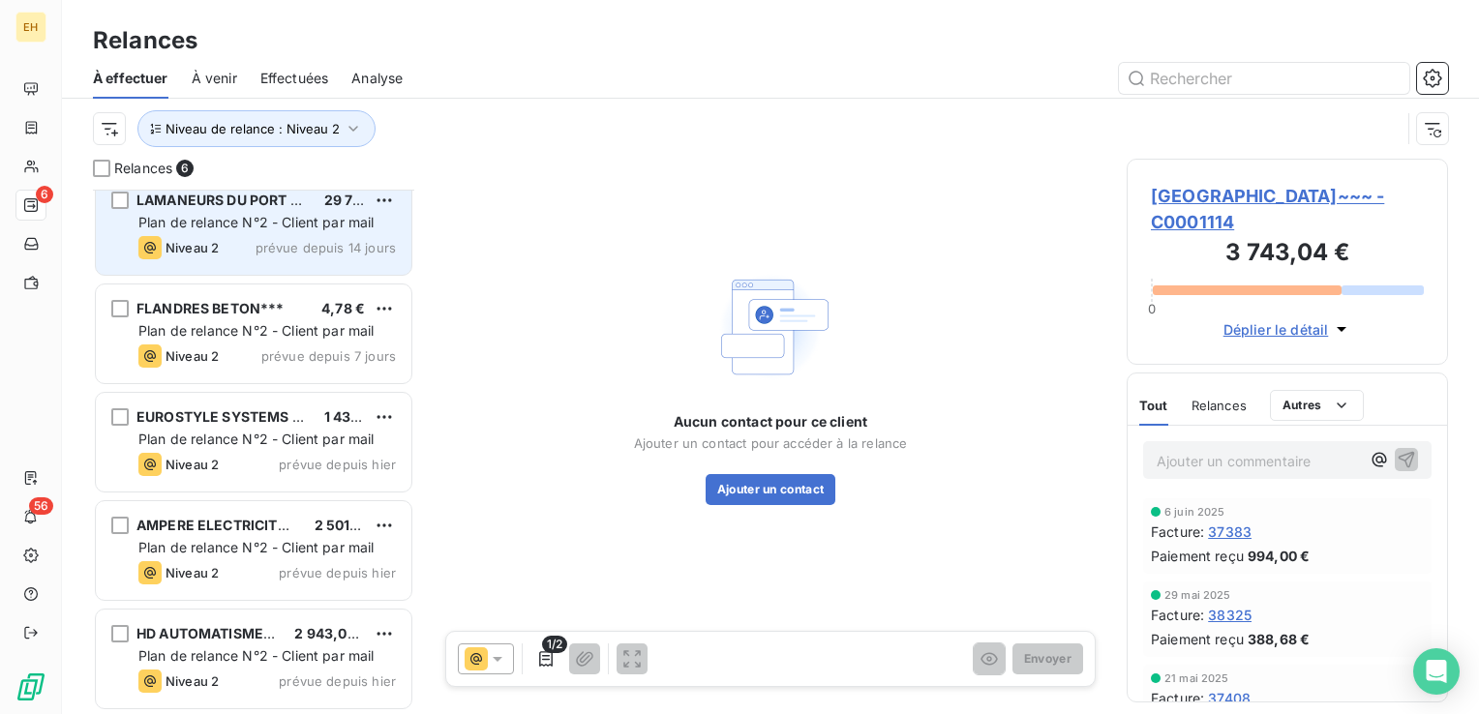
scroll to position [0, 0]
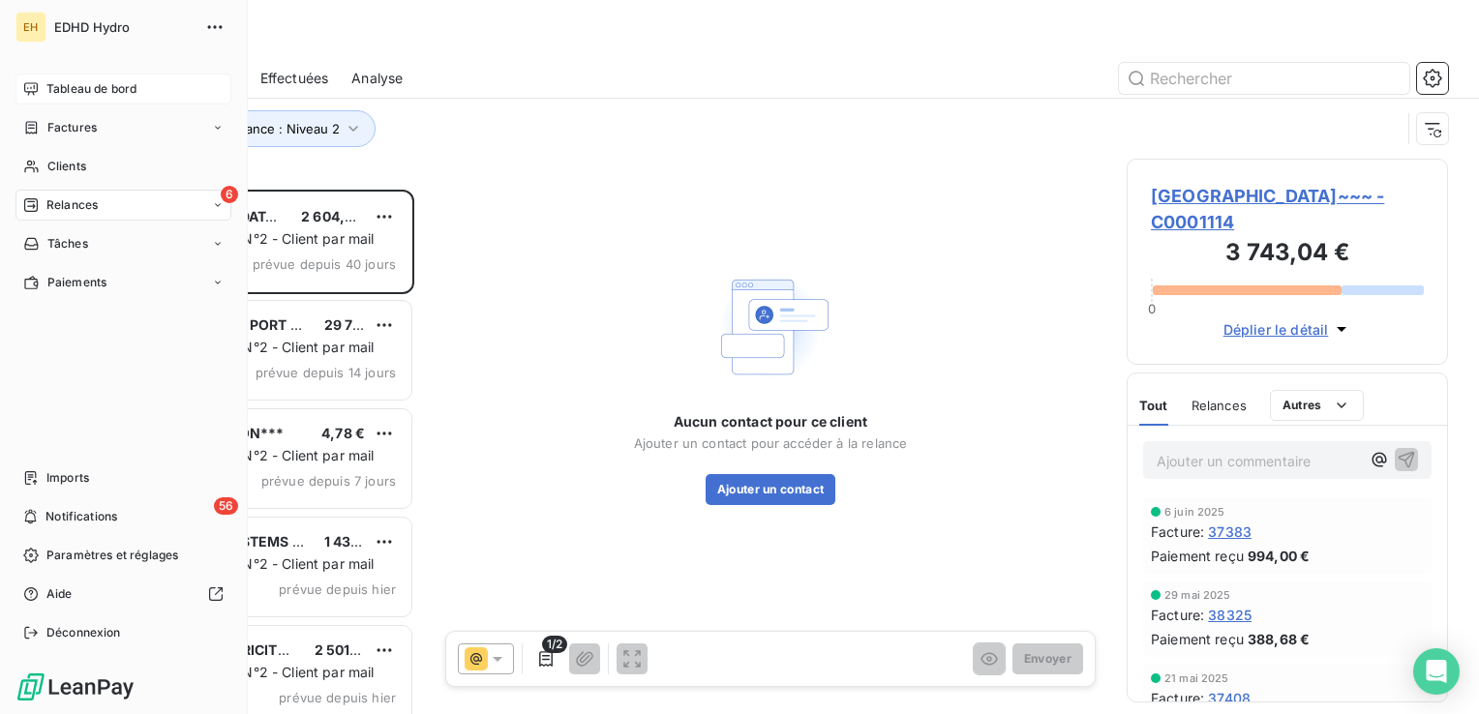
click at [46, 91] on span "Tableau de bord" at bounding box center [91, 88] width 90 height 17
